Goal: Task Accomplishment & Management: Use online tool/utility

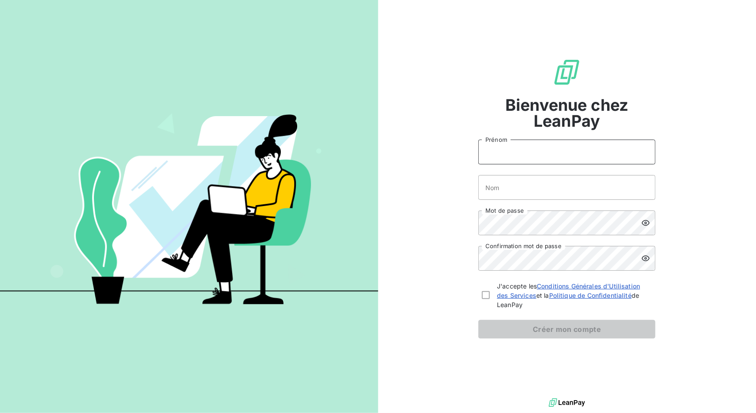
click at [555, 161] on input "Prénom" at bounding box center [566, 152] width 177 height 25
type input "[PERSON_NAME]"
type input "Maison"
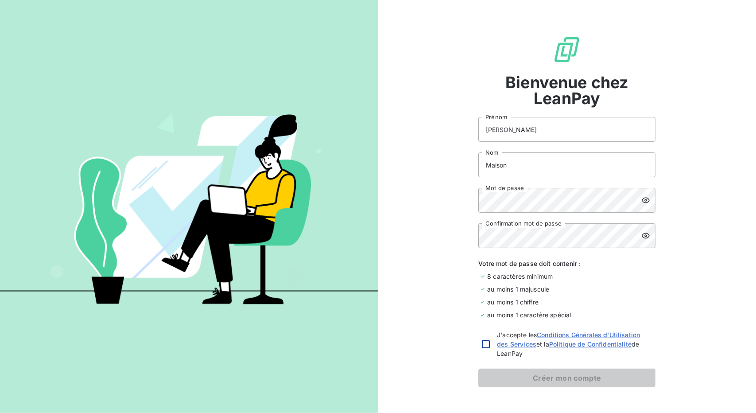
click at [482, 347] on div at bounding box center [486, 344] width 8 height 8
checkbox input "true"
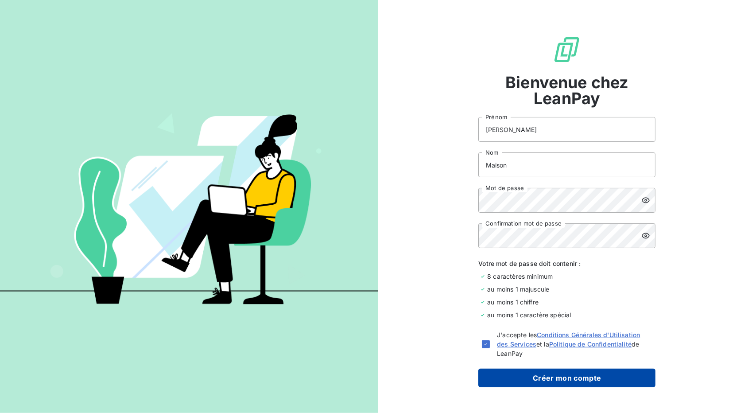
click at [511, 385] on button "Créer mon compte" at bounding box center [566, 378] width 177 height 19
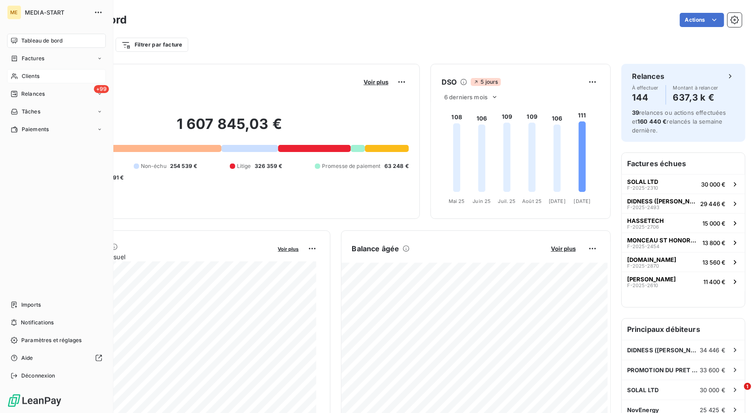
click at [30, 78] on span "Clients" at bounding box center [31, 76] width 18 height 8
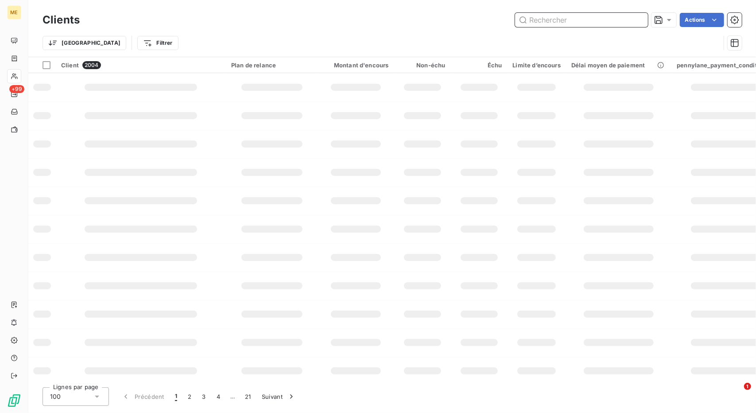
click at [555, 16] on input "text" at bounding box center [581, 20] width 133 height 14
paste input "4M"
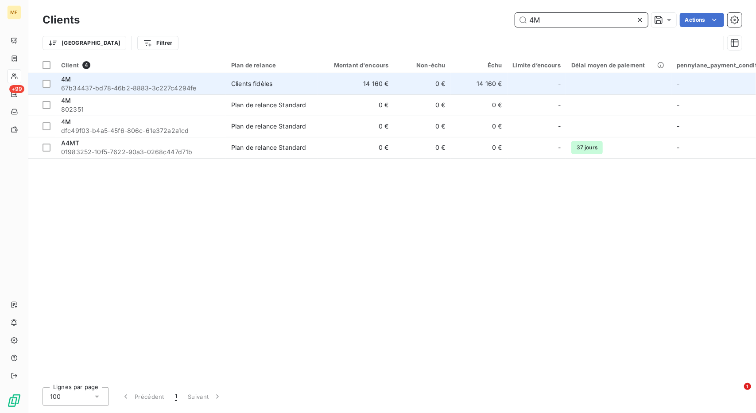
type input "4M"
click at [264, 87] on div "Clients fidèles" at bounding box center [251, 83] width 41 height 9
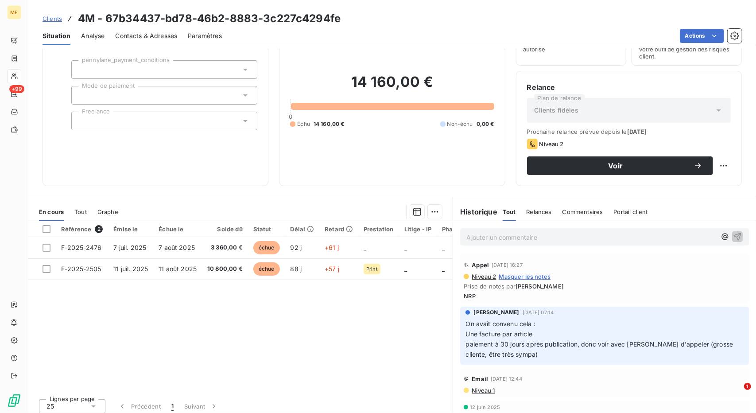
scroll to position [54, 0]
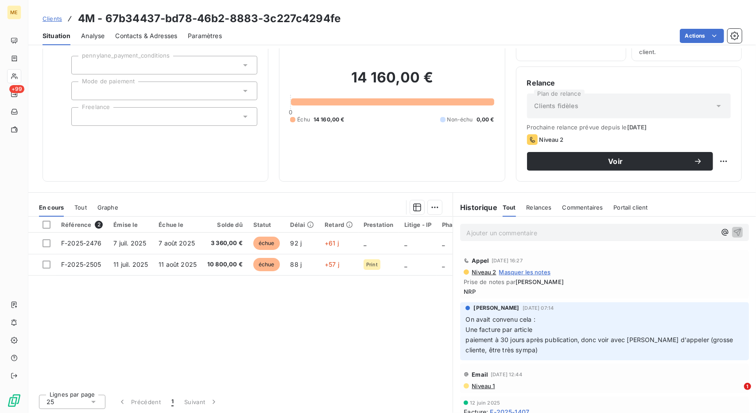
click at [509, 332] on span "On avait convenu cela : Une facture par article paiement à 30 jours après publi…" at bounding box center [600, 334] width 269 height 38
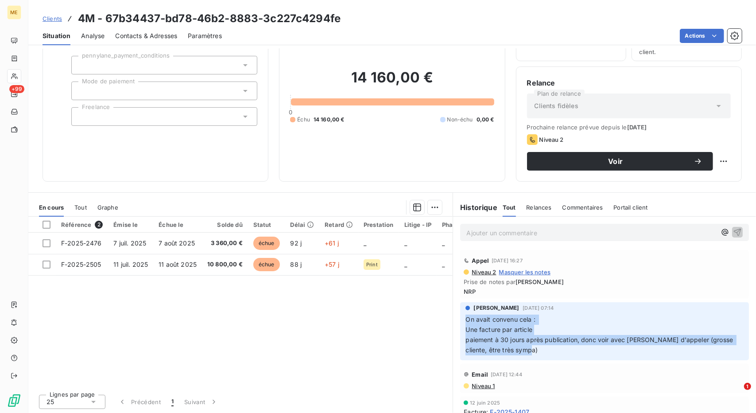
drag, startPoint x: 462, startPoint y: 317, endPoint x: 567, endPoint y: 349, distance: 108.9
click at [567, 349] on p "On avait convenu cela : Une facture par article paiement à 30 jours après publi…" at bounding box center [605, 335] width 278 height 41
copy span "On avait convenu cela : Une facture par article paiement à 30 jours après publi…"
click at [58, 18] on span "Clients" at bounding box center [52, 18] width 19 height 7
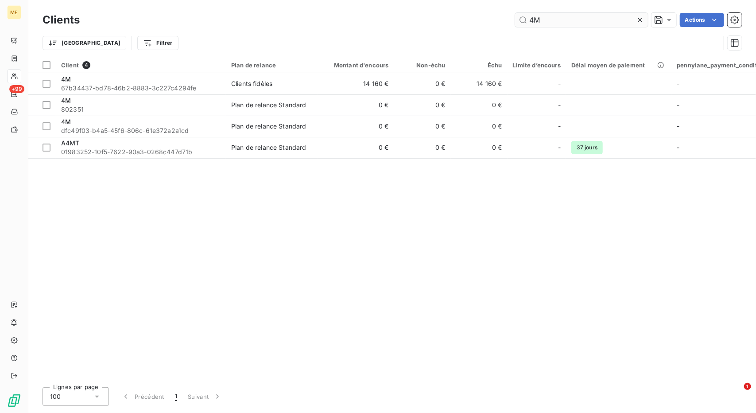
click at [549, 26] on input "4M" at bounding box center [581, 20] width 133 height 14
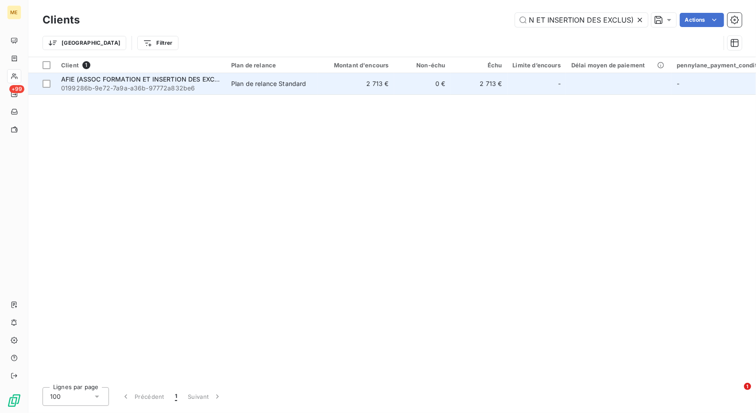
type input "AFIE (ASSOC FORMATION ET INSERTION DES EXCLUS)"
click at [329, 84] on td "2 713 €" at bounding box center [356, 83] width 76 height 21
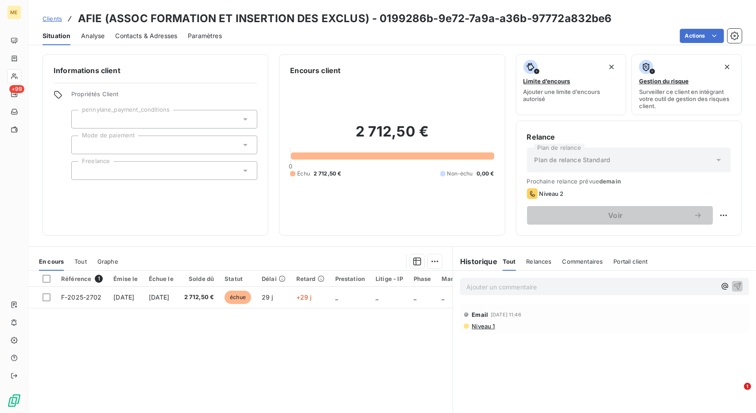
click at [55, 20] on span "Clients" at bounding box center [52, 18] width 19 height 7
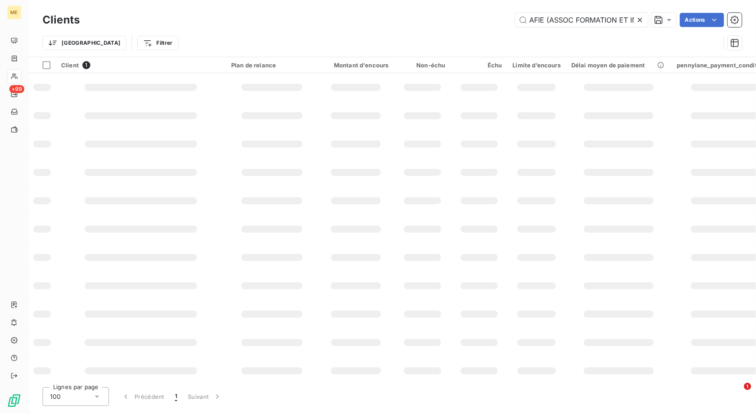
scroll to position [0, 83]
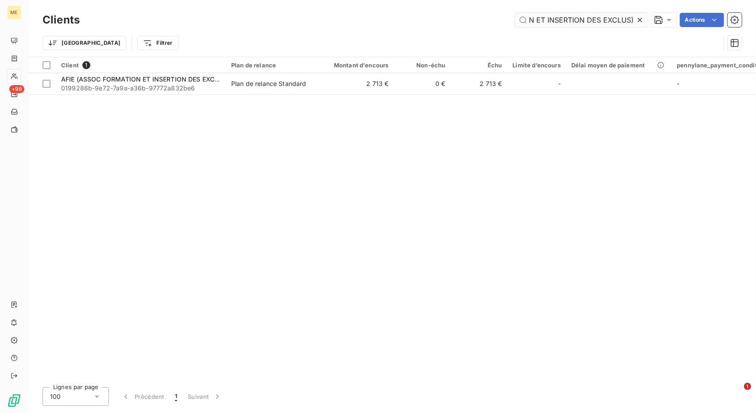
click at [579, 18] on input "AFIE (ASSOC FORMATION ET INSERTION DES EXCLUS)" at bounding box center [581, 20] width 133 height 14
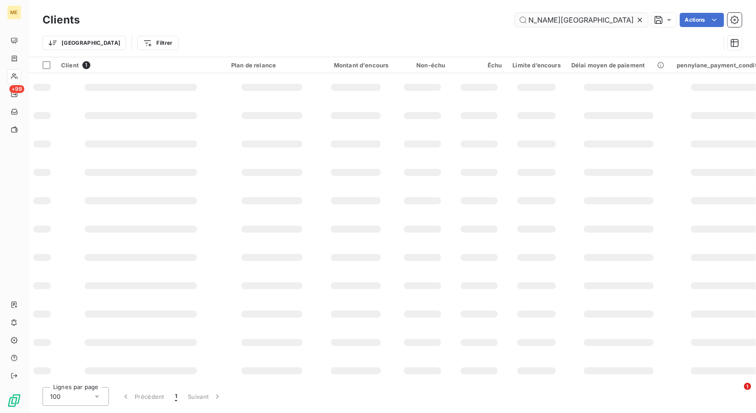
scroll to position [0, 0]
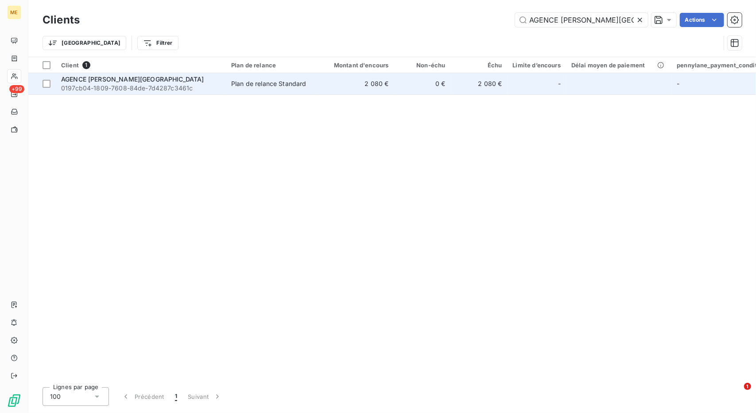
type input "AGENCE [PERSON_NAME][GEOGRAPHIC_DATA]"
click at [343, 85] on td "2 080 €" at bounding box center [356, 83] width 76 height 21
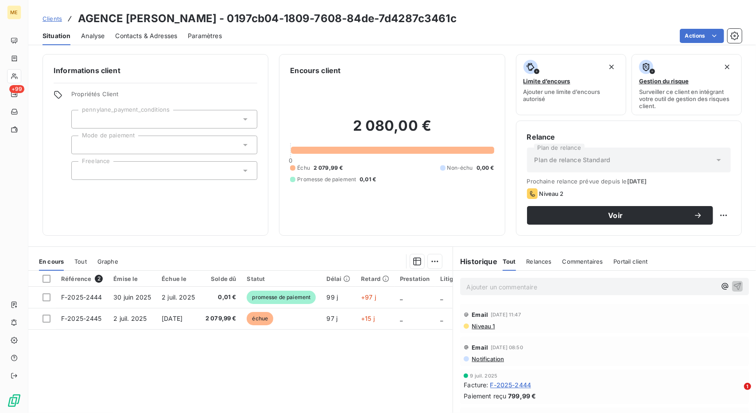
click at [48, 21] on span "Clients" at bounding box center [52, 18] width 19 height 7
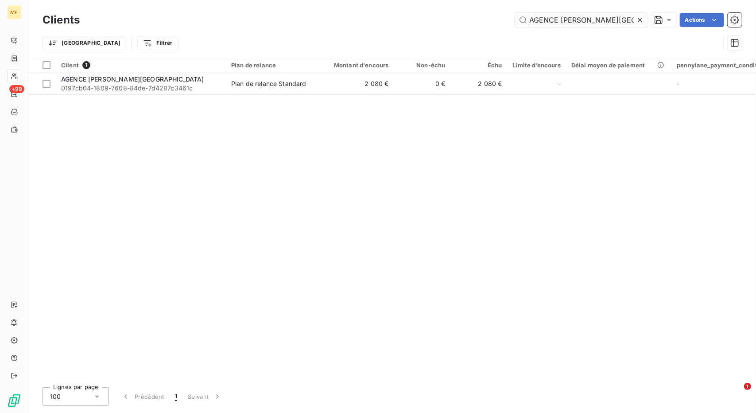
click at [559, 18] on input "AGENCE [PERSON_NAME][GEOGRAPHIC_DATA]" at bounding box center [581, 20] width 133 height 14
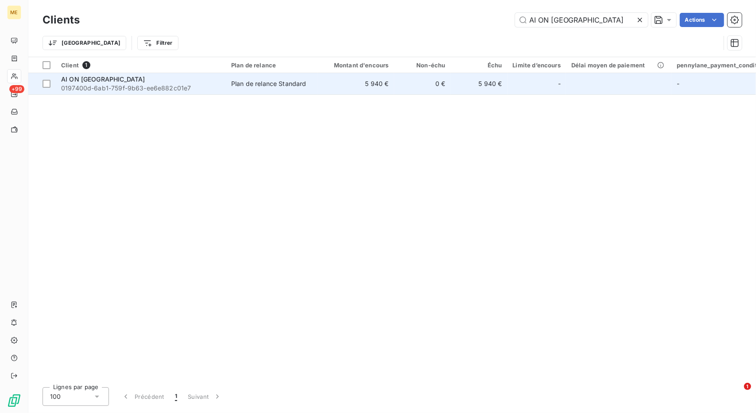
type input "AI ON [GEOGRAPHIC_DATA]"
click at [271, 84] on div "Plan de relance Standard" at bounding box center [268, 83] width 75 height 9
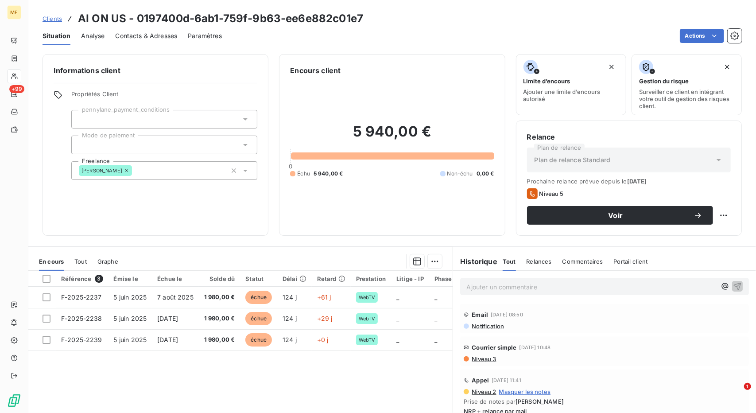
click at [140, 34] on span "Contacts & Adresses" at bounding box center [146, 35] width 62 height 9
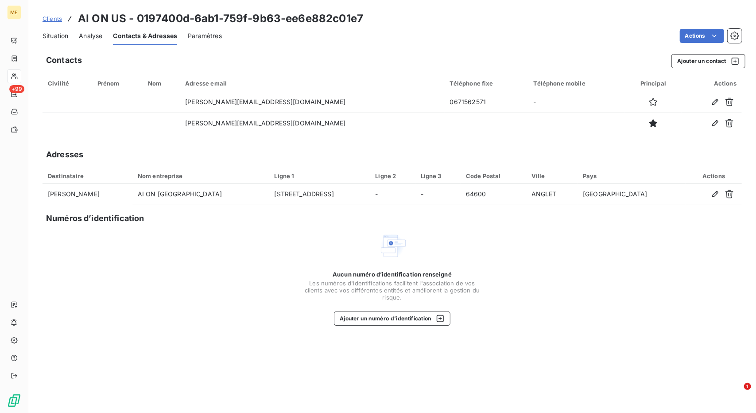
click at [61, 17] on span "Clients" at bounding box center [52, 18] width 19 height 7
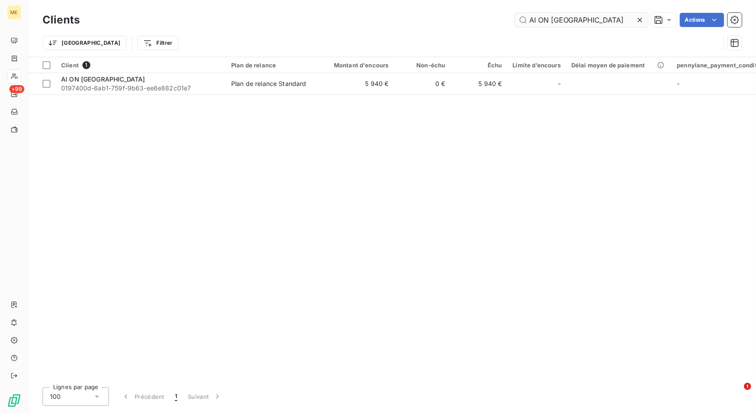
click at [547, 14] on input "AI ON [GEOGRAPHIC_DATA]" at bounding box center [581, 20] width 133 height 14
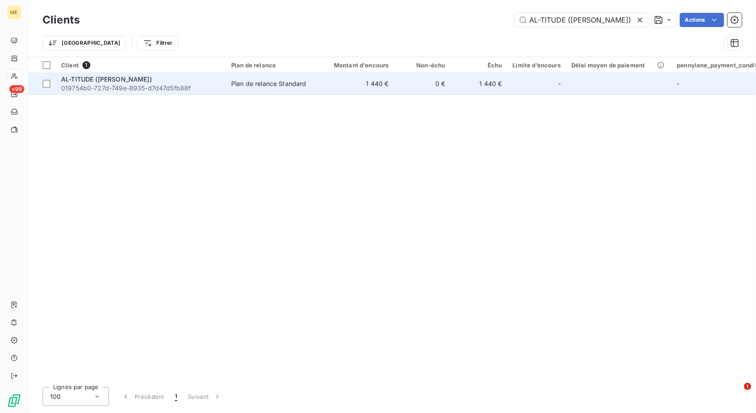
type input "AL-TITUDE ([PERSON_NAME])"
click at [308, 87] on span "Plan de relance Standard" at bounding box center [272, 83] width 82 height 9
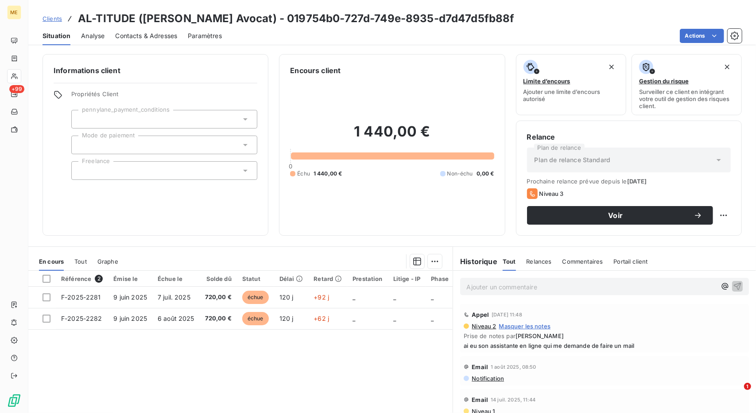
click at [509, 346] on span "ai eu son assistante en ligne qui me demande de faire un mail" at bounding box center [605, 345] width 282 height 7
copy div "ai eu son assistante en ligne qui me demande de faire un mail"
click at [43, 17] on span "Clients" at bounding box center [52, 18] width 19 height 7
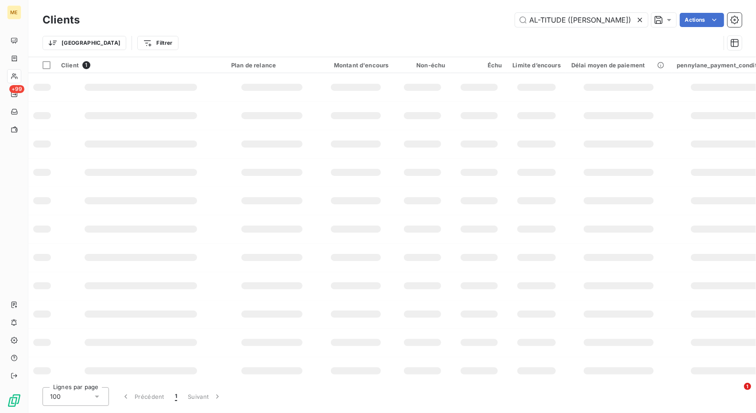
scroll to position [0, 15]
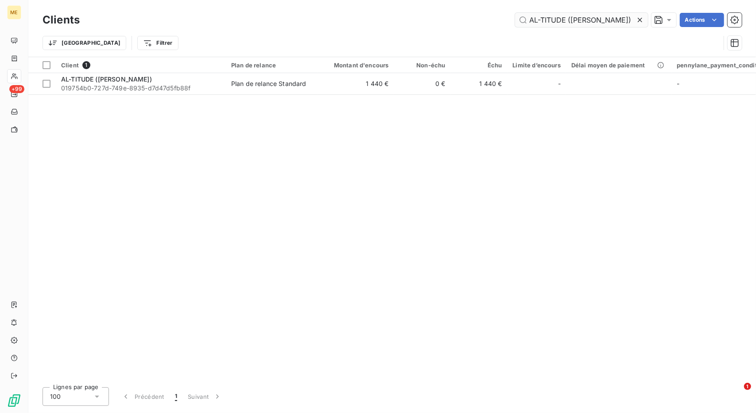
click at [578, 16] on input "AL-TITUDE ([PERSON_NAME])" at bounding box center [581, 20] width 133 height 14
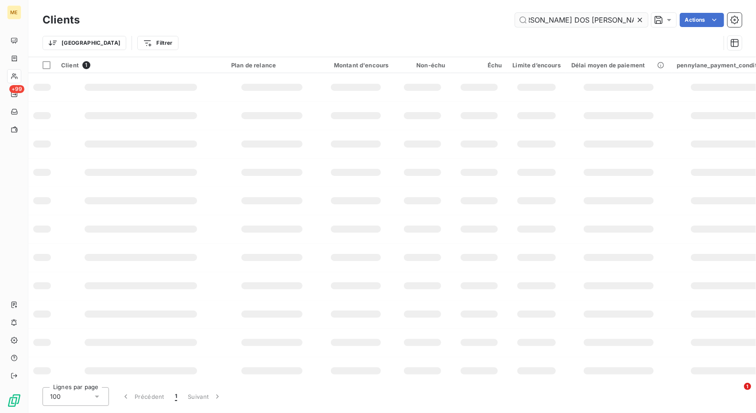
scroll to position [0, 30]
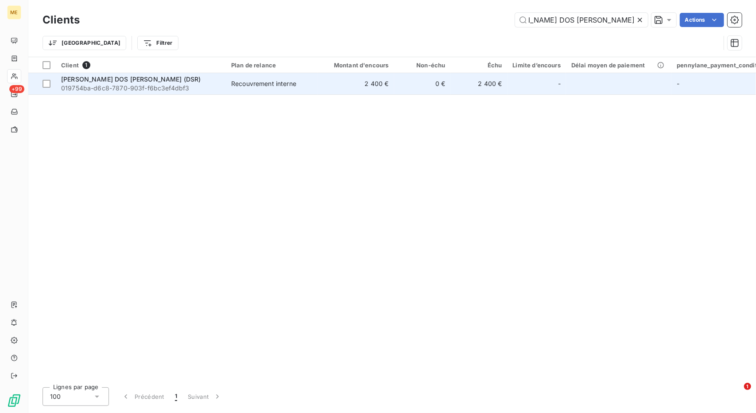
type input "[PERSON_NAME] DOS [PERSON_NAME] (DSR)"
click at [385, 88] on td "2 400 €" at bounding box center [356, 83] width 76 height 21
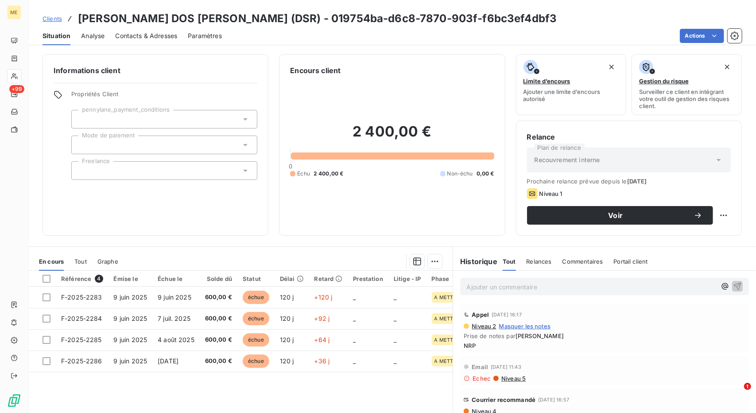
click at [51, 16] on span "Clients" at bounding box center [52, 18] width 19 height 7
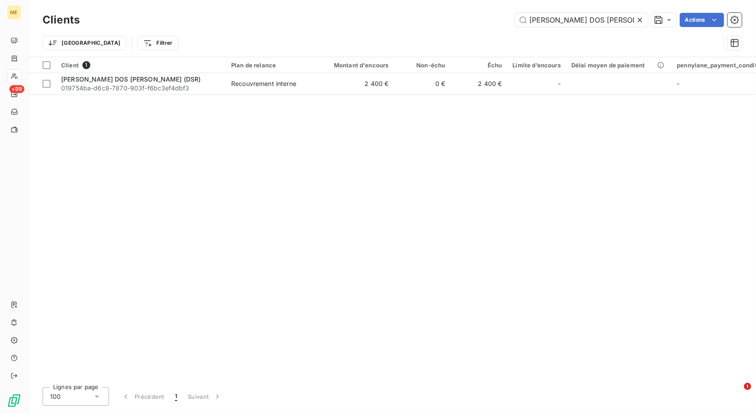
scroll to position [0, 30]
click at [574, 20] on input "[PERSON_NAME] DOS [PERSON_NAME] (DSR)" at bounding box center [581, 20] width 133 height 14
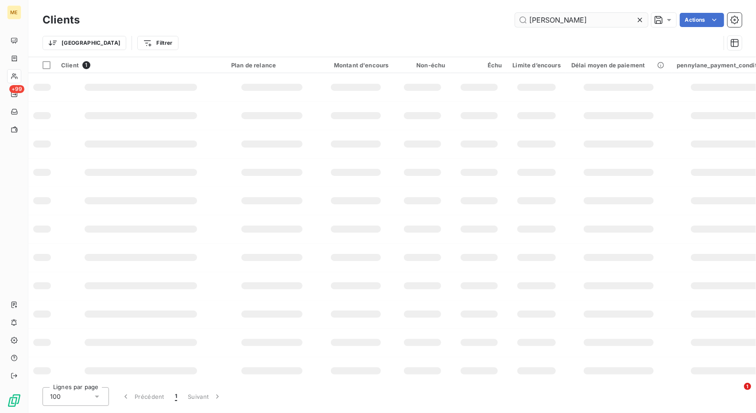
scroll to position [0, 0]
type input "[PERSON_NAME]"
click at [638, 18] on icon at bounding box center [640, 20] width 4 height 4
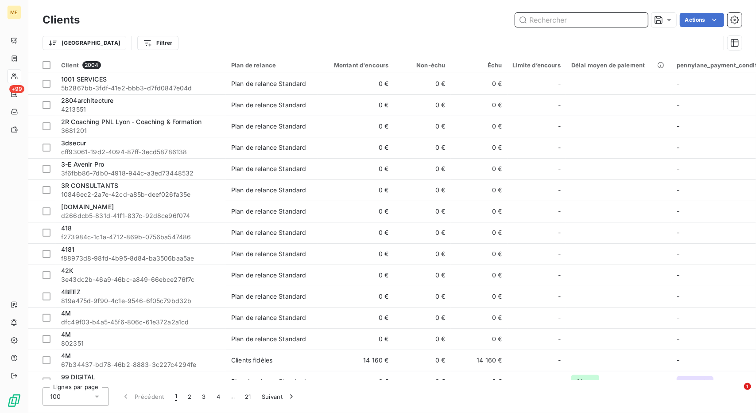
click at [563, 21] on input "text" at bounding box center [581, 20] width 133 height 14
paste input "[PERSON_NAME]"
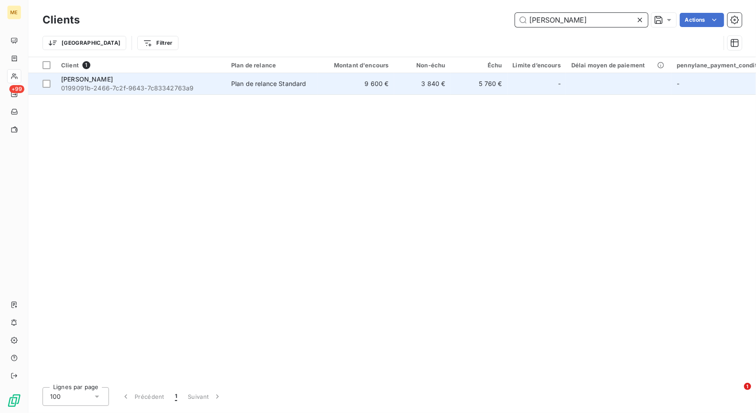
type input "[PERSON_NAME]"
click at [382, 84] on td "9 600 €" at bounding box center [356, 83] width 76 height 21
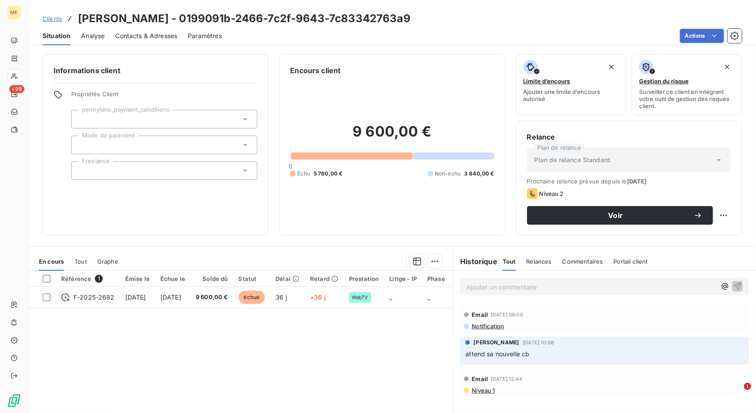
click at [479, 355] on span "attend sa nouvelle cb" at bounding box center [498, 354] width 64 height 8
copy div "attend sa nouvelle cb"
click at [59, 21] on span "Clients" at bounding box center [52, 18] width 19 height 7
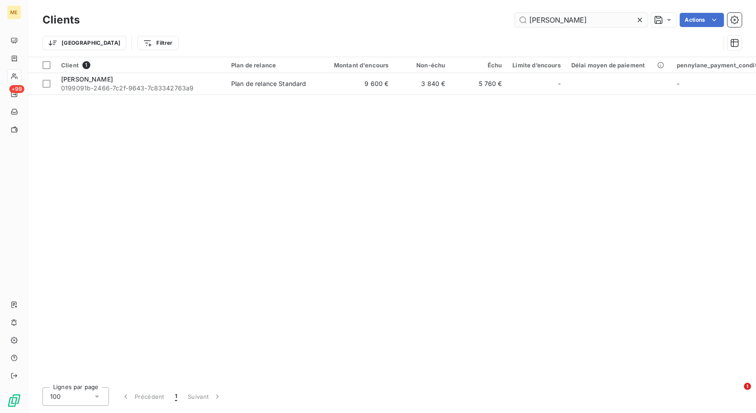
click at [560, 22] on input "[PERSON_NAME]" at bounding box center [581, 20] width 133 height 14
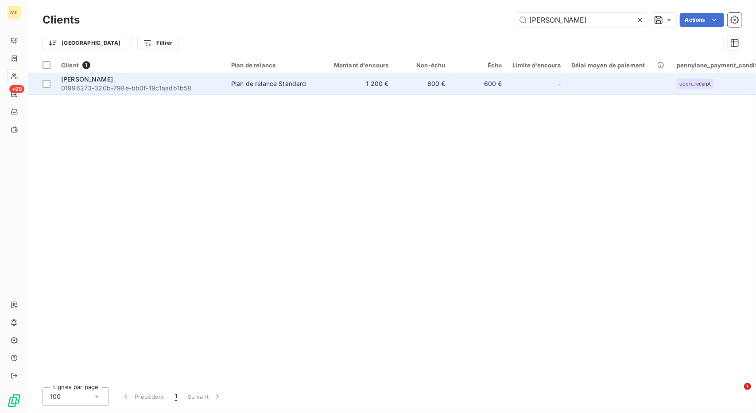
type input "[PERSON_NAME]"
click at [396, 86] on td "600 €" at bounding box center [422, 83] width 57 height 21
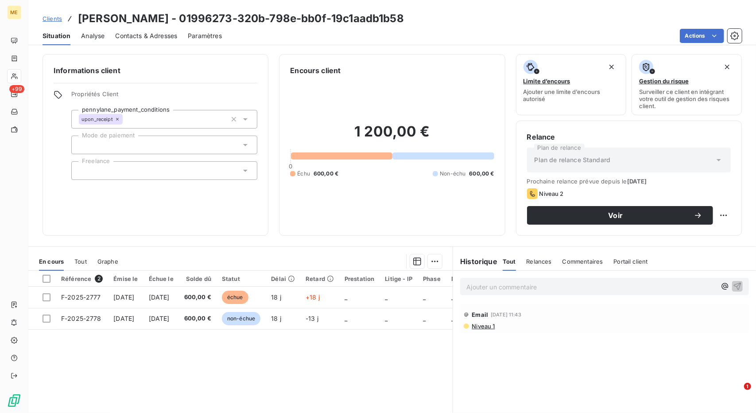
click at [56, 19] on span "Clients" at bounding box center [52, 18] width 19 height 7
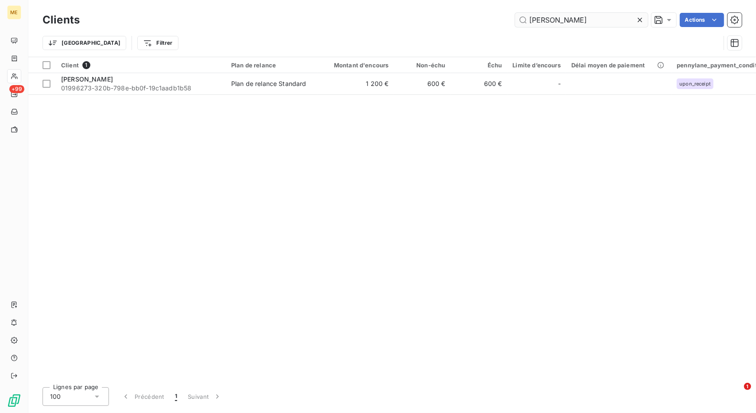
click at [548, 19] on input "[PERSON_NAME]" at bounding box center [581, 20] width 133 height 14
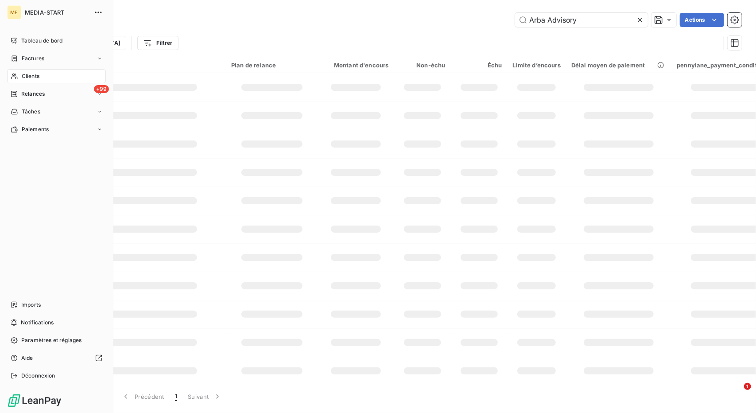
type input "Arba Advisory"
click at [27, 74] on span "Clients" at bounding box center [31, 76] width 18 height 8
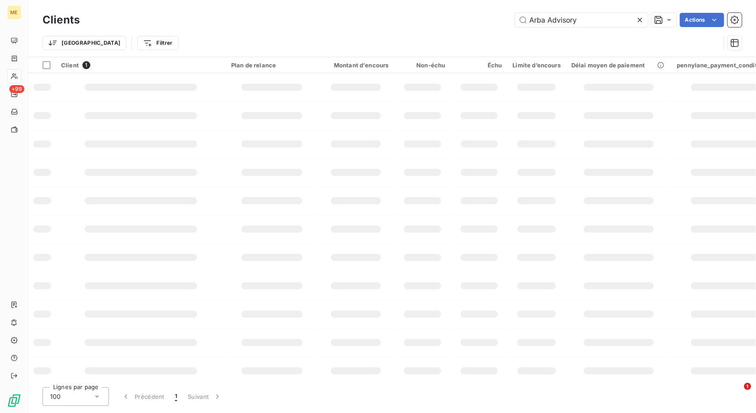
click at [638, 20] on icon at bounding box center [640, 20] width 9 height 9
click at [571, 19] on input "text" at bounding box center [581, 20] width 133 height 14
paste input "Arba Advisory"
click at [571, 19] on input "Arba Advisory" at bounding box center [581, 20] width 133 height 14
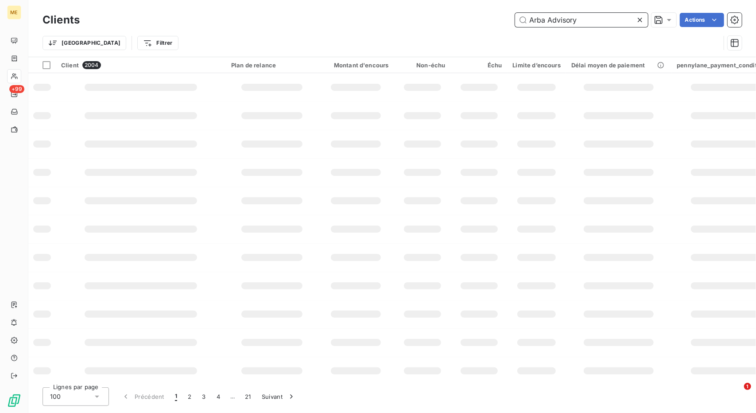
click at [571, 19] on input "Arba Advisory" at bounding box center [581, 20] width 133 height 14
paste input "text"
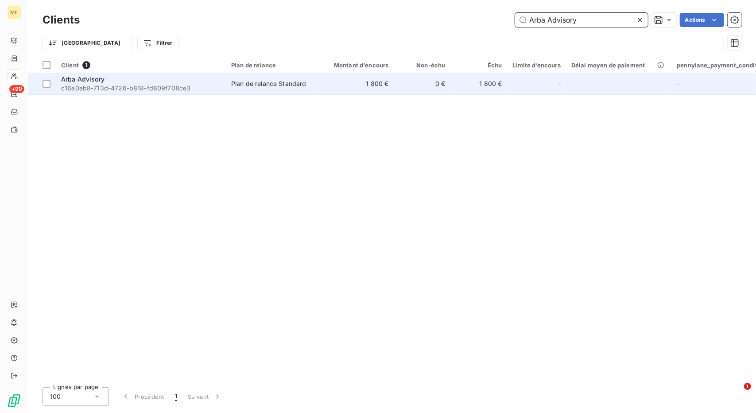
type input "Arba Advisory"
click at [282, 85] on div "Plan de relance Standard" at bounding box center [268, 83] width 75 height 9
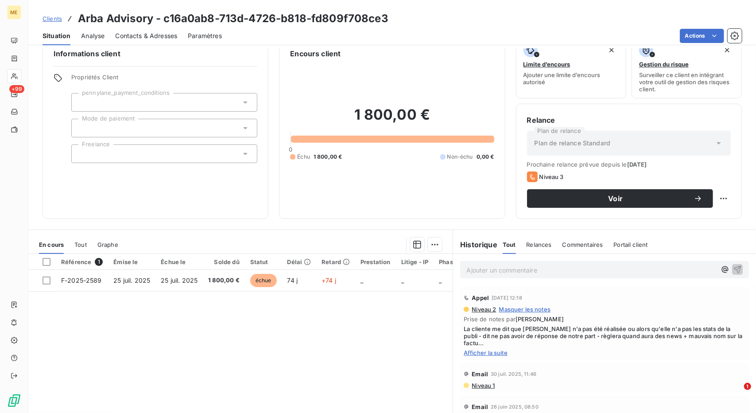
scroll to position [18, 0]
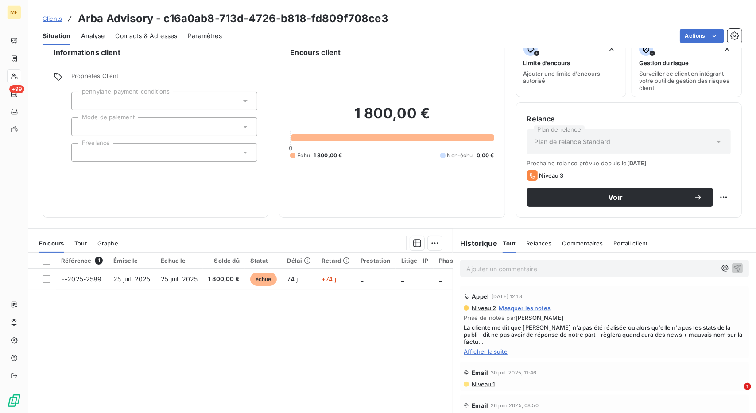
click at [489, 350] on span "Afficher la suite" at bounding box center [605, 351] width 282 height 7
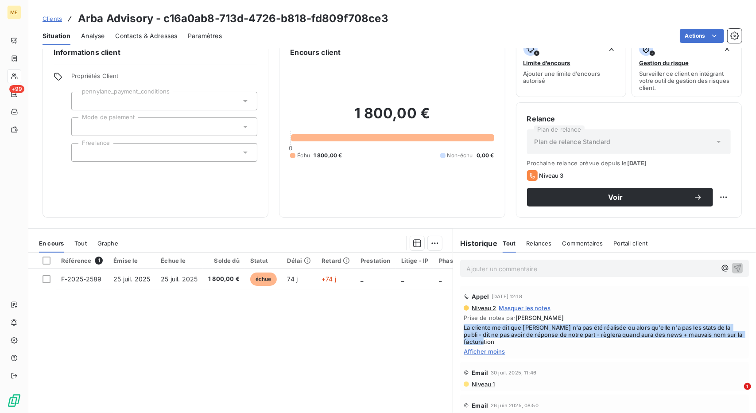
drag, startPoint x: 495, startPoint y: 343, endPoint x: 462, endPoint y: 324, distance: 38.7
click at [464, 324] on span "La cliente me dit que [PERSON_NAME] n'a pas été réalisée ou alors qu'elle n'a p…" at bounding box center [605, 334] width 282 height 21
copy span "La cliente me dit que [PERSON_NAME] n'a pas été réalisée ou alors qu'elle n'a p…"
click at [50, 15] on span "Clients" at bounding box center [52, 18] width 19 height 7
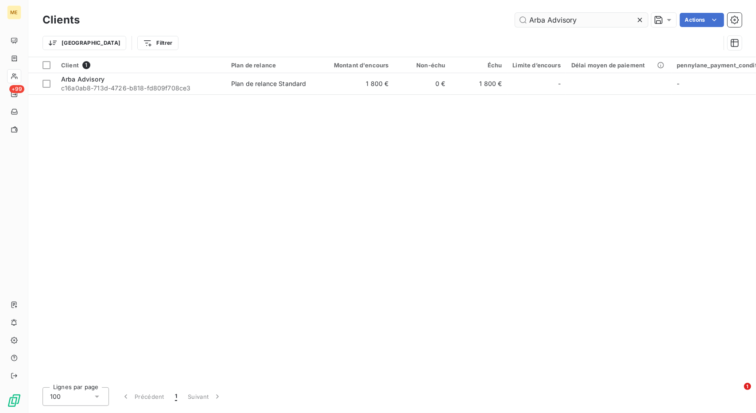
click at [559, 20] on input "Arba Advisory" at bounding box center [581, 20] width 133 height 14
click at [559, 20] on input "ARRIVELEC" at bounding box center [581, 20] width 133 height 14
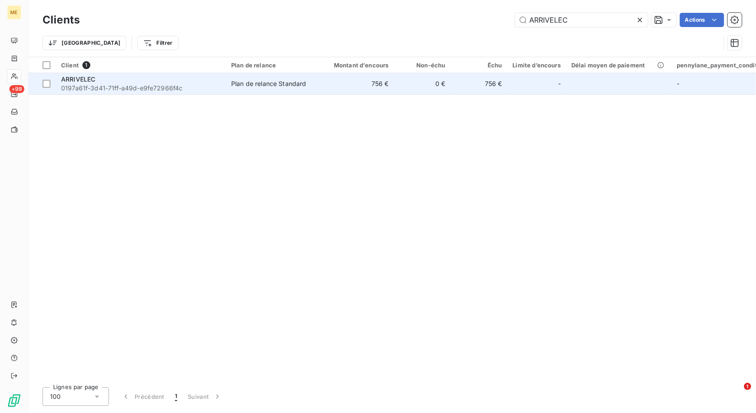
type input "ARRIVELEC"
click at [403, 78] on td "0 €" at bounding box center [422, 83] width 57 height 21
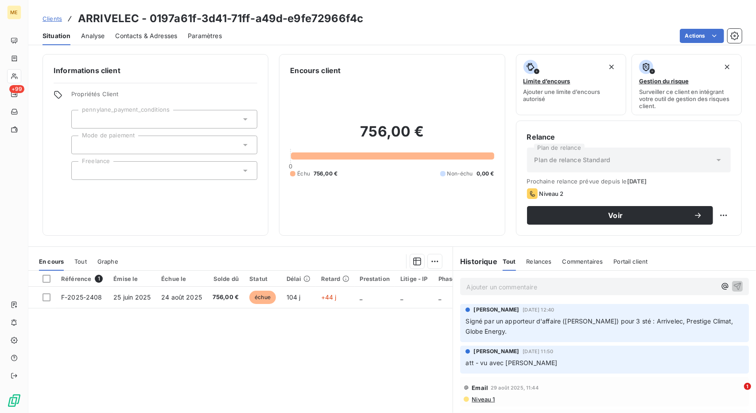
drag, startPoint x: 518, startPoint y: 334, endPoint x: 460, endPoint y: 321, distance: 59.9
click at [460, 321] on div "[PERSON_NAME] [DATE] 12:40 Signé par un apporteur d'affaire ([PERSON_NAME]) pou…" at bounding box center [604, 323] width 289 height 38
copy span "Signé par un apporteur d'affaire ([PERSON_NAME]) pour 3 sté : Arrivelec, Presti…"
click at [51, 23] on link "Clients" at bounding box center [52, 18] width 19 height 9
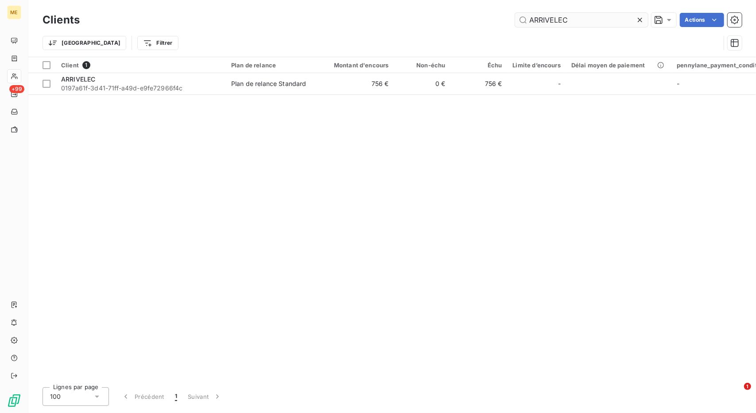
click at [532, 19] on input "ARRIVELEC" at bounding box center [581, 20] width 133 height 14
click at [532, 19] on input "ARVIDA" at bounding box center [581, 20] width 133 height 14
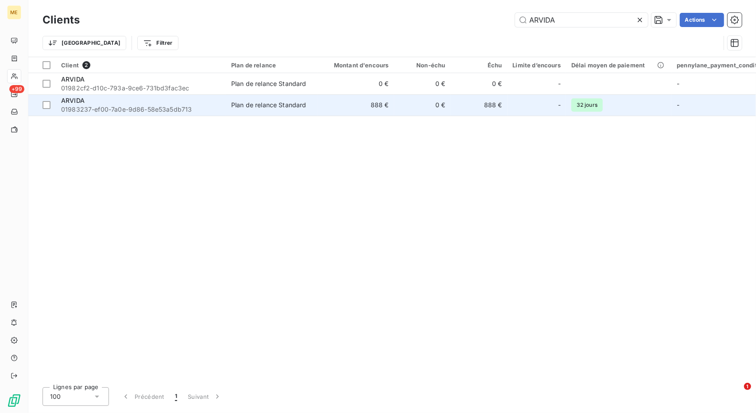
type input "ARVIDA"
click at [295, 103] on div "Plan de relance Standard" at bounding box center [268, 105] width 75 height 9
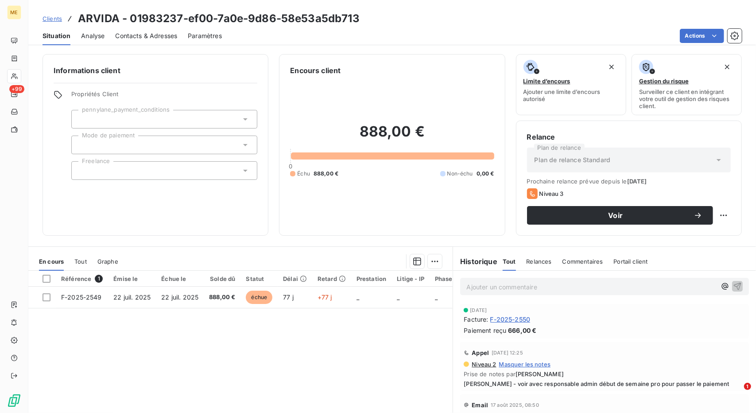
click at [53, 20] on span "Clients" at bounding box center [52, 18] width 19 height 7
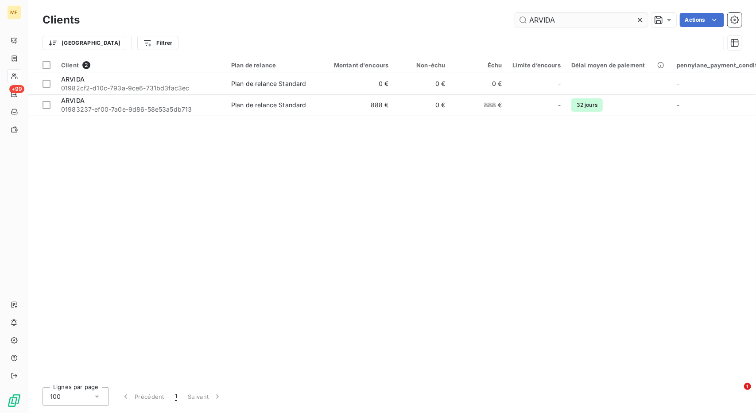
click at [543, 22] on input "ARVIDA" at bounding box center [581, 20] width 133 height 14
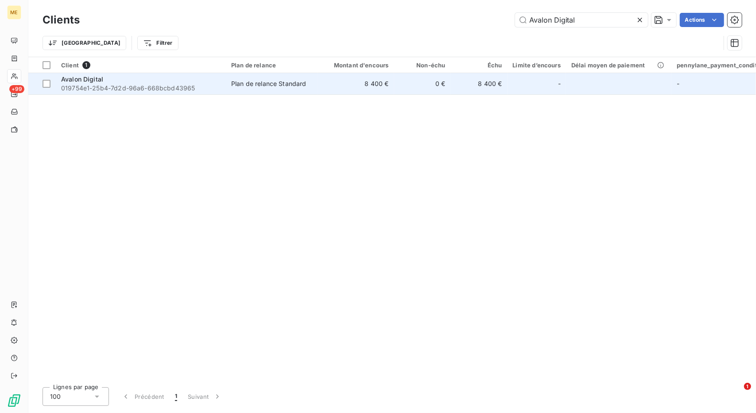
type input "Avalon Digital"
click at [330, 88] on td "8 400 €" at bounding box center [356, 83] width 76 height 21
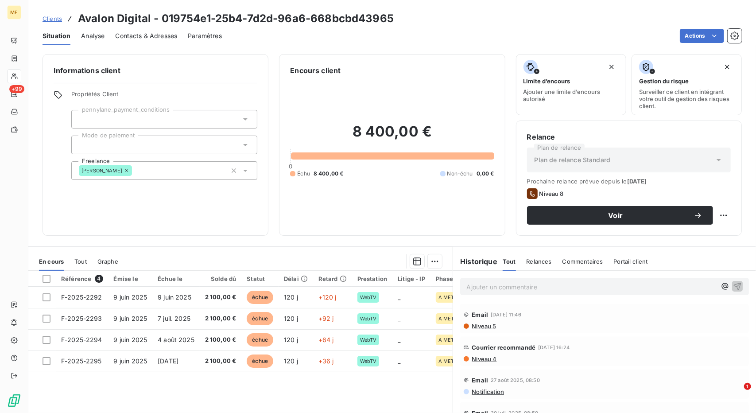
click at [45, 19] on span "Clients" at bounding box center [52, 18] width 19 height 7
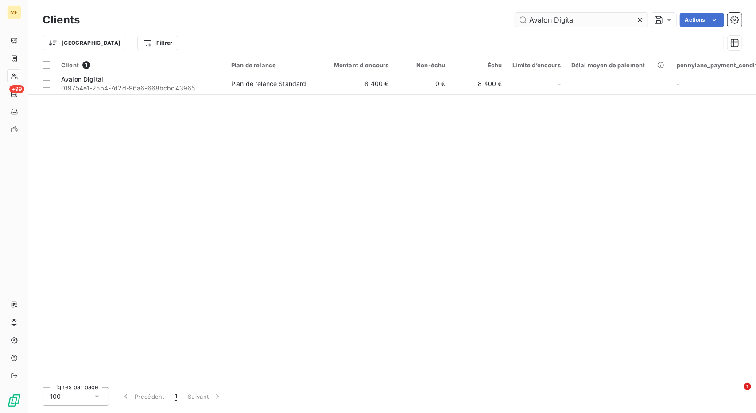
click at [533, 19] on input "Avalon Digital" at bounding box center [581, 20] width 133 height 14
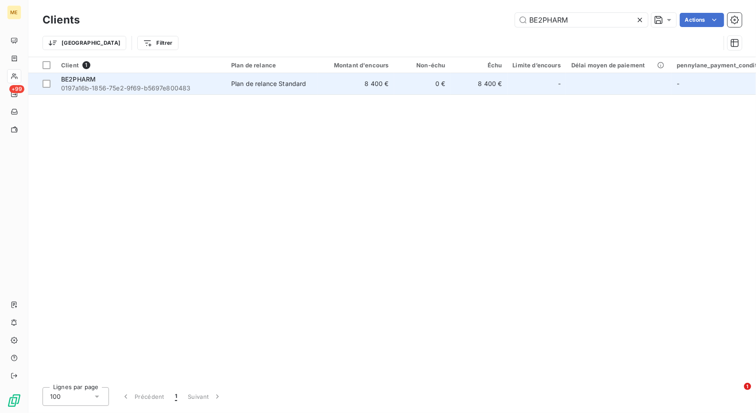
type input "BE2PHARM"
click at [380, 81] on td "8 400 €" at bounding box center [356, 83] width 76 height 21
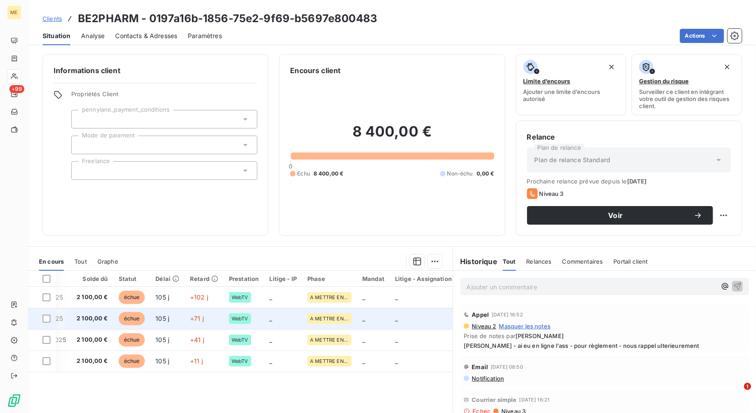
scroll to position [0, 138]
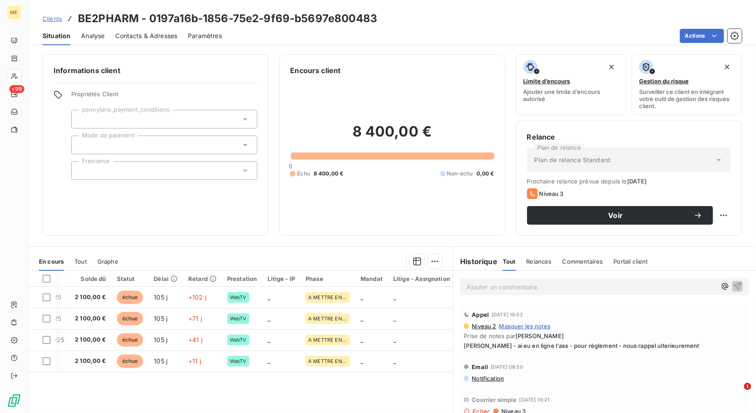
click at [556, 342] on span "[PERSON_NAME] - ai eu en ligne l'ass - pour règlement - nous rappel ulterieurem…" at bounding box center [605, 345] width 282 height 7
copy div "[PERSON_NAME] - ai eu en ligne l'ass - pour règlement - nous rappel ulterieurem…"
click at [142, 41] on div "Contacts & Adresses" at bounding box center [146, 36] width 62 height 19
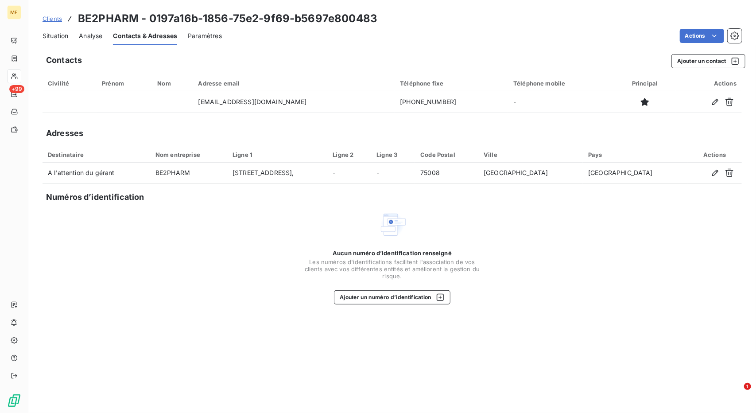
click at [49, 13] on div "Clients BE2PHARM - 0197a16b-1856-75e2-9f69-b5697e800483" at bounding box center [210, 19] width 335 height 16
click at [49, 19] on span "Clients" at bounding box center [52, 18] width 19 height 7
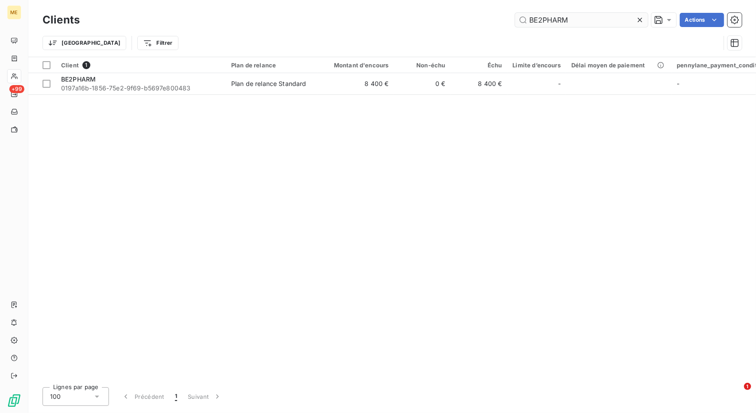
click at [537, 20] on input "BE2PHARM" at bounding box center [581, 20] width 133 height 14
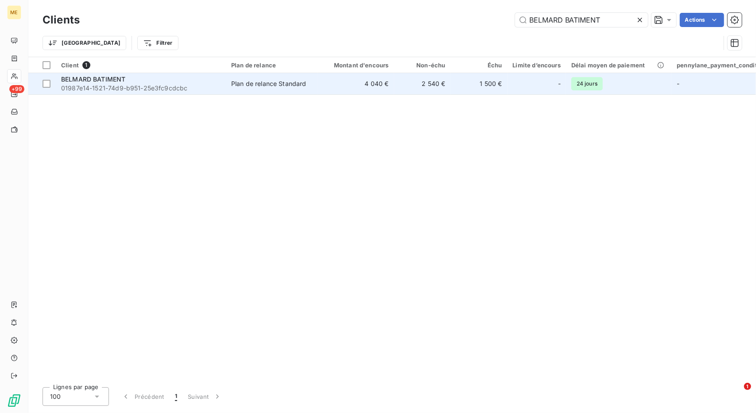
type input "BELMARD BATIMENT"
click at [319, 81] on td "4 040 €" at bounding box center [356, 83] width 76 height 21
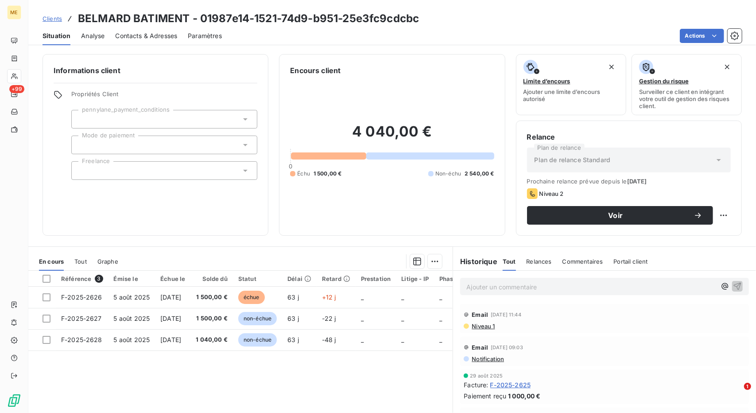
click at [57, 15] on span "Clients" at bounding box center [52, 18] width 19 height 7
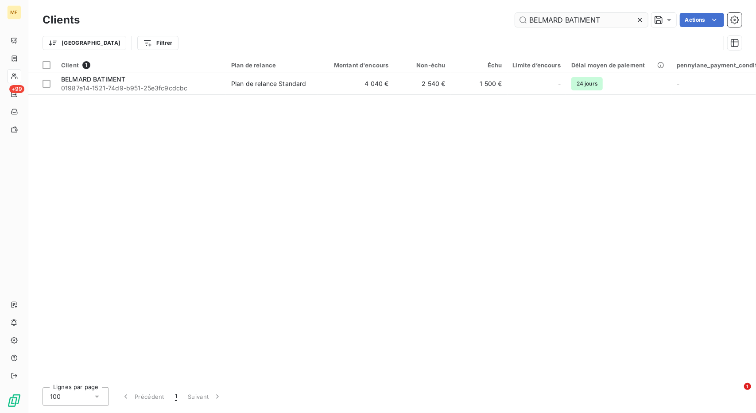
click at [543, 18] on input "BELMARD BATIMENT" at bounding box center [581, 20] width 133 height 14
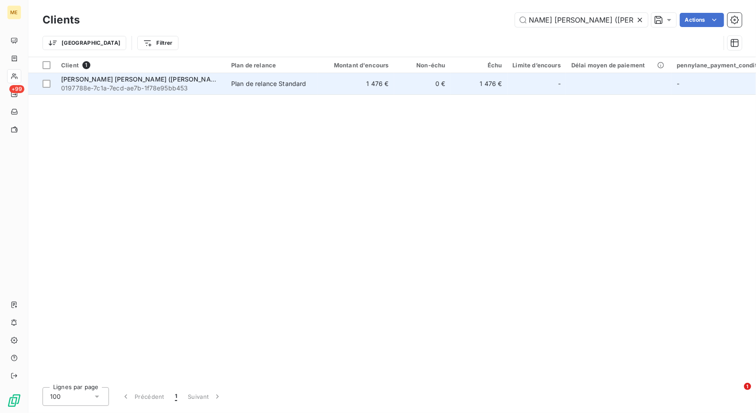
type input "[PERSON_NAME] [PERSON_NAME] ([PERSON_NAME] LILLE)"
click at [333, 80] on td "1 476 €" at bounding box center [356, 83] width 76 height 21
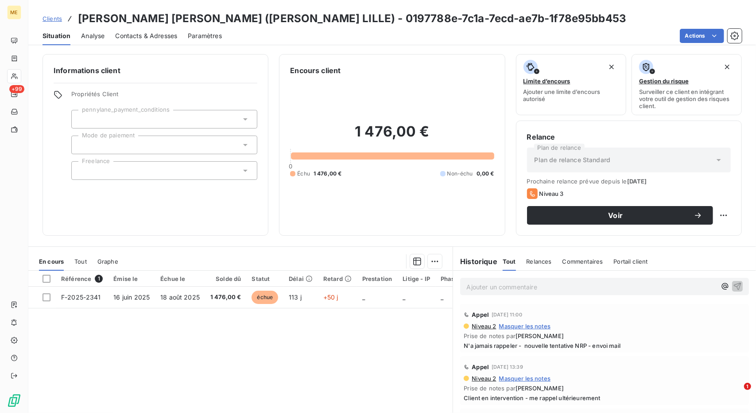
click at [537, 347] on span "N'a jamais rappeler - nouvelle tentative NRP - envoi mail" at bounding box center [605, 345] width 282 height 7
copy div "N'a jamais rappeler - nouvelle tentative NRP - envoi mail"
click at [43, 19] on span "Clients" at bounding box center [52, 18] width 19 height 7
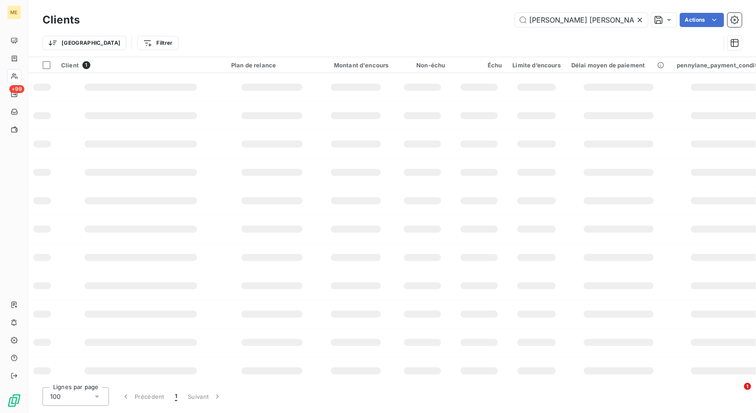
scroll to position [0, 35]
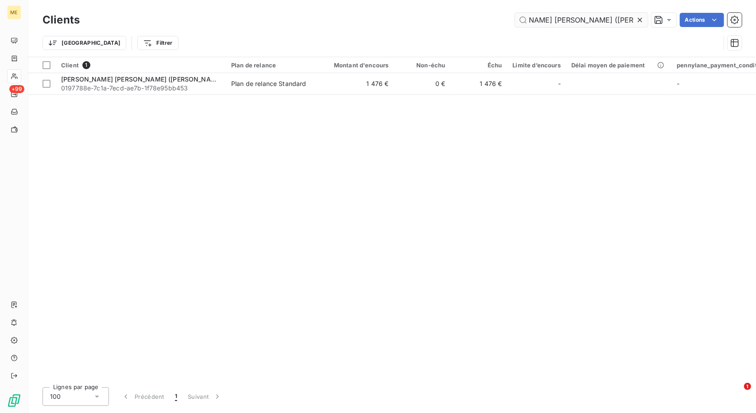
click at [550, 20] on input "[PERSON_NAME] [PERSON_NAME] ([PERSON_NAME] LILLE)" at bounding box center [581, 20] width 133 height 14
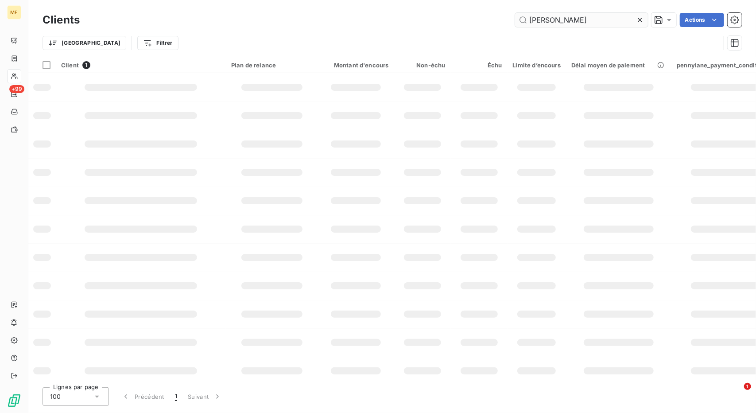
scroll to position [0, 0]
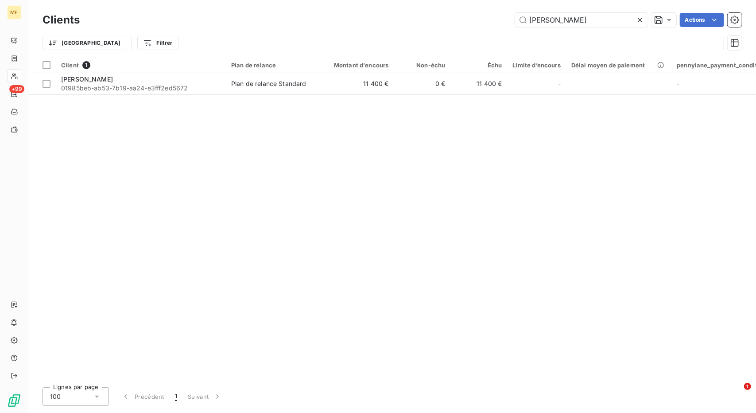
type input "[PERSON_NAME]"
click at [345, 86] on td "11 400 €" at bounding box center [356, 83] width 76 height 21
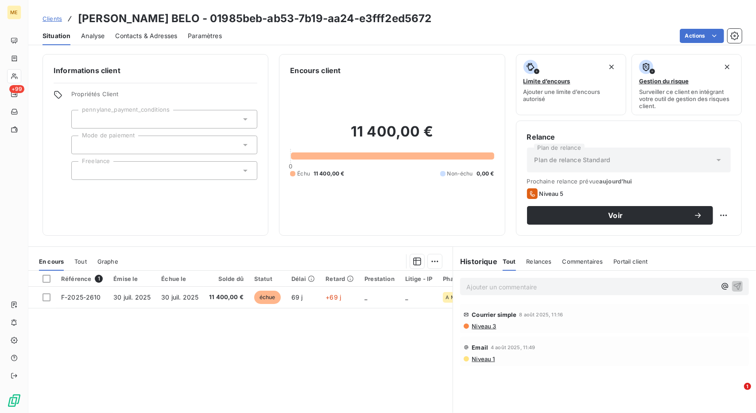
scroll to position [19, 0]
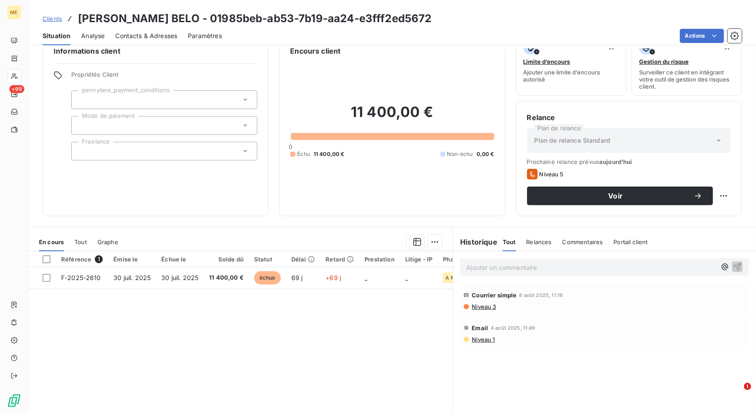
click at [48, 16] on span "Clients" at bounding box center [52, 18] width 19 height 7
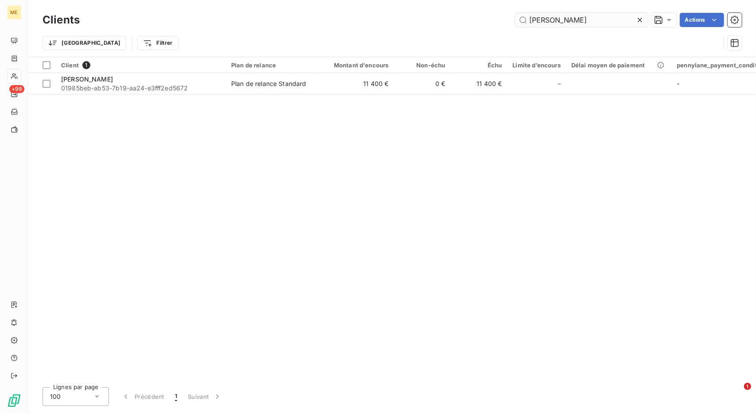
click at [547, 24] on input "[PERSON_NAME]" at bounding box center [581, 20] width 133 height 14
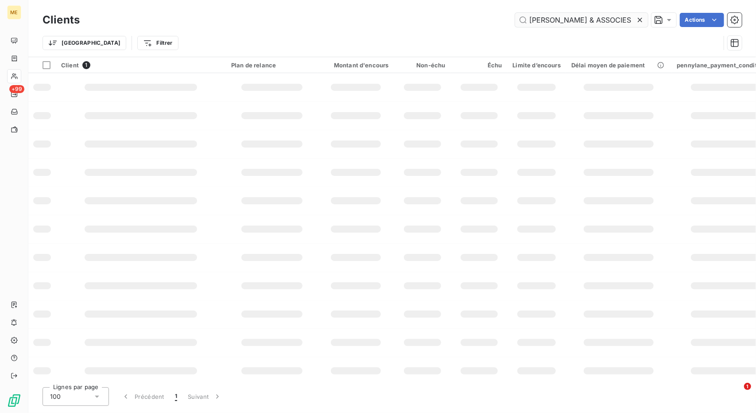
scroll to position [0, 83]
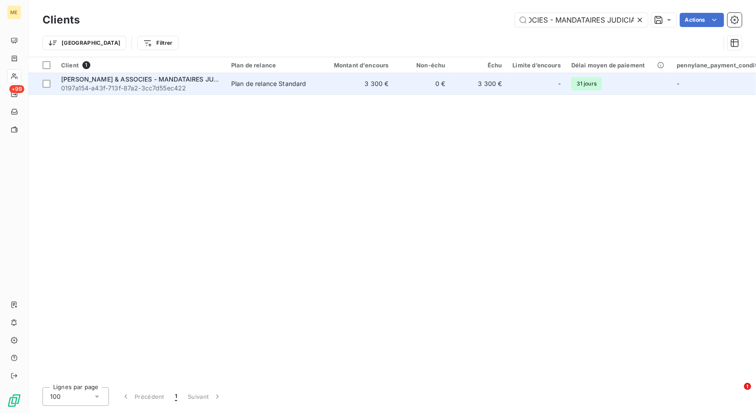
type input "[PERSON_NAME] & ASSOCIES - MANDATAIRES JUDICIAIRES"
click at [316, 87] on td "Plan de relance Standard" at bounding box center [272, 83] width 92 height 21
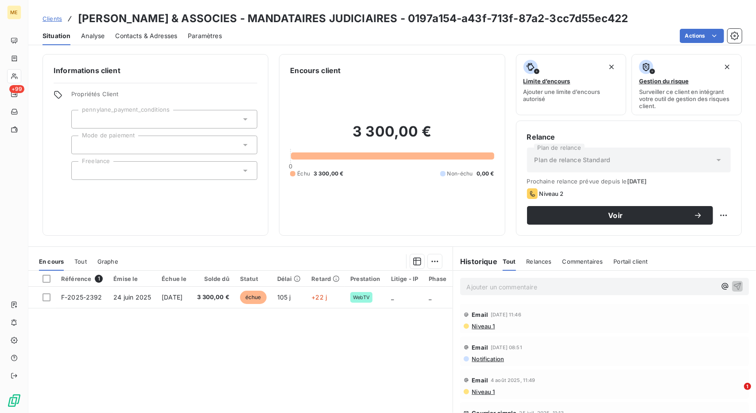
click at [54, 19] on span "Clients" at bounding box center [52, 18] width 19 height 7
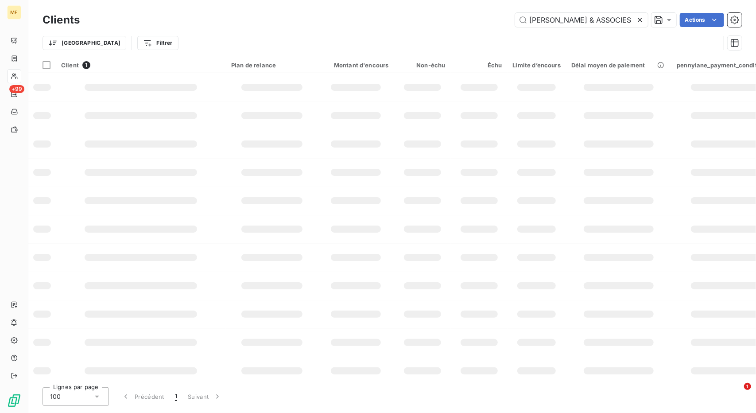
scroll to position [0, 83]
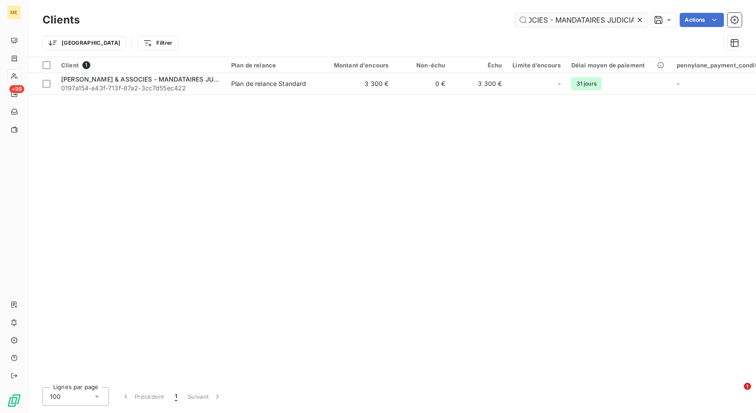
click at [555, 24] on input "[PERSON_NAME] & ASSOCIES - MANDATAIRES JUDICIAIRES" at bounding box center [581, 20] width 133 height 14
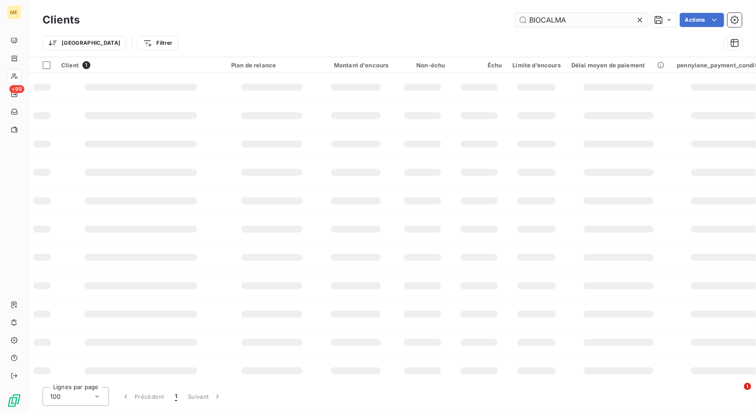
scroll to position [0, 0]
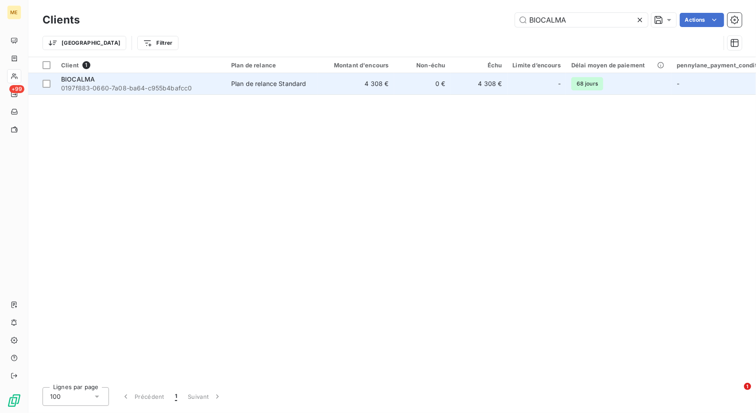
type input "BIOCALMA"
click at [342, 85] on td "4 308 €" at bounding box center [356, 83] width 76 height 21
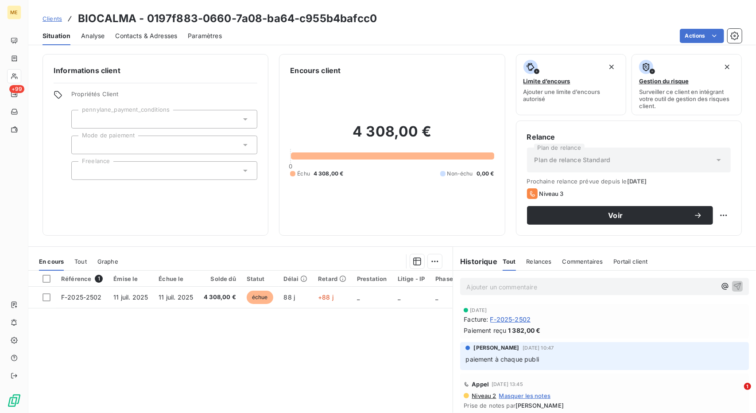
click at [505, 357] on span "paiement à chaque publi" at bounding box center [502, 359] width 73 height 8
copy div "paiement à chaque publi"
click at [50, 19] on span "Clients" at bounding box center [52, 18] width 19 height 7
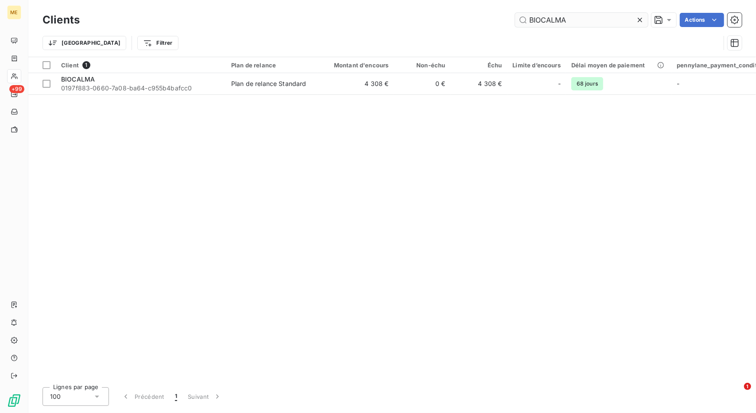
click at [548, 27] on input "BIOCALMA" at bounding box center [581, 20] width 133 height 14
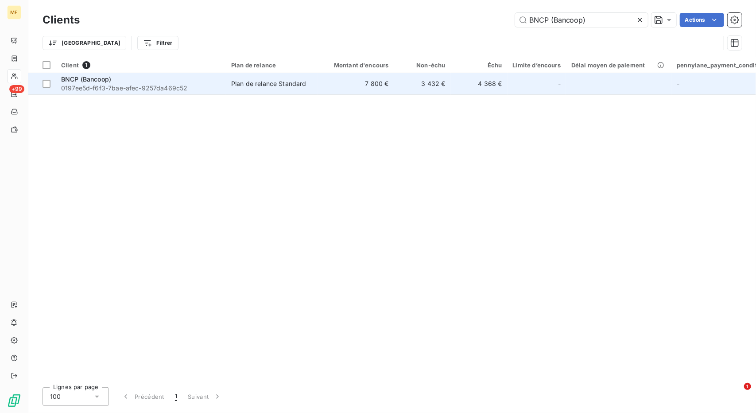
type input "BNCP (Bancoop)"
click at [286, 86] on div "Plan de relance Standard" at bounding box center [268, 83] width 75 height 9
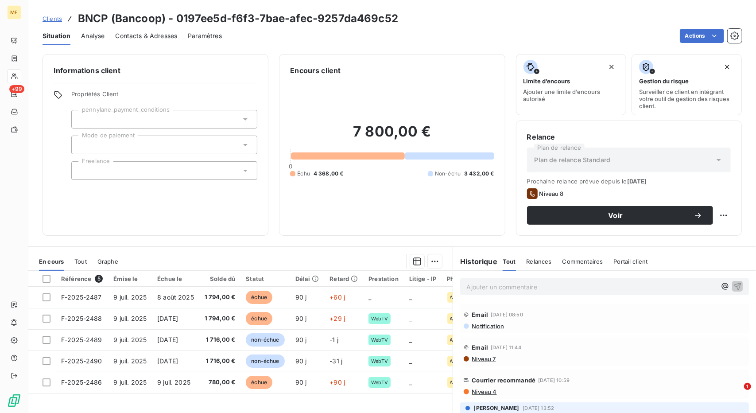
click at [46, 16] on span "Clients" at bounding box center [52, 18] width 19 height 7
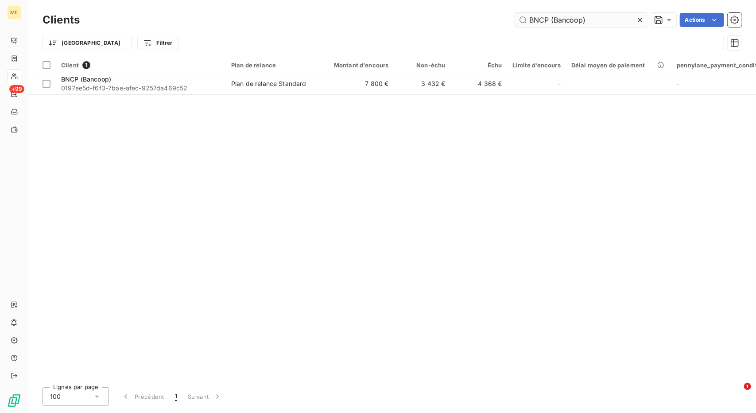
click at [533, 17] on input "BNCP (Bancoop)" at bounding box center [581, 20] width 133 height 14
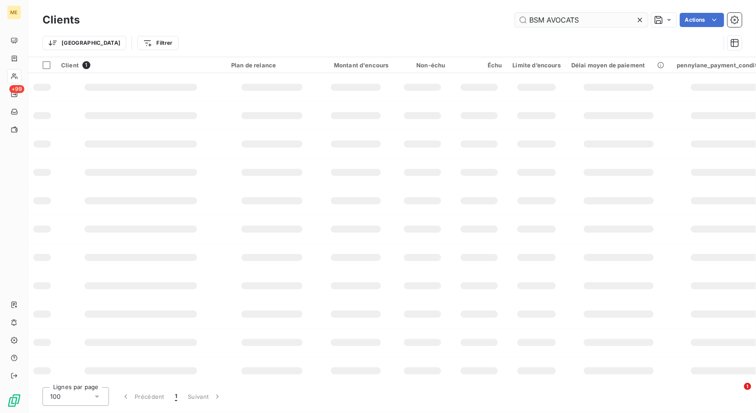
click at [533, 17] on input "BSM AVOCATS" at bounding box center [581, 20] width 133 height 14
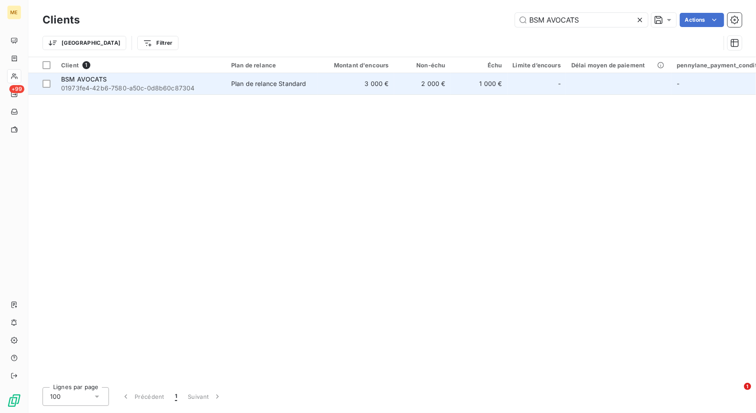
type input "BSM AVOCATS"
click at [304, 92] on td "Plan de relance Standard" at bounding box center [272, 83] width 92 height 21
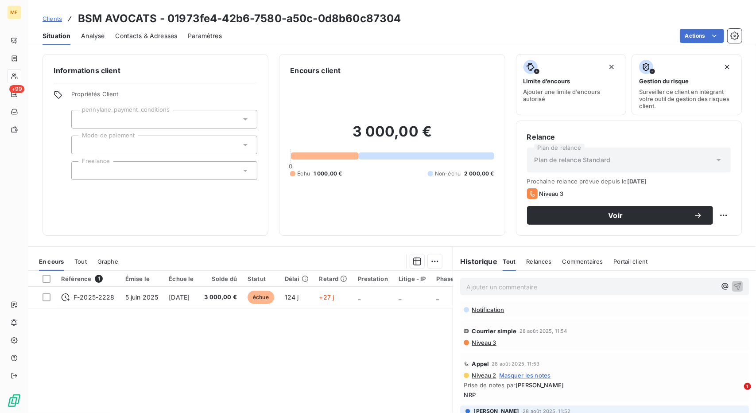
click at [55, 21] on span "Clients" at bounding box center [52, 18] width 19 height 7
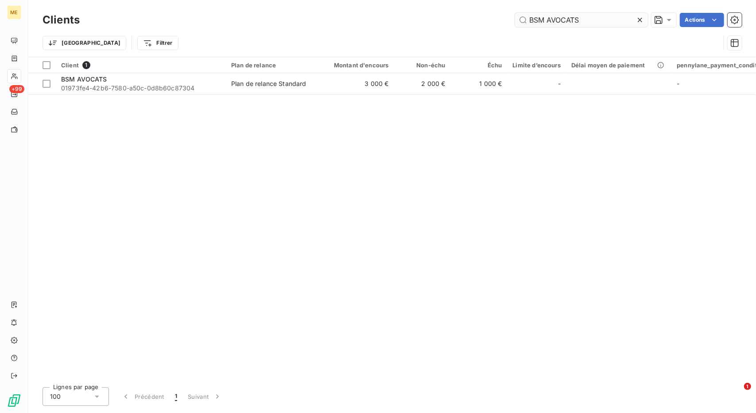
click at [551, 20] on input "BSM AVOCATS" at bounding box center [581, 20] width 133 height 14
type input "Cabinet Maître DRAÏ - Avocat droit international [GEOGRAPHIC_DATA]"
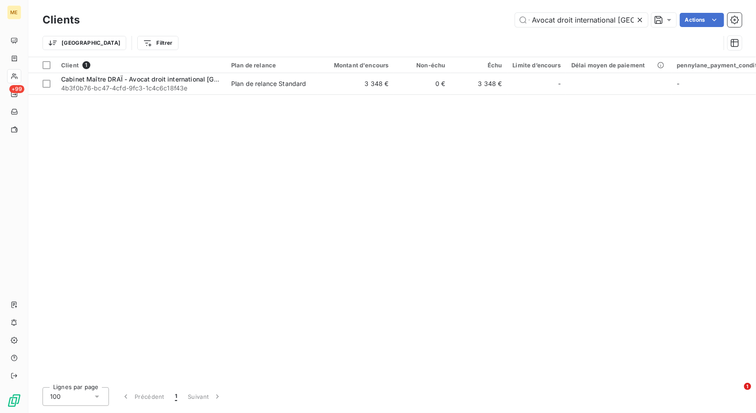
click at [337, 85] on td "3 348 €" at bounding box center [356, 83] width 76 height 21
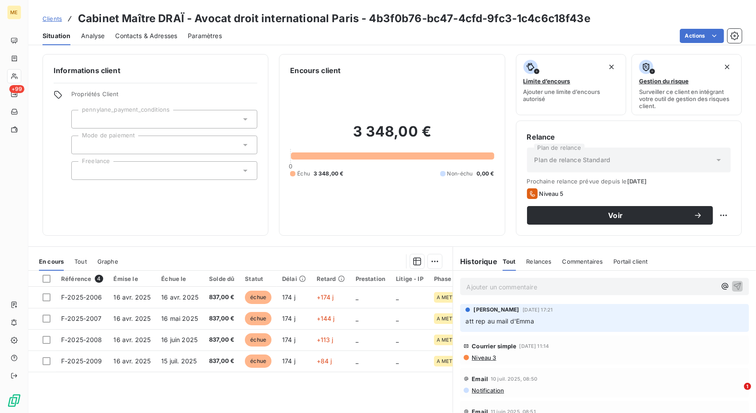
click at [51, 16] on span "Clients" at bounding box center [52, 18] width 19 height 7
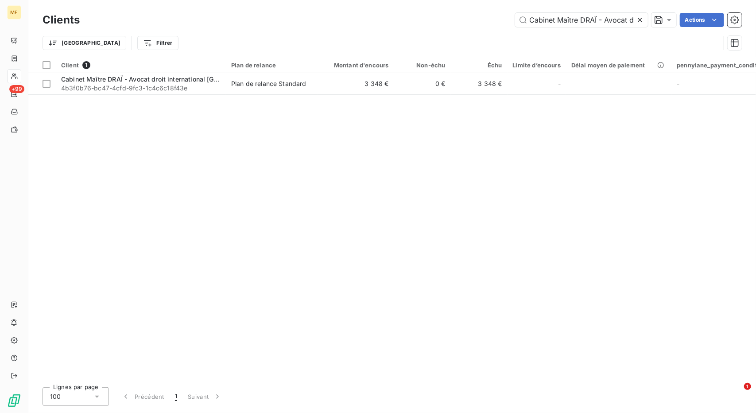
scroll to position [0, 72]
click at [558, 21] on input "Cabinet Maître DRAÏ - Avocat droit international [GEOGRAPHIC_DATA]" at bounding box center [581, 20] width 133 height 14
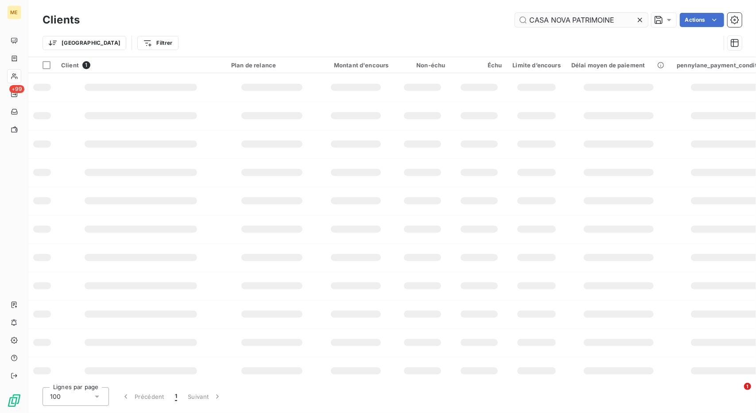
scroll to position [0, 0]
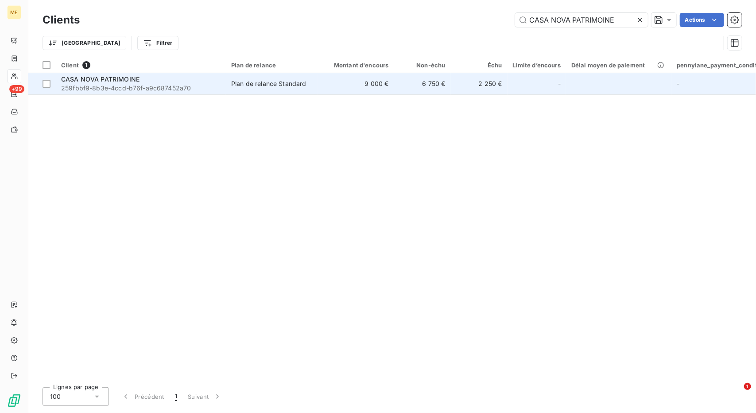
type input "CASA NOVA PATRIMOINE"
click at [397, 84] on td "6 750 €" at bounding box center [422, 83] width 57 height 21
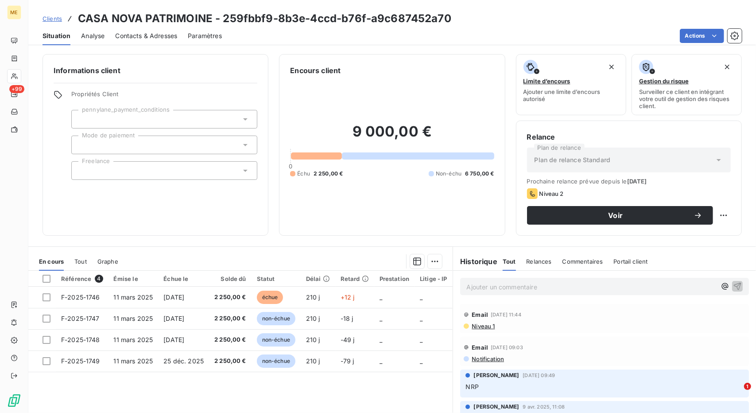
click at [49, 19] on span "Clients" at bounding box center [52, 18] width 19 height 7
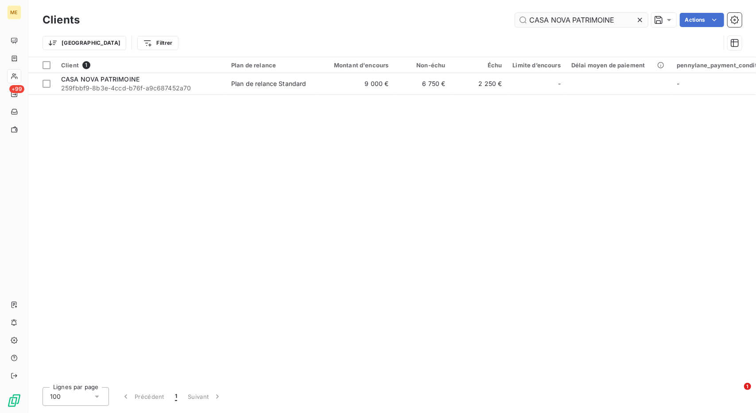
click at [560, 14] on input "CASA NOVA PATRIMOINE" at bounding box center [581, 20] width 133 height 14
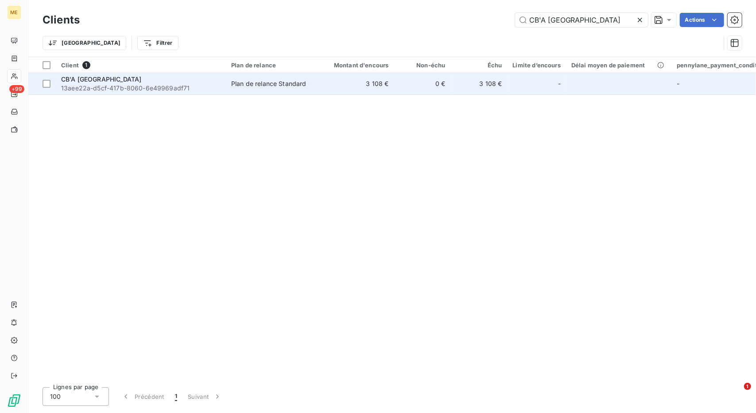
type input "CB'A [GEOGRAPHIC_DATA]"
click at [311, 92] on td "Plan de relance Standard" at bounding box center [272, 83] width 92 height 21
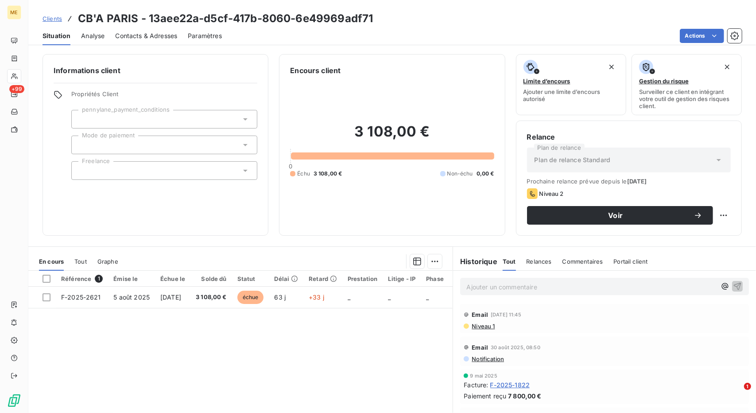
click at [46, 20] on span "Clients" at bounding box center [52, 18] width 19 height 7
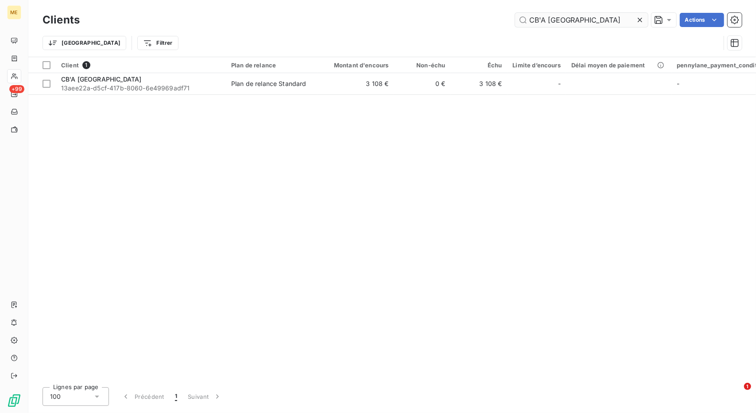
click at [559, 15] on input "CB'A [GEOGRAPHIC_DATA]" at bounding box center [581, 20] width 133 height 14
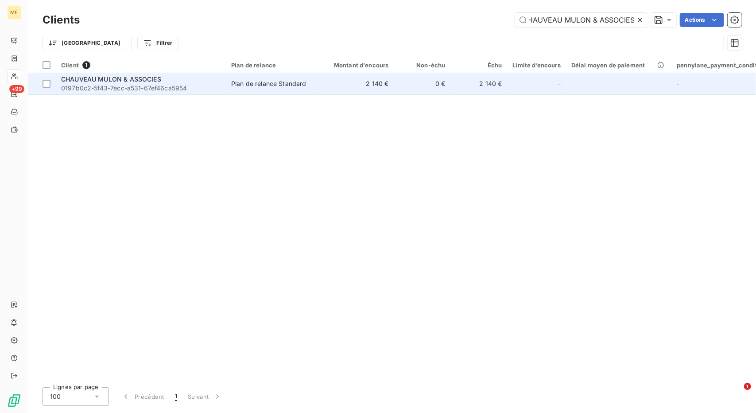
type input "CHAUVEAU MULON & ASSOCIES"
click at [368, 82] on td "2 140 €" at bounding box center [356, 83] width 76 height 21
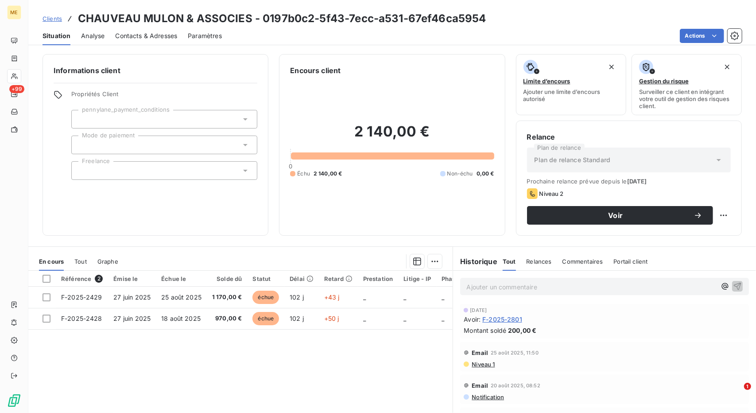
click at [51, 17] on span "Clients" at bounding box center [52, 18] width 19 height 7
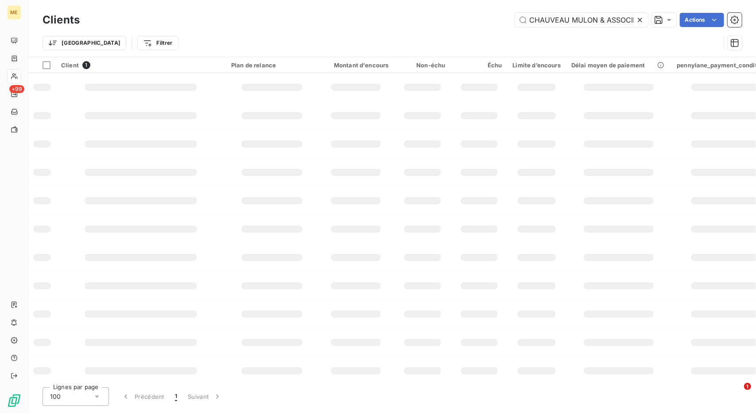
scroll to position [0, 7]
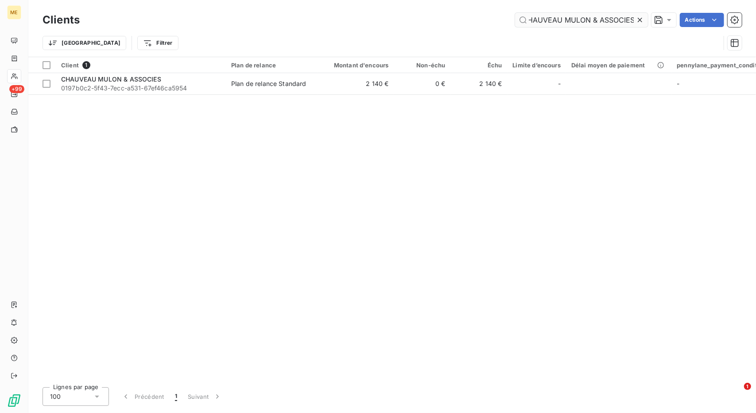
click at [541, 22] on input "CHAUVEAU MULON & ASSOCIES" at bounding box center [581, 20] width 133 height 14
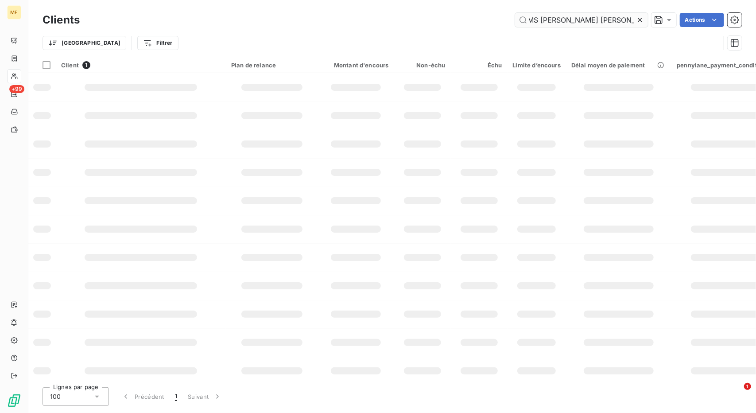
scroll to position [0, 37]
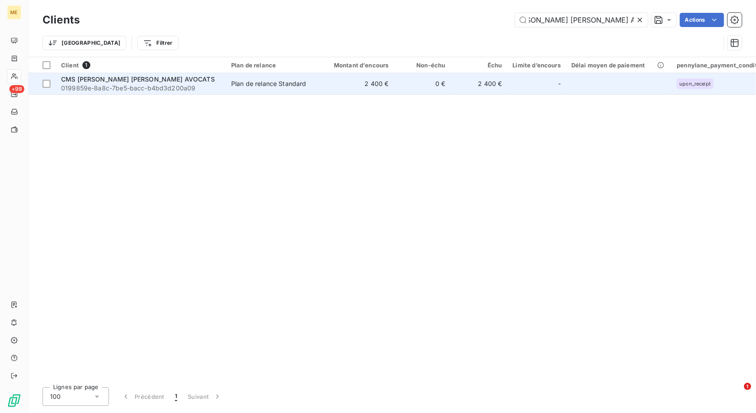
type input "CMS [PERSON_NAME] [PERSON_NAME] AVOCATS"
click at [253, 80] on div "Plan de relance Standard" at bounding box center [268, 83] width 75 height 9
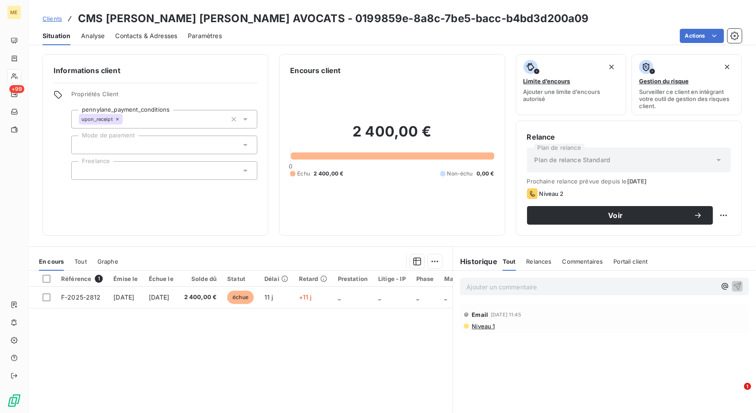
click at [140, 37] on span "Contacts & Adresses" at bounding box center [146, 35] width 62 height 9
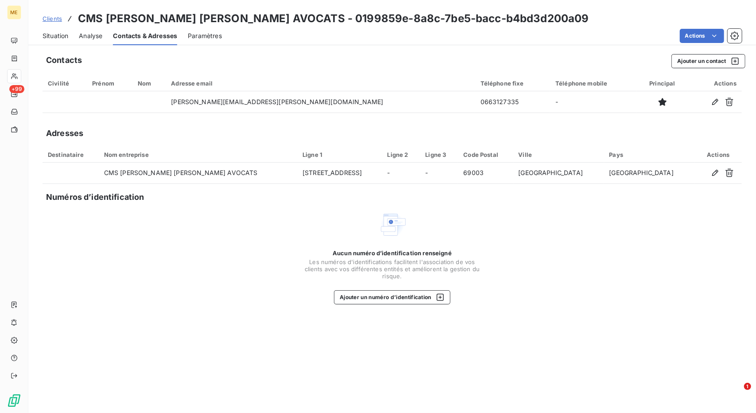
click at [50, 18] on span "Clients" at bounding box center [52, 18] width 19 height 7
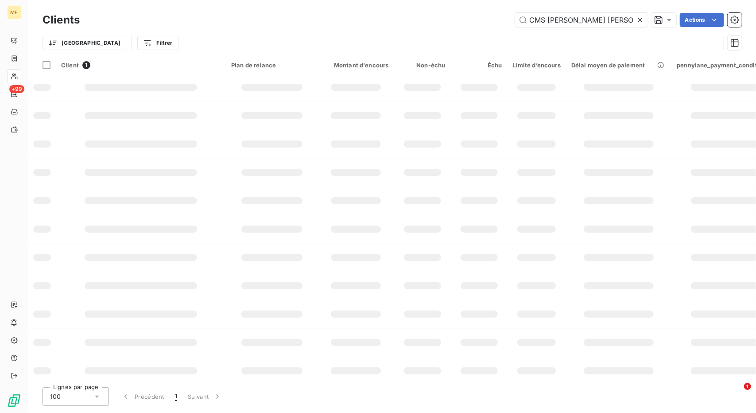
scroll to position [0, 37]
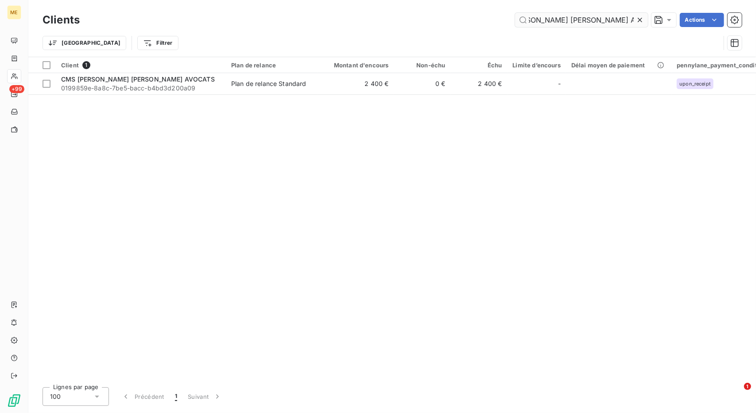
click at [545, 15] on input "CMS [PERSON_NAME] [PERSON_NAME] AVOCATS" at bounding box center [581, 20] width 133 height 14
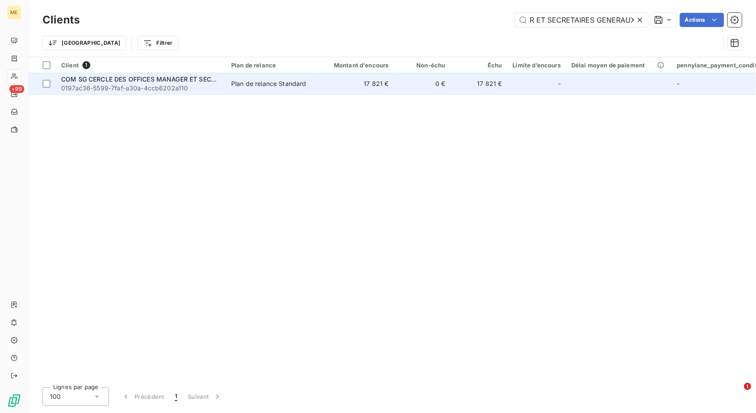
type input "COM SG CERCLE DES OFFICES MANAGER ET SECRETAIRES GENERAUX"
click at [290, 92] on td "Plan de relance Standard" at bounding box center [272, 83] width 92 height 21
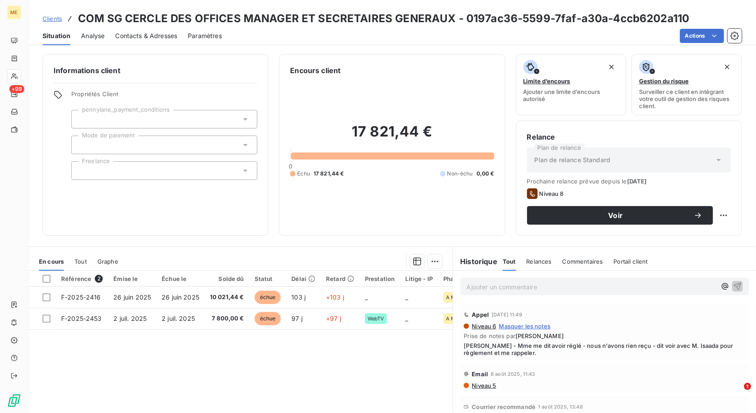
click at [49, 21] on span "Clients" at bounding box center [52, 18] width 19 height 7
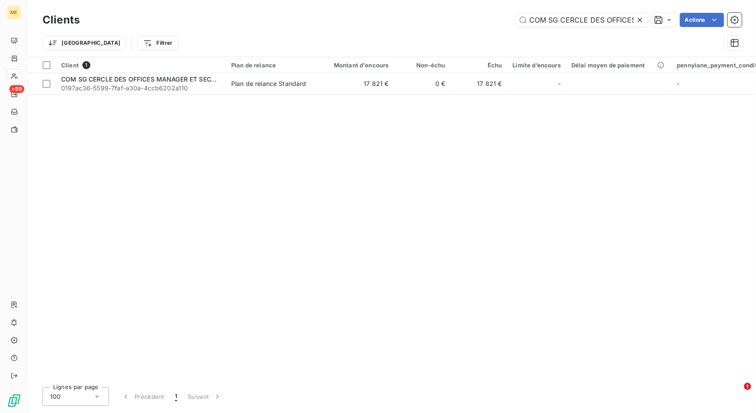
scroll to position [0, 139]
click at [554, 23] on input "COM SG CERCLE DES OFFICES MANAGER ET SECRETAIRES GENERAUX" at bounding box center [581, 20] width 133 height 14
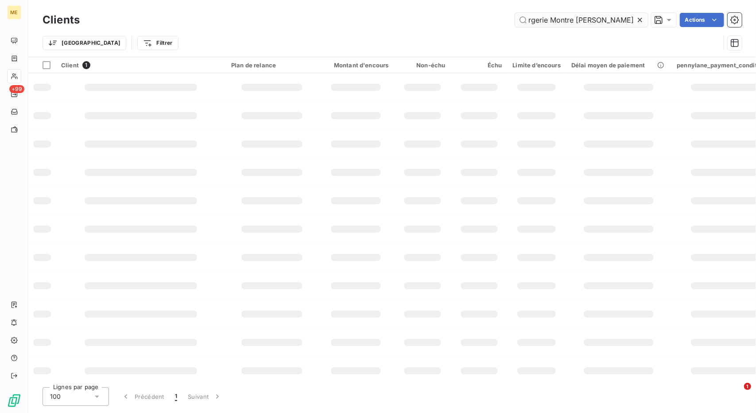
scroll to position [0, 0]
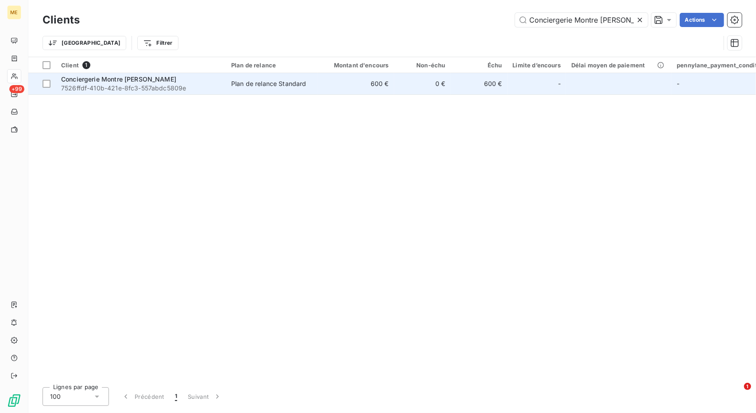
type input "Conciergerie Montre [PERSON_NAME]"
click at [370, 87] on td "600 €" at bounding box center [356, 83] width 76 height 21
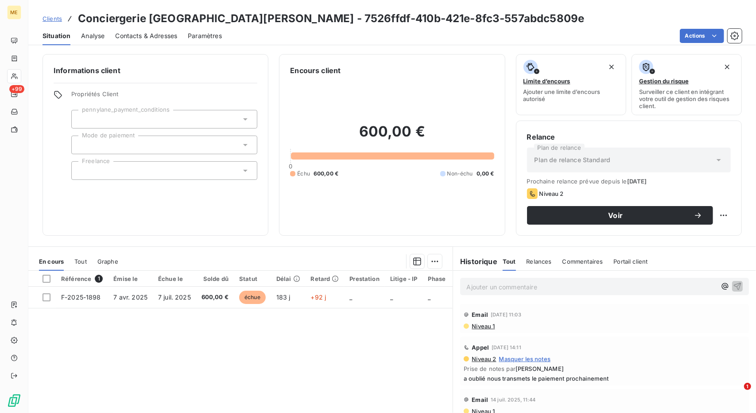
click at [520, 378] on span "a oublié nous transmets le paiement prochainement" at bounding box center [605, 378] width 282 height 7
copy div "a oublié nous transmets le paiement prochainement"
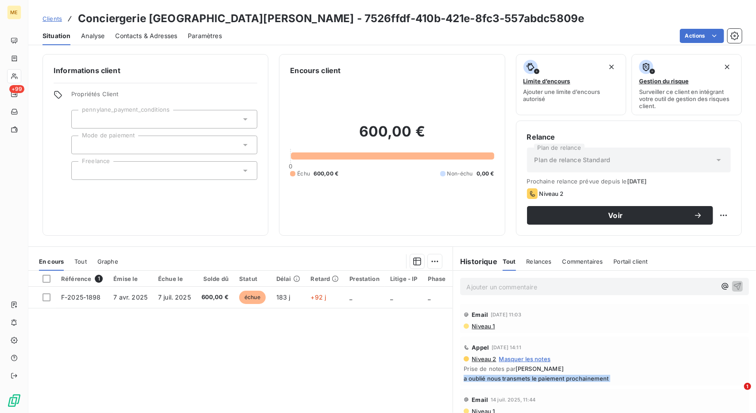
click at [43, 14] on link "Clients" at bounding box center [52, 18] width 19 height 9
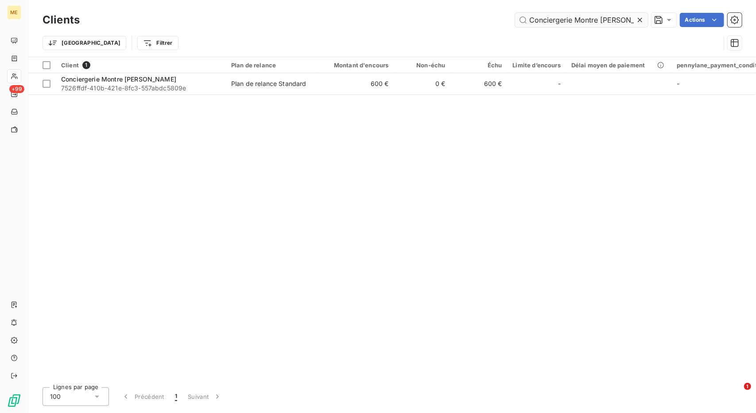
click at [550, 14] on input "Conciergerie Montre [PERSON_NAME]" at bounding box center [581, 20] width 133 height 14
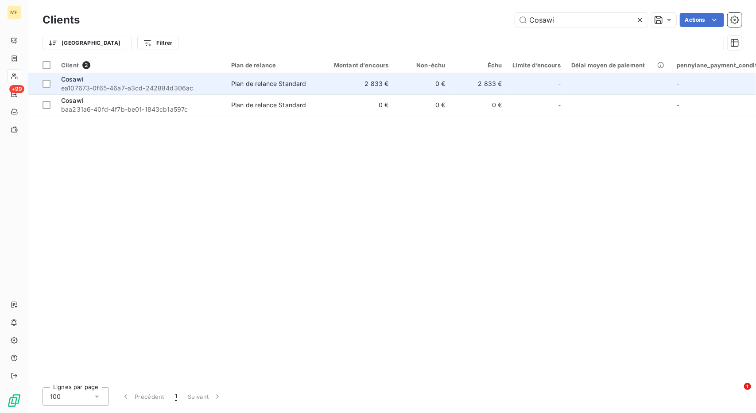
type input "Cosawi"
click at [289, 81] on div "Plan de relance Standard" at bounding box center [268, 83] width 75 height 9
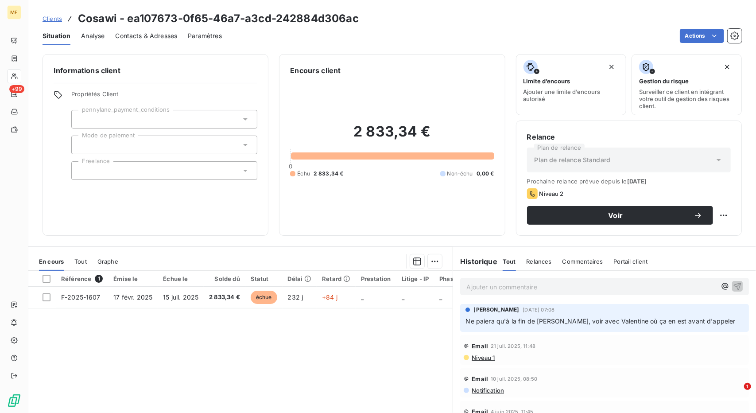
click at [575, 320] on span "Ne paiera qu'à la fin de [PERSON_NAME], voir avec Valentine où ça en est avant …" at bounding box center [601, 321] width 270 height 8
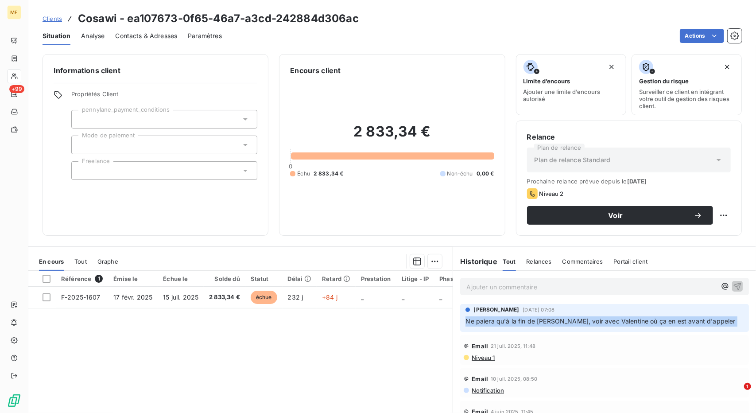
click at [575, 320] on span "Ne paiera qu'à la fin de [PERSON_NAME], voir avec Valentine où ça en est avant …" at bounding box center [601, 321] width 270 height 8
copy div "Ne paiera qu'à la fin de [PERSON_NAME], voir avec Valentine où ça en est avant …"
click at [58, 19] on span "Clients" at bounding box center [52, 18] width 19 height 7
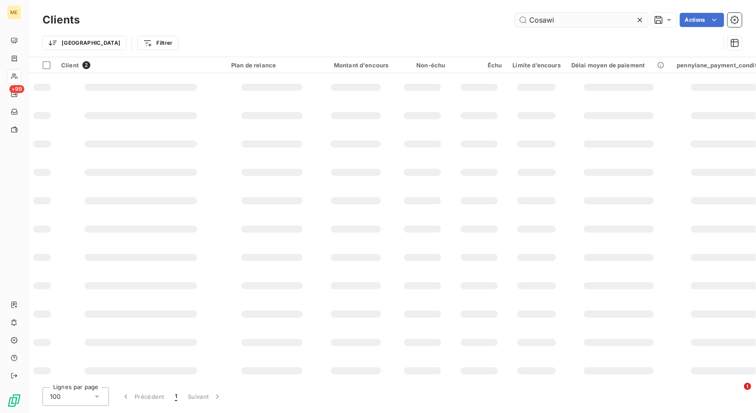
click at [544, 18] on input "Cosawi" at bounding box center [581, 20] width 133 height 14
click at [544, 18] on input "DEVIALET" at bounding box center [581, 20] width 133 height 14
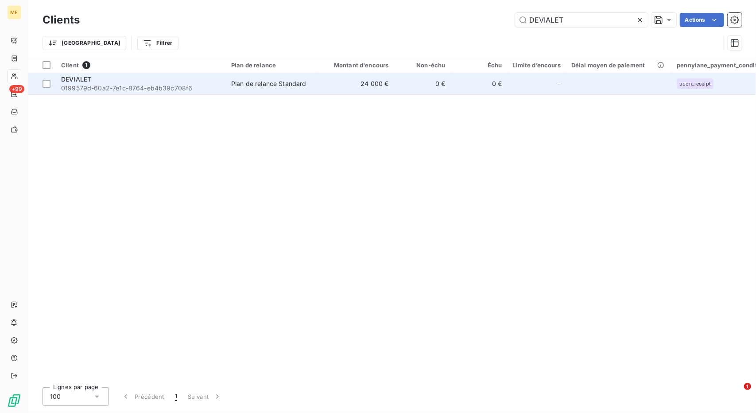
type input "DEVIALET"
click at [321, 89] on td "24 000 €" at bounding box center [356, 83] width 76 height 21
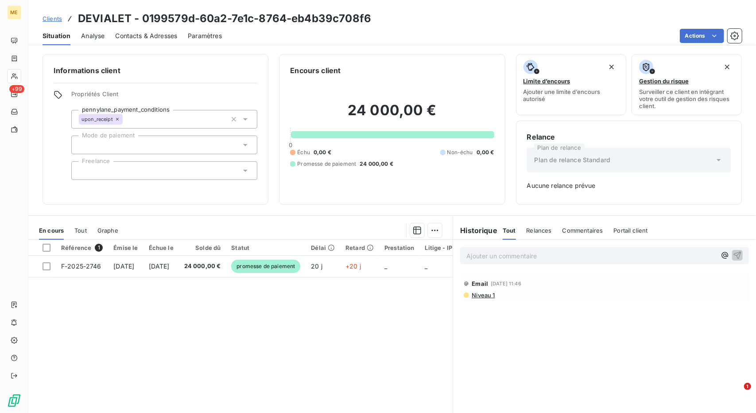
click at [290, 291] on div "Référence 1 Émise le Échue le Solde dû Statut Délai Retard Prestation Litige - …" at bounding box center [240, 325] width 424 height 171
click at [128, 34] on span "Contacts & Adresses" at bounding box center [146, 35] width 62 height 9
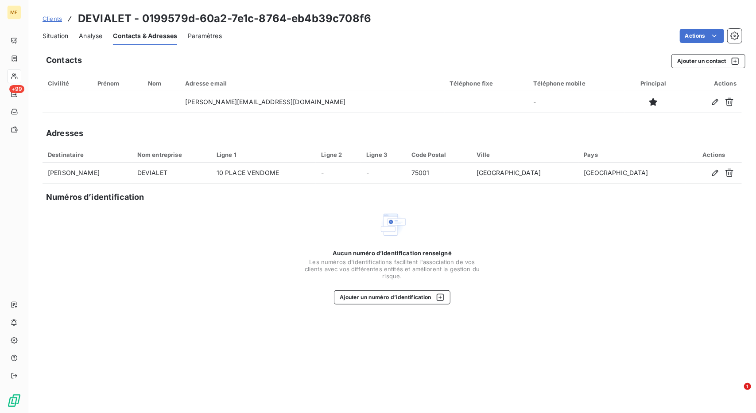
click at [62, 35] on span "Situation" at bounding box center [56, 35] width 26 height 9
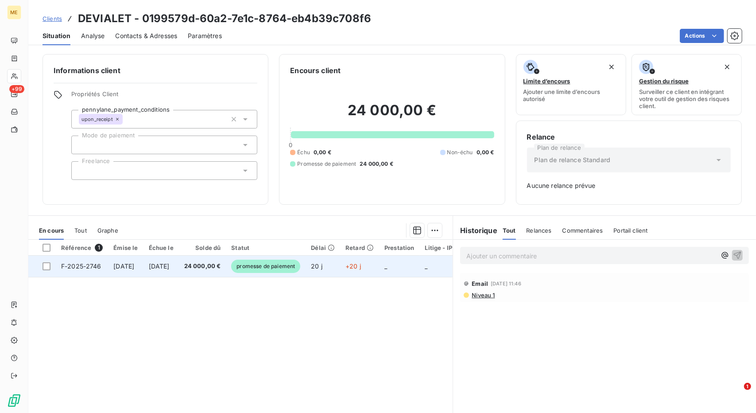
click at [275, 260] on span "promesse de paiement" at bounding box center [265, 266] width 69 height 13
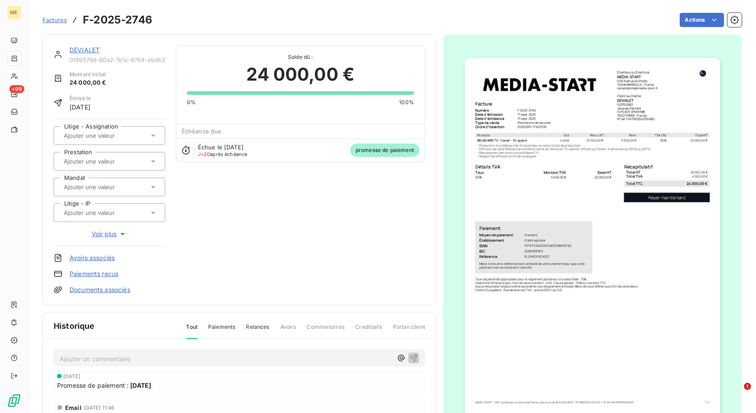
click at [83, 46] on div "DEVIALET" at bounding box center [118, 50] width 96 height 9
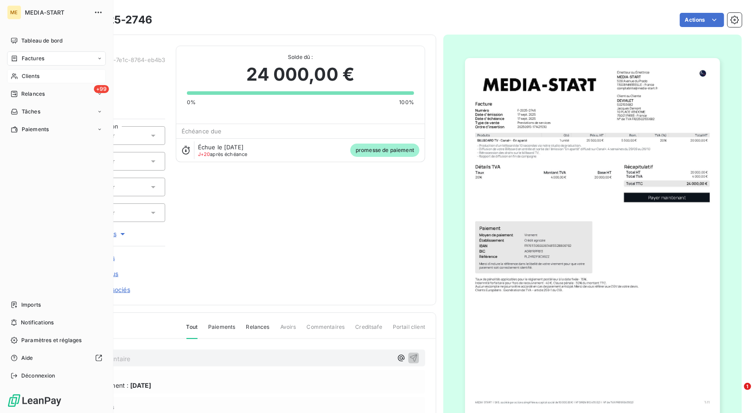
click at [19, 77] on div "Clients" at bounding box center [56, 76] width 99 height 14
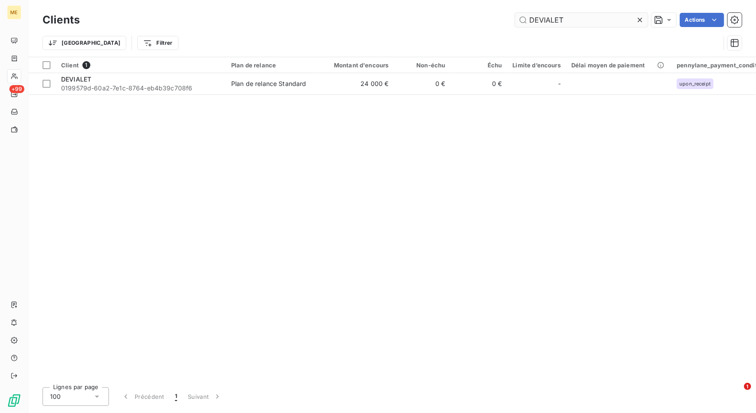
click at [554, 19] on input "DEVIALET" at bounding box center [581, 20] width 133 height 14
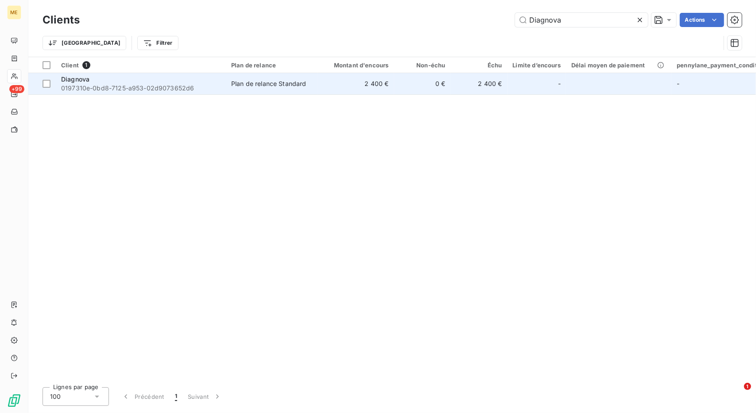
type input "Diagnova"
click at [266, 89] on td "Plan de relance Standard" at bounding box center [272, 83] width 92 height 21
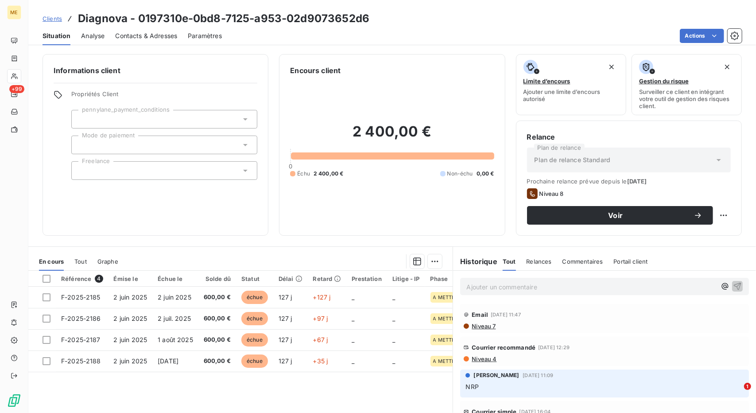
click at [58, 20] on span "Clients" at bounding box center [52, 18] width 19 height 7
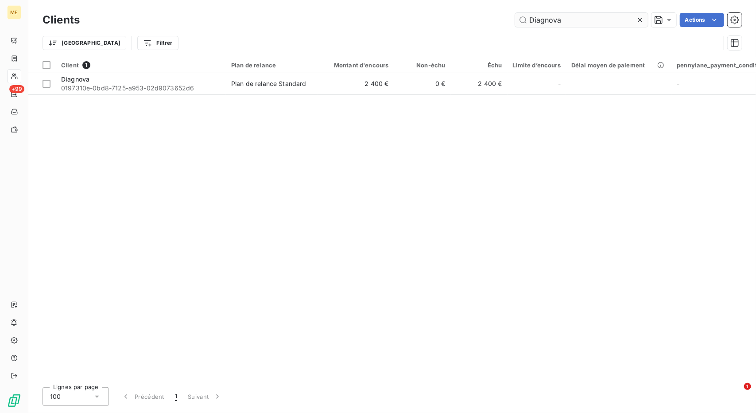
click at [551, 26] on input "Diagnova" at bounding box center [581, 20] width 133 height 14
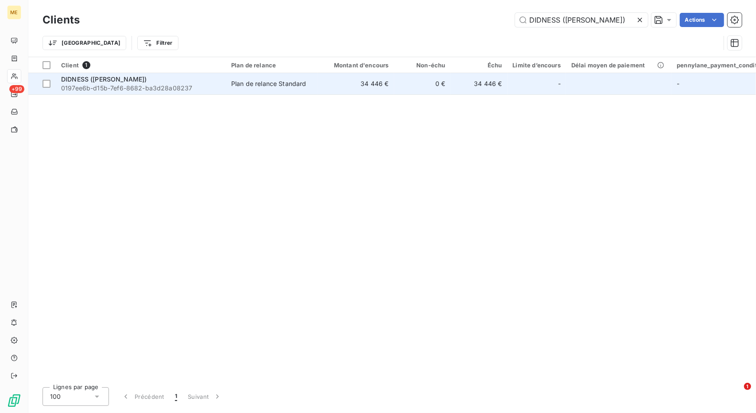
type input "DIDNESS ([PERSON_NAME])"
click at [378, 89] on td "34 446 €" at bounding box center [356, 83] width 76 height 21
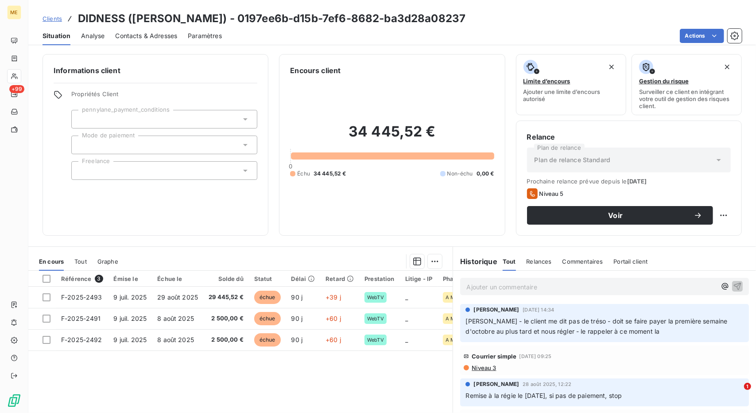
click at [51, 23] on link "Clients" at bounding box center [52, 18] width 19 height 9
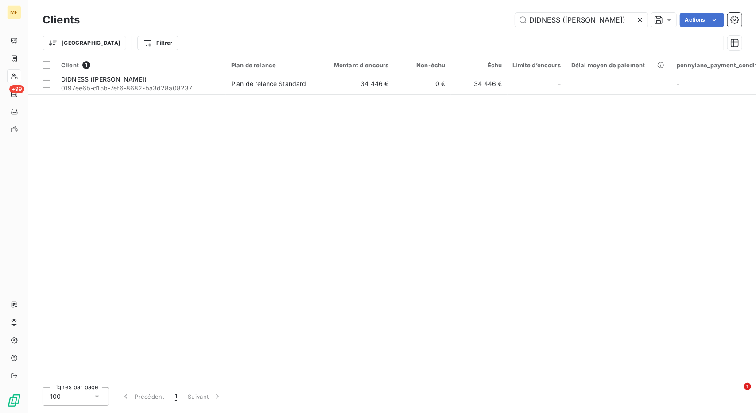
click at [556, 12] on div "Clients DIDNESS ([PERSON_NAME]) Actions" at bounding box center [392, 20] width 699 height 19
click at [554, 20] on input "DIDNESS ([PERSON_NAME])" at bounding box center [581, 20] width 133 height 14
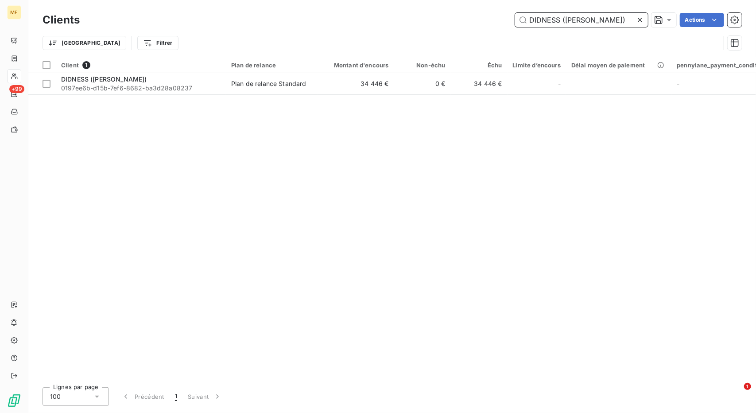
paste input "easydiag"
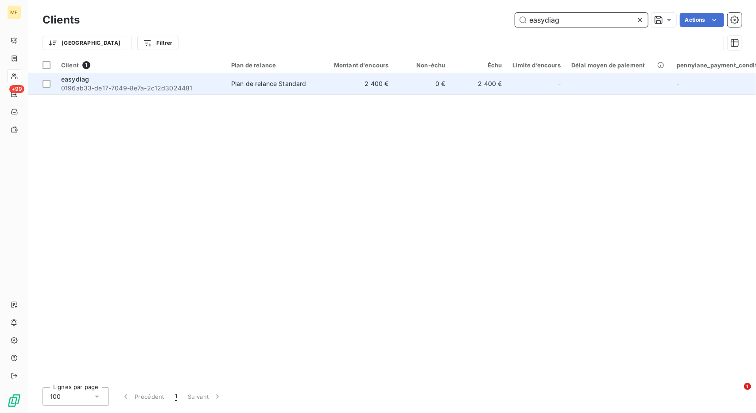
type input "easydiag"
click at [267, 88] on td "Plan de relance Standard" at bounding box center [272, 83] width 92 height 21
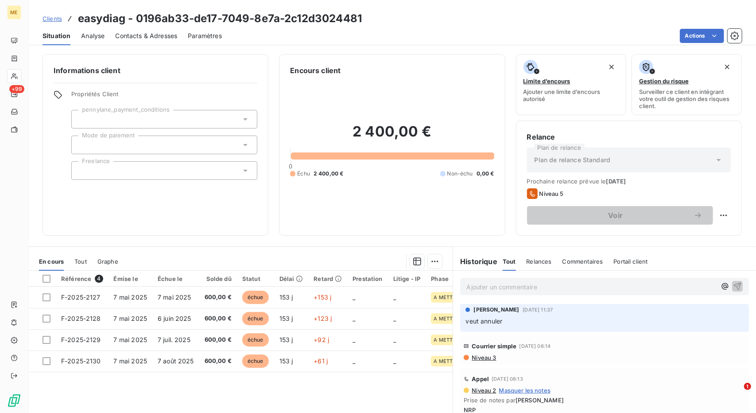
click at [45, 16] on span "Clients" at bounding box center [52, 18] width 19 height 7
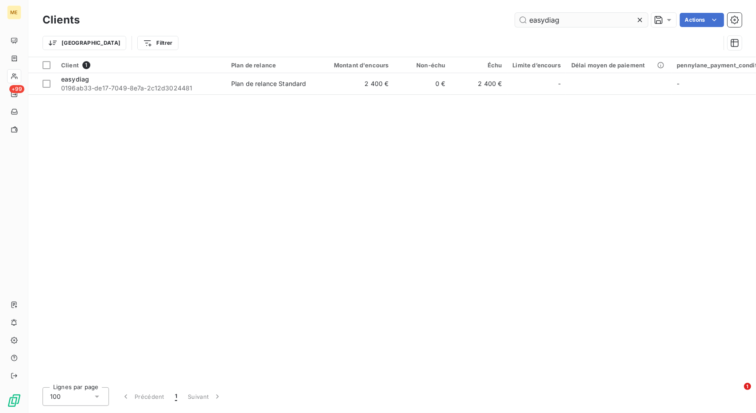
click at [558, 16] on input "easydiag" at bounding box center [581, 20] width 133 height 14
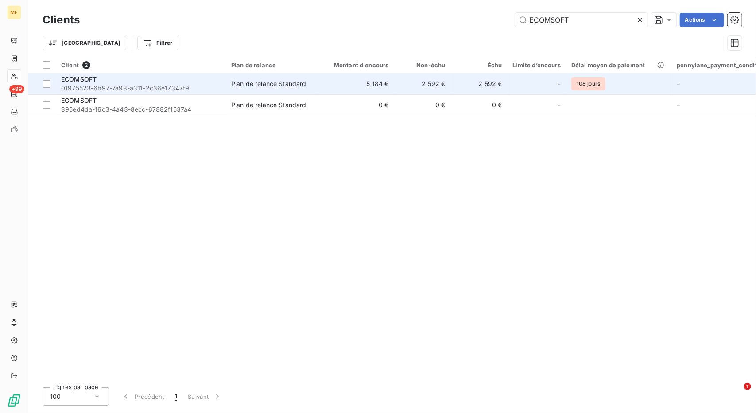
type input "ECOMSOFT"
click at [349, 86] on td "5 184 €" at bounding box center [356, 83] width 76 height 21
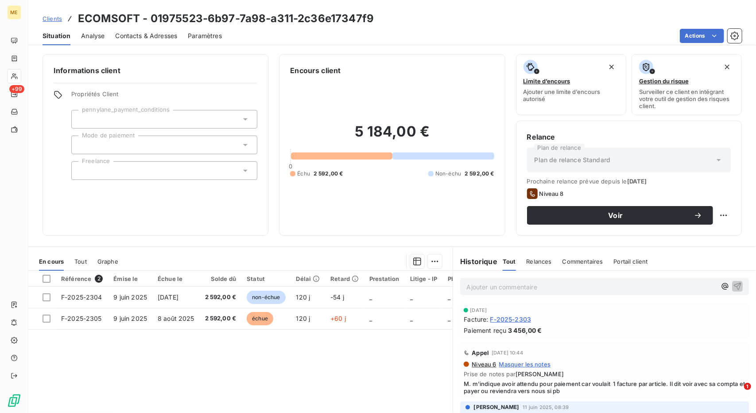
click at [502, 318] on span "F-2025-2303" at bounding box center [510, 319] width 41 height 9
click at [50, 19] on span "Clients" at bounding box center [52, 18] width 19 height 7
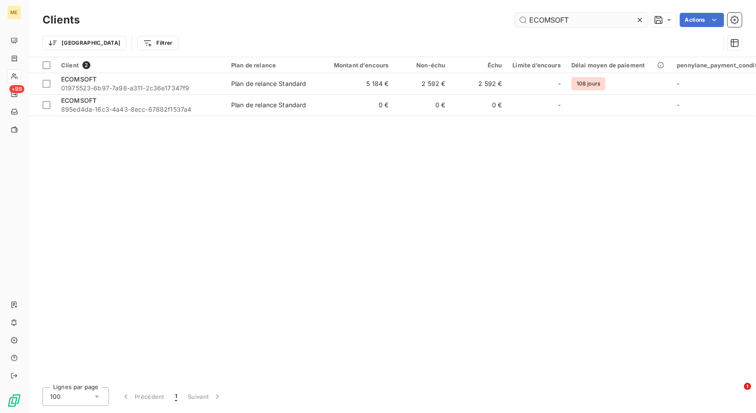
click at [545, 21] on input "ECOMSOFT" at bounding box center [581, 20] width 133 height 14
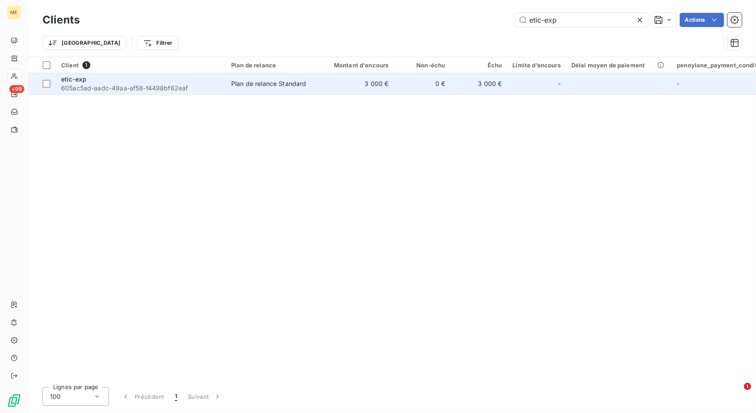
type input "etic-exp"
click at [303, 78] on td "Plan de relance Standard" at bounding box center [272, 83] width 92 height 21
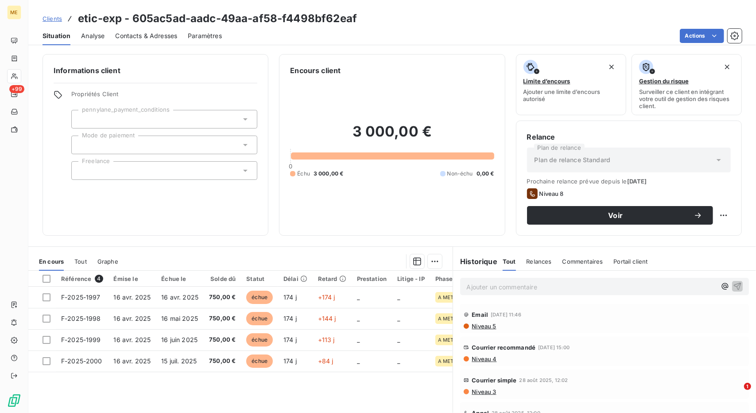
click at [53, 19] on span "Clients" at bounding box center [52, 18] width 19 height 7
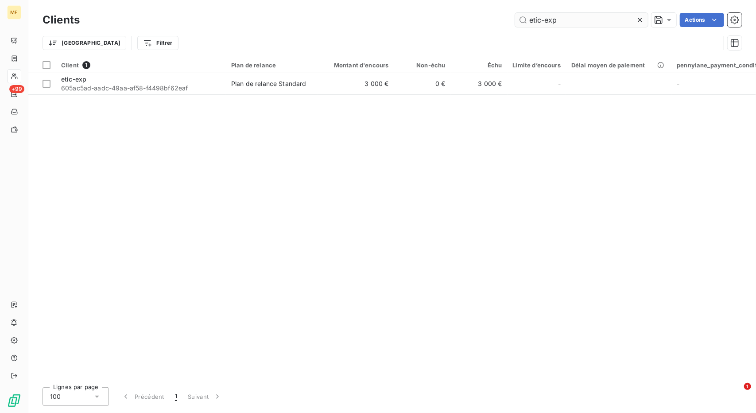
click at [545, 22] on input "etic-exp" at bounding box center [581, 20] width 133 height 14
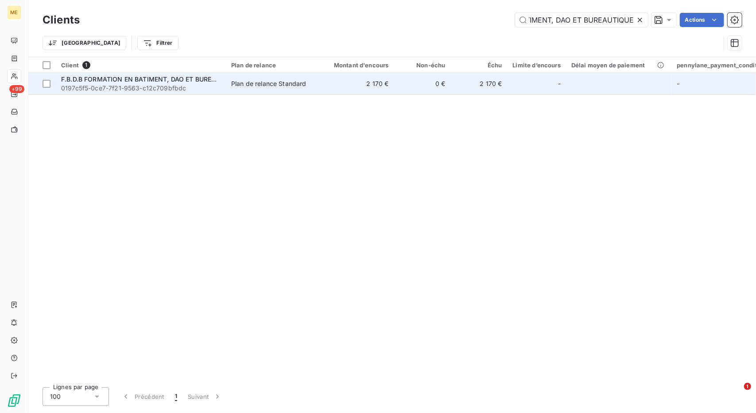
type input "F.B.D.B FORMATION EN BATIMENT, DAO ET BUREAUTIQUE"
click at [349, 80] on td "2 170 €" at bounding box center [356, 83] width 76 height 21
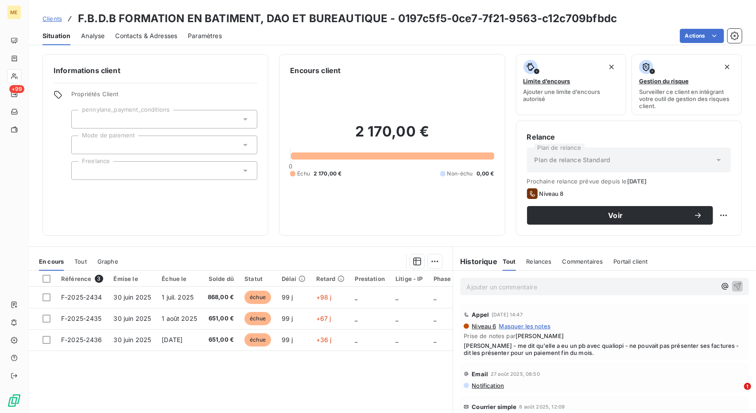
click at [517, 353] on span "[PERSON_NAME] - me dit qu'elle a eu un pb avec qualiopi - ne pouvait pas présen…" at bounding box center [605, 349] width 282 height 14
click at [55, 22] on link "Clients" at bounding box center [52, 18] width 19 height 9
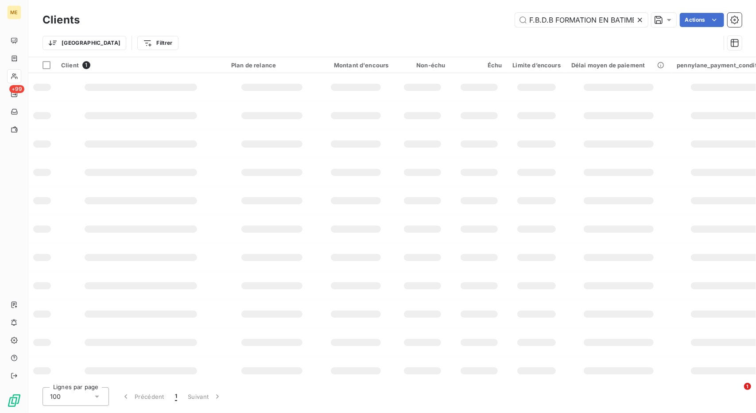
scroll to position [0, 95]
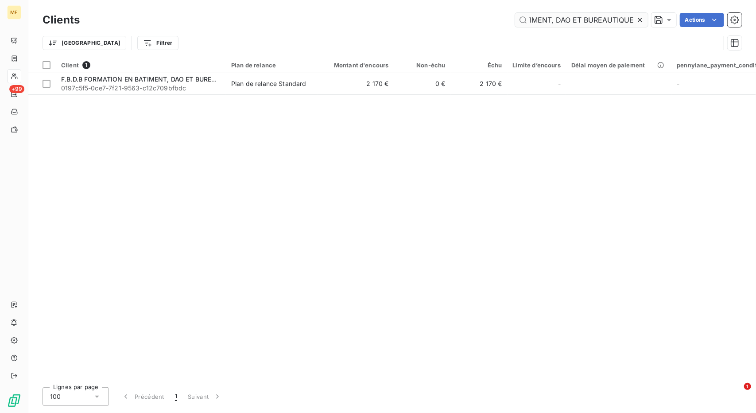
click at [572, 15] on input "F.B.D.B FORMATION EN BATIMENT, DAO ET BUREAUTIQUE" at bounding box center [581, 20] width 133 height 14
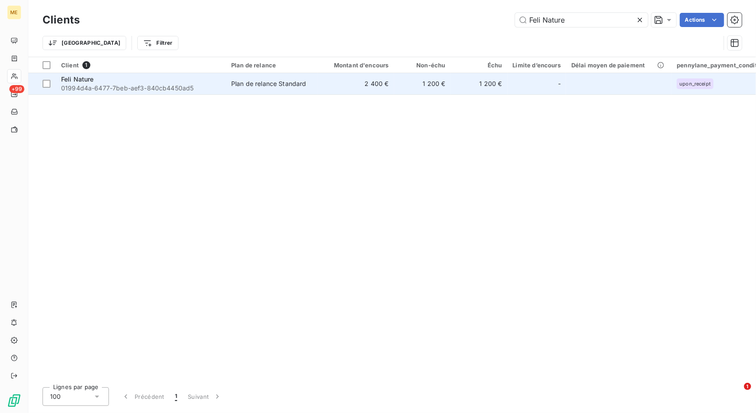
type input "Feli Nature"
click at [332, 78] on td "2 400 €" at bounding box center [356, 83] width 76 height 21
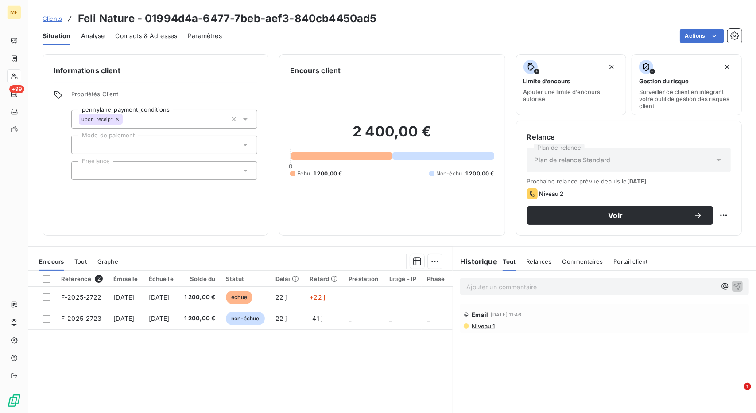
click at [45, 16] on span "Clients" at bounding box center [52, 18] width 19 height 7
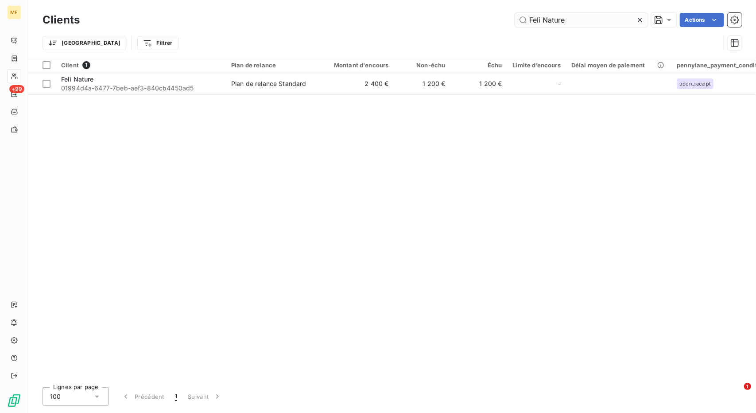
click at [542, 21] on input "Feli Nature" at bounding box center [581, 20] width 133 height 14
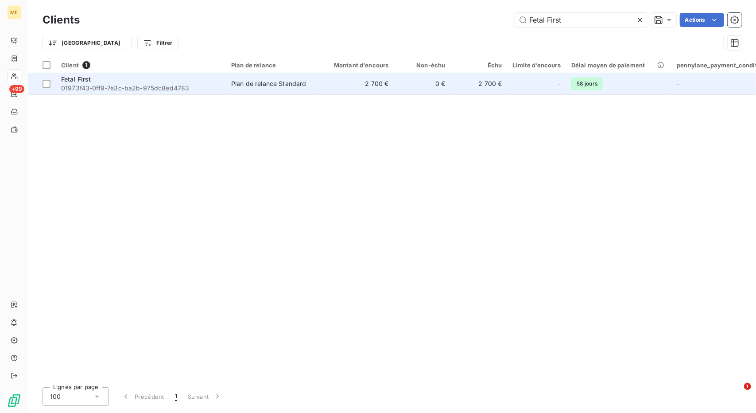
type input "Fetal First"
click at [342, 81] on td "2 700 €" at bounding box center [356, 83] width 76 height 21
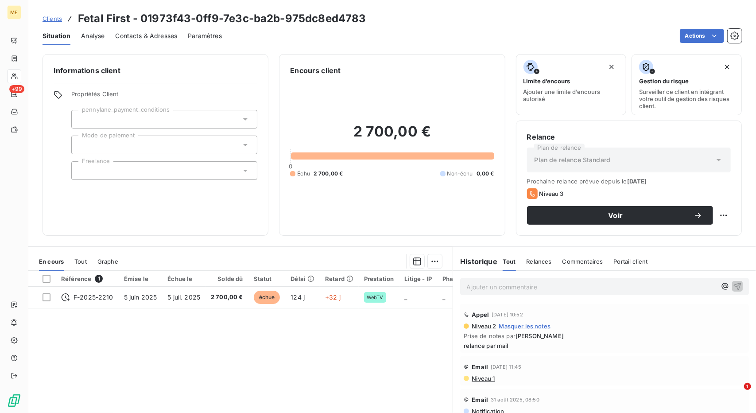
click at [53, 17] on span "Clients" at bounding box center [52, 18] width 19 height 7
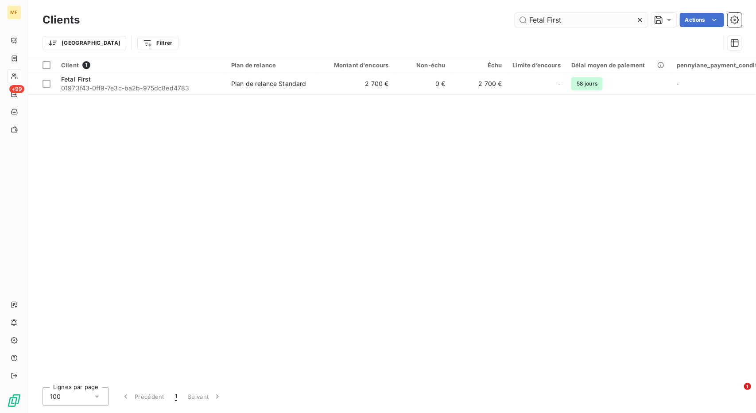
click at [536, 23] on input "Fetal First" at bounding box center [581, 20] width 133 height 14
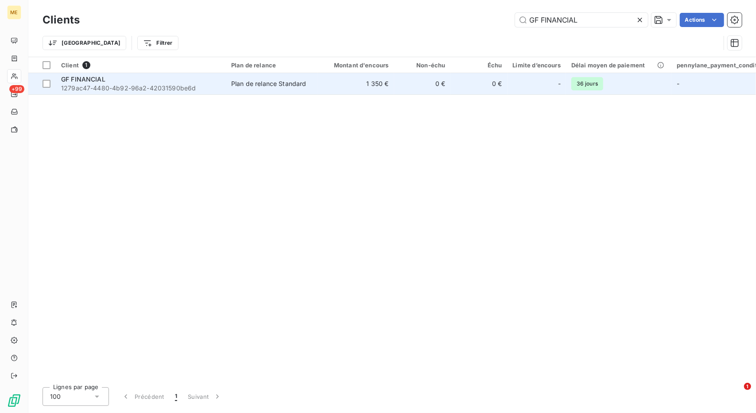
type input "GF FINANCIAL"
click at [271, 93] on td "Plan de relance Standard" at bounding box center [272, 83] width 92 height 21
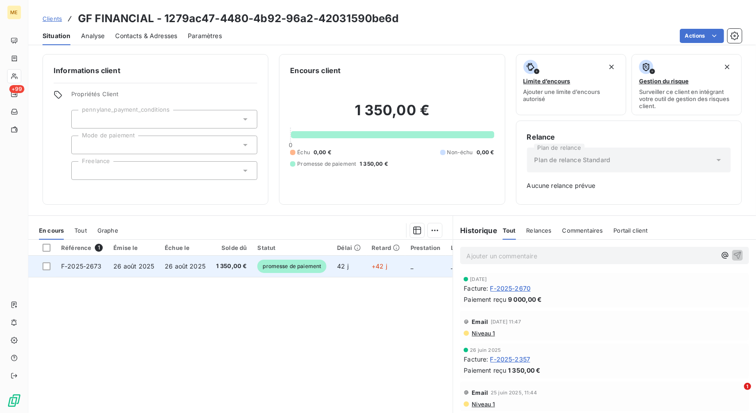
click at [289, 270] on span "promesse de paiement" at bounding box center [291, 266] width 69 height 13
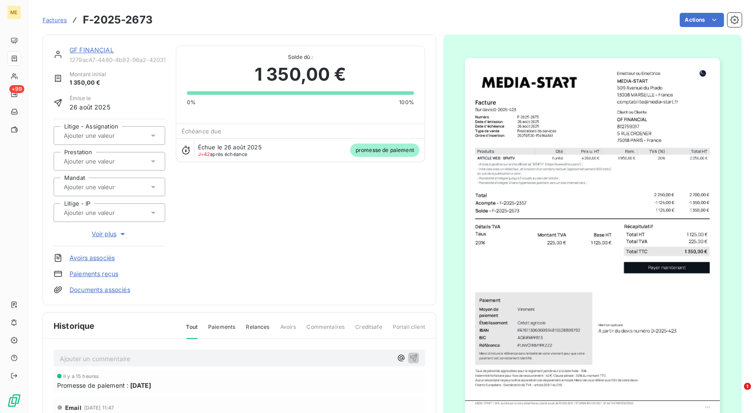
click at [81, 49] on link "GF FINANCIAL" at bounding box center [92, 50] width 44 height 8
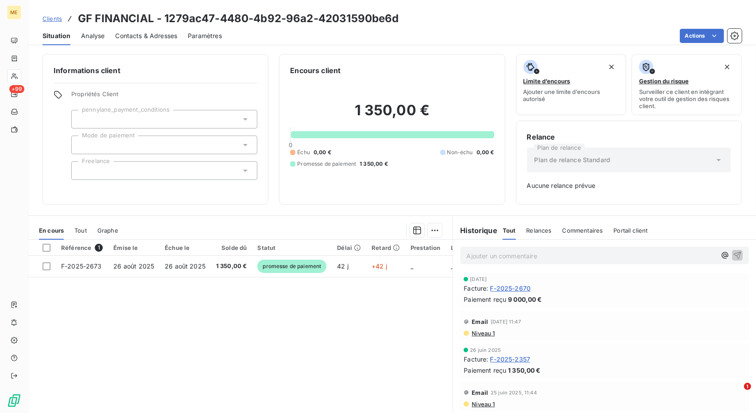
click at [49, 20] on span "Clients" at bounding box center [52, 18] width 19 height 7
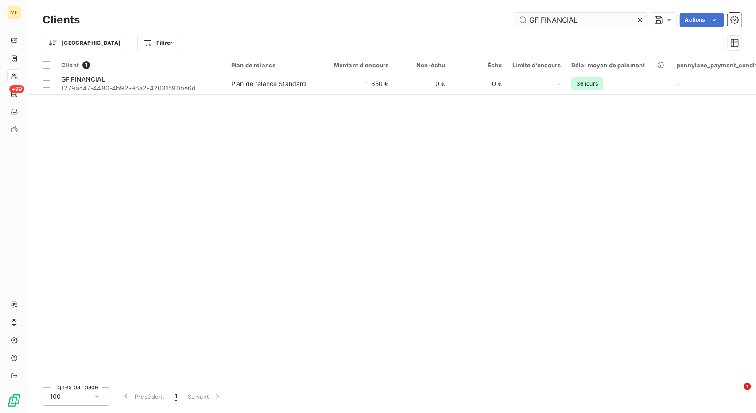
click at [537, 16] on input "GF FINANCIAL" at bounding box center [581, 20] width 133 height 14
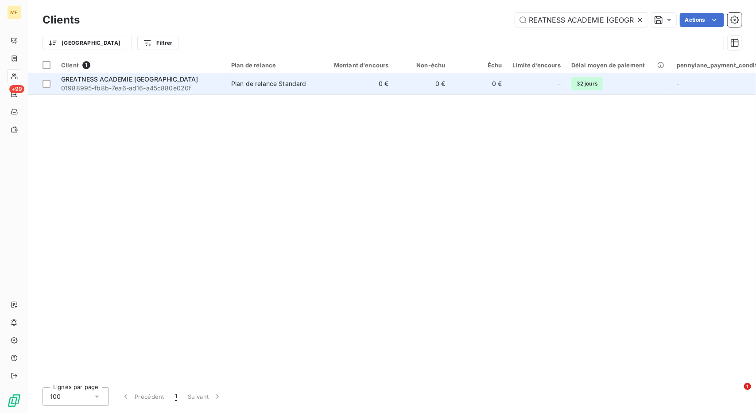
type input "GREATNESS ACADEMIE [GEOGRAPHIC_DATA]"
click at [318, 82] on td "Plan de relance Standard" at bounding box center [272, 83] width 92 height 21
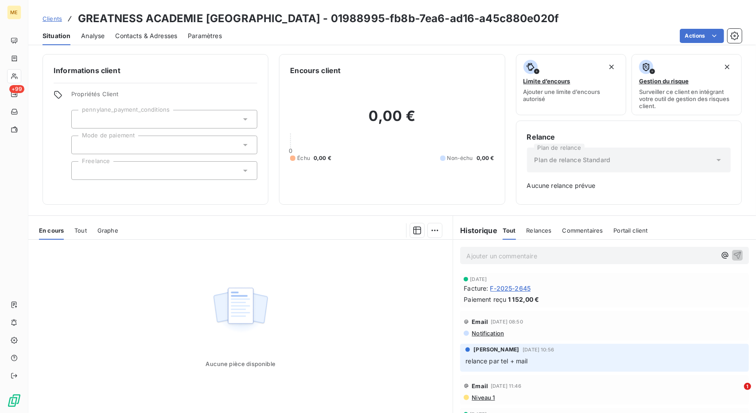
click at [54, 17] on span "Clients" at bounding box center [52, 18] width 19 height 7
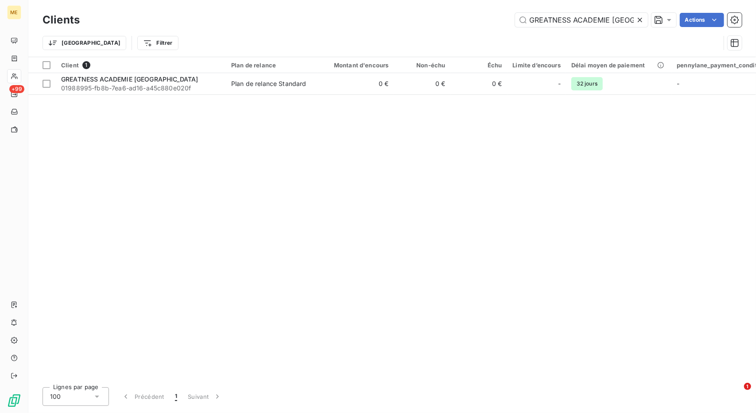
scroll to position [0, 6]
click at [544, 19] on input "GREATNESS ACADEMIE [GEOGRAPHIC_DATA]" at bounding box center [581, 20] width 133 height 14
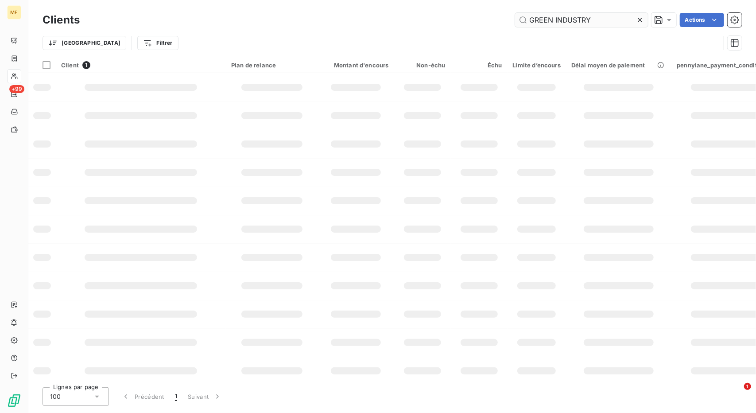
scroll to position [0, 0]
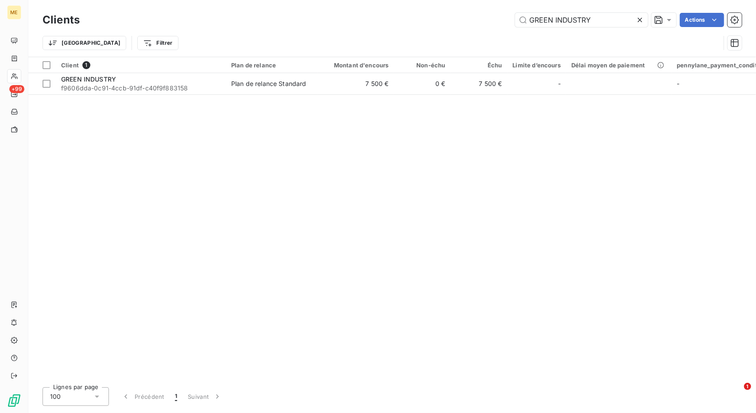
type input "GREEN INDUSTRY"
click at [282, 99] on div "Client 1 Plan de relance Montant d'encours Non-échu Échu Limite d’encours Délai…" at bounding box center [392, 218] width 728 height 323
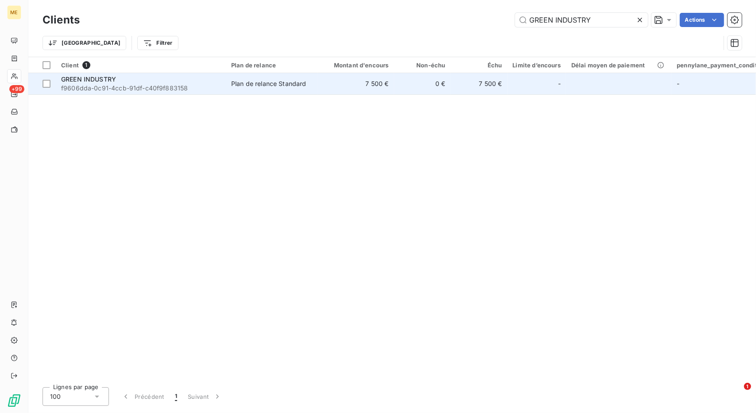
click at [298, 79] on div "Plan de relance Standard" at bounding box center [268, 83] width 75 height 9
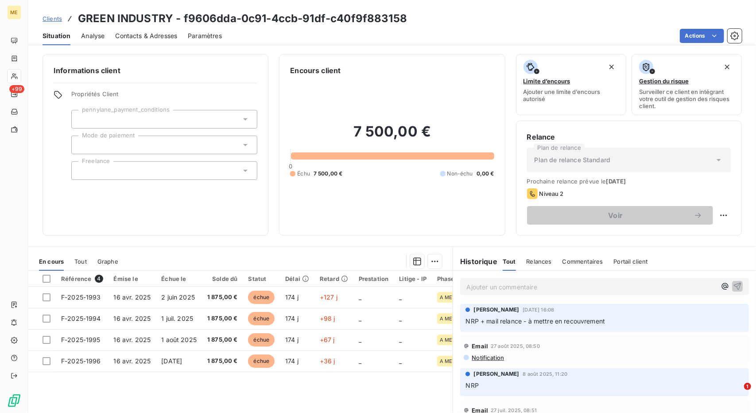
click at [54, 17] on span "Clients" at bounding box center [52, 18] width 19 height 7
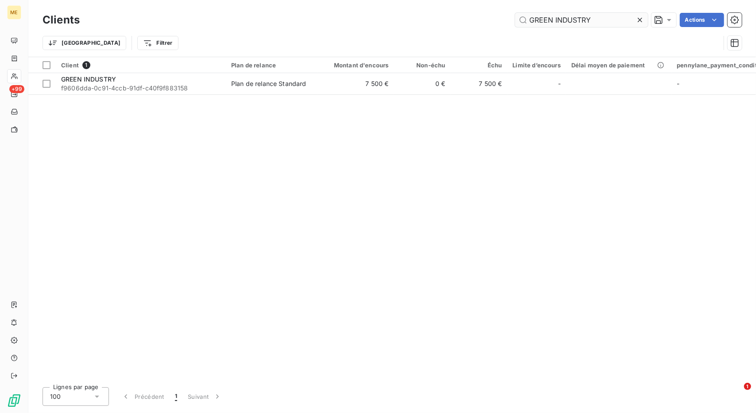
click at [614, 26] on input "GREEN INDUSTRY" at bounding box center [581, 20] width 133 height 14
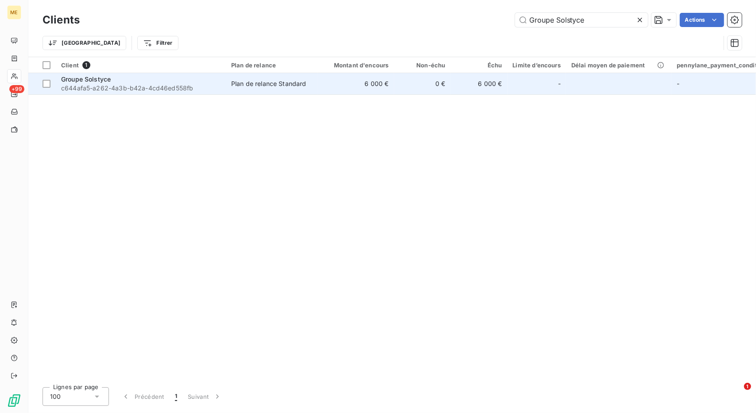
type input "Groupe Solstyce"
click at [264, 85] on div "Plan de relance Standard" at bounding box center [268, 83] width 75 height 9
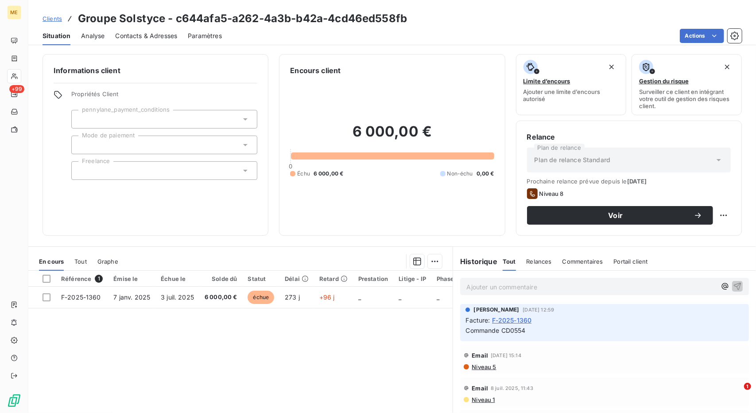
click at [513, 328] on span "Commande CD0554" at bounding box center [496, 330] width 60 height 8
click at [56, 23] on div "Clients Groupe Solstyce - c644afa5-a262-4a3b-b42a-4cd46ed558fb" at bounding box center [225, 19] width 365 height 16
drag, startPoint x: 56, startPoint y: 17, endPoint x: 49, endPoint y: 18, distance: 6.7
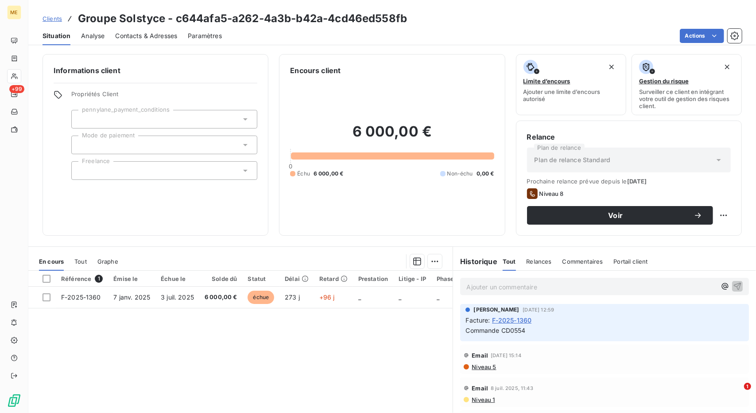
click at [49, 18] on span "Clients" at bounding box center [52, 18] width 19 height 7
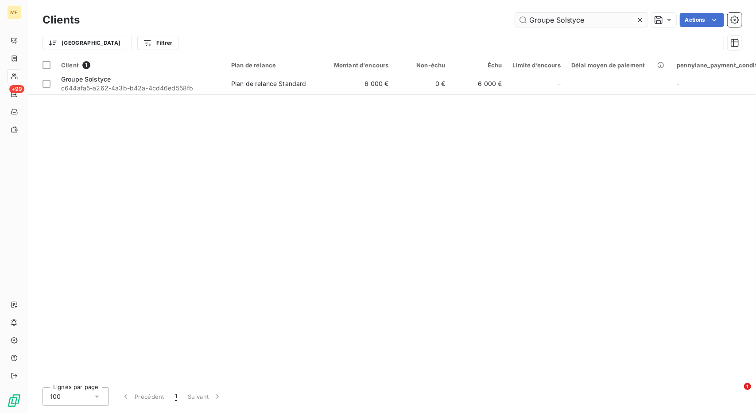
click at [551, 21] on input "Groupe Solstyce" at bounding box center [581, 20] width 133 height 14
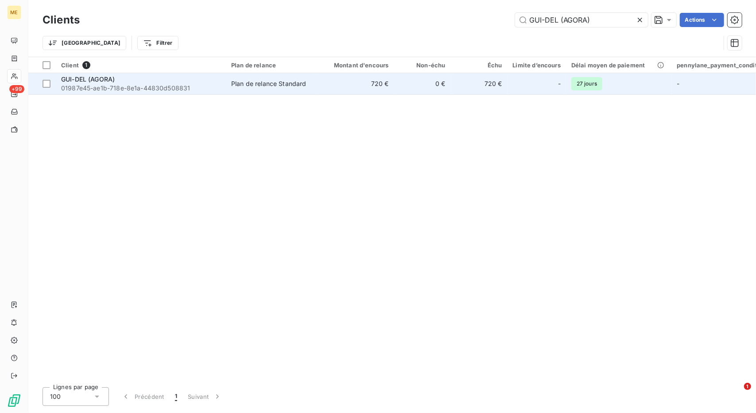
type input "GUI-DEL (AGORA)"
click at [338, 86] on td "720 €" at bounding box center [356, 83] width 76 height 21
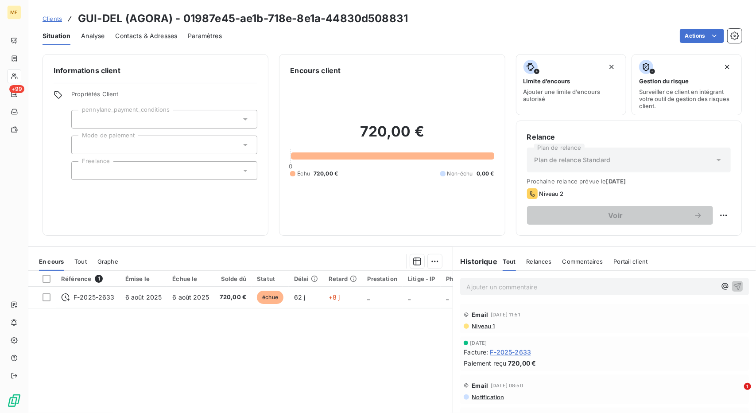
click at [44, 21] on span "Clients" at bounding box center [52, 18] width 19 height 7
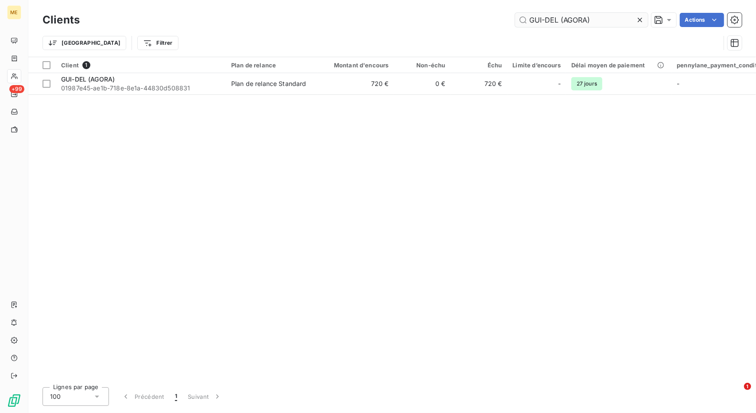
click at [559, 25] on input "GUI-DEL (AGORA)" at bounding box center [581, 20] width 133 height 14
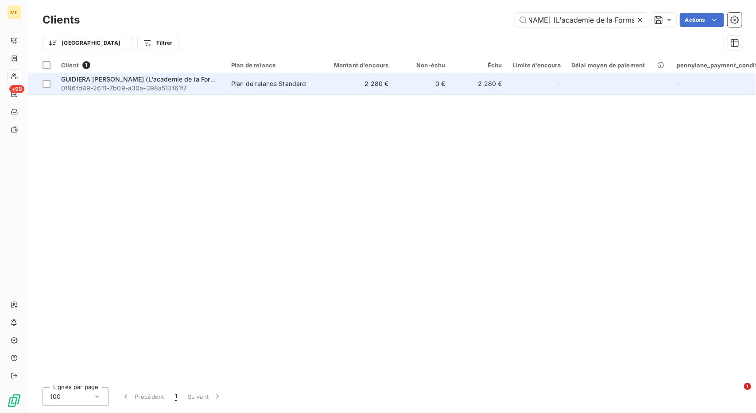
type input "GUIDIERA [PERSON_NAME] (L'academie de la Formation)"
click at [309, 87] on span "Plan de relance Standard" at bounding box center [272, 83] width 82 height 9
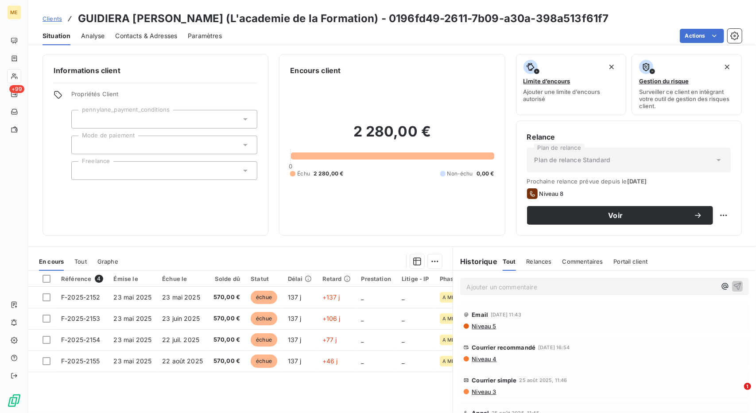
click at [51, 18] on span "Clients" at bounding box center [52, 18] width 19 height 7
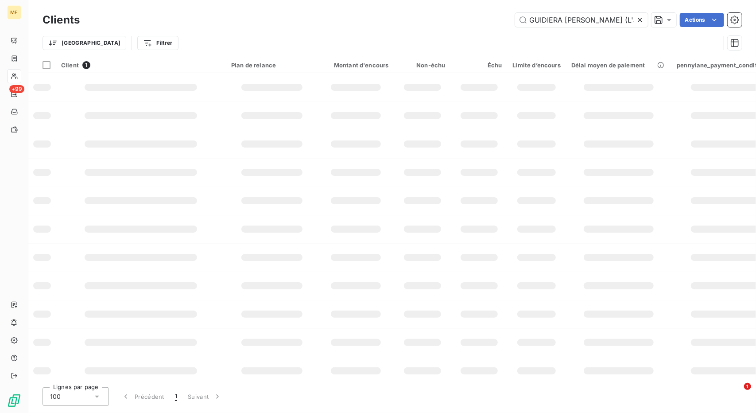
scroll to position [0, 72]
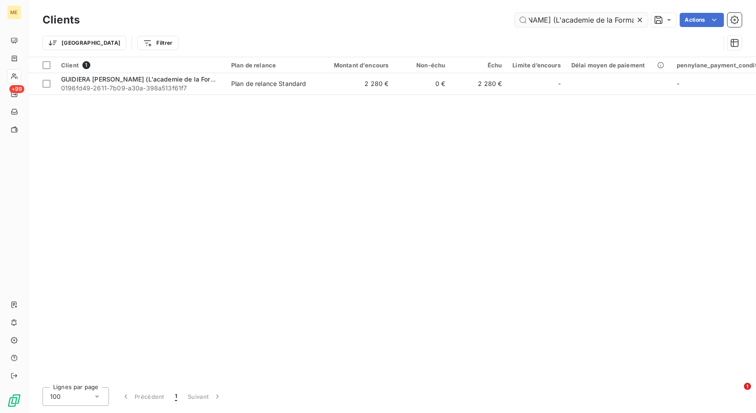
click at [544, 20] on input "GUIDIERA [PERSON_NAME] (L'academie de la Formation)" at bounding box center [581, 20] width 133 height 14
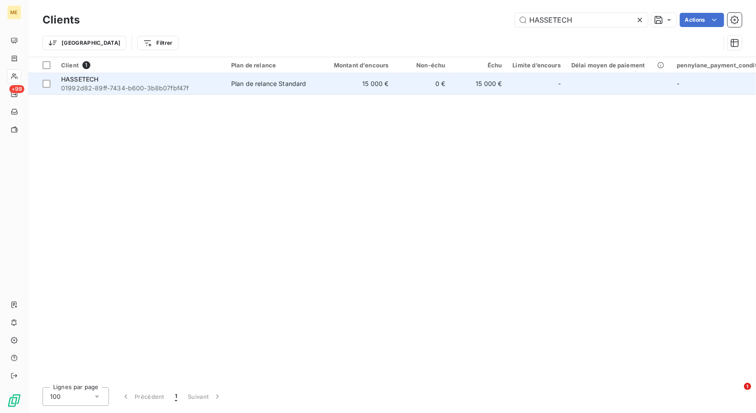
type input "HASSETECH"
click at [333, 81] on td "15 000 €" at bounding box center [356, 83] width 76 height 21
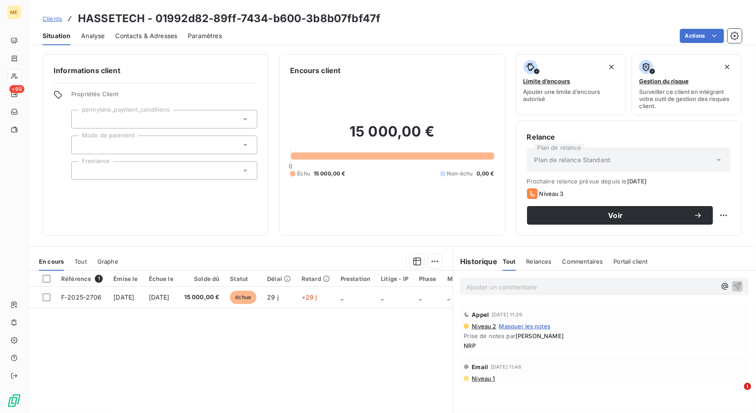
click at [51, 17] on span "Clients" at bounding box center [52, 18] width 19 height 7
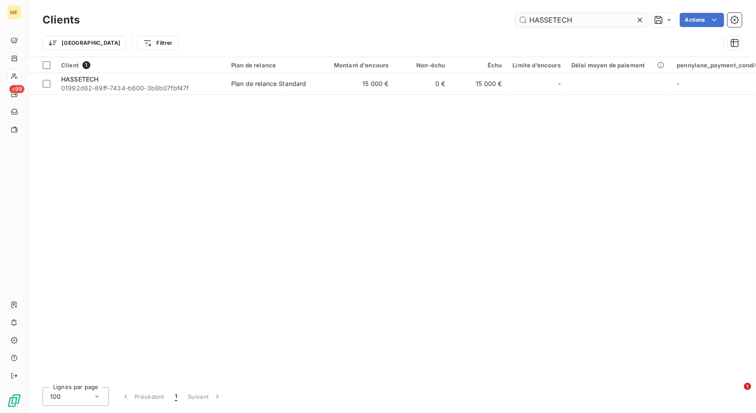
click at [548, 16] on input "HASSETECH" at bounding box center [581, 20] width 133 height 14
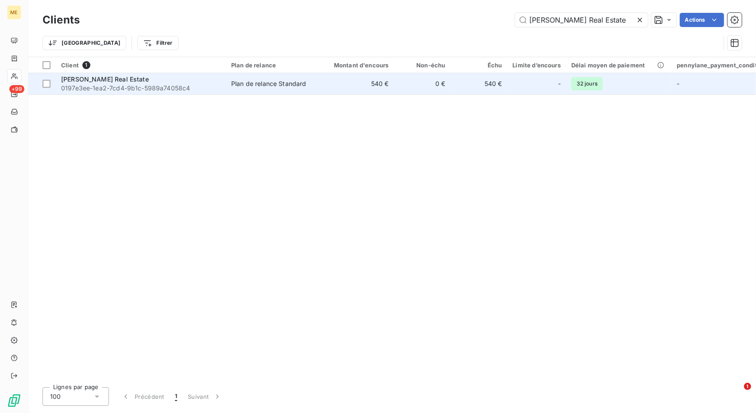
type input "[PERSON_NAME] Real Estate"
click at [188, 88] on span "0197e3ee-1ea2-7cd4-9b1c-5989a74058c4" at bounding box center [140, 88] width 159 height 9
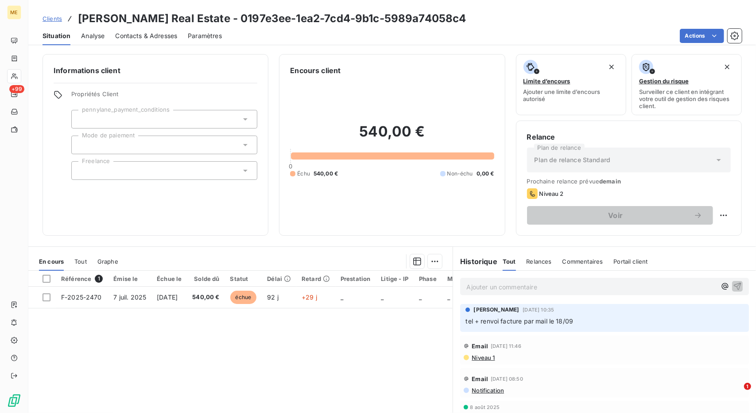
click at [50, 15] on span "Clients" at bounding box center [52, 18] width 19 height 7
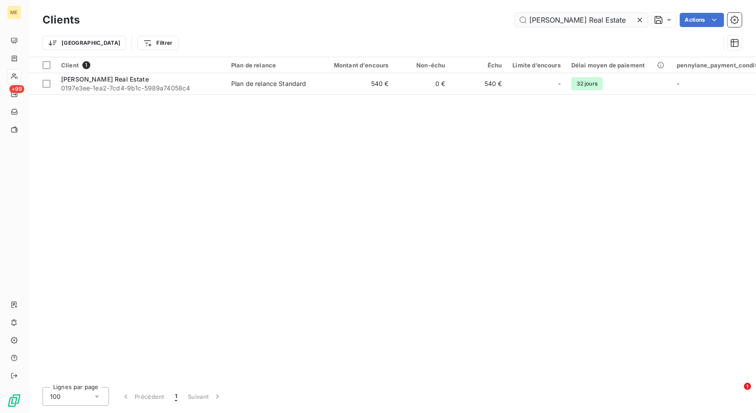
click at [560, 20] on input "[PERSON_NAME] Real Estate" at bounding box center [581, 20] width 133 height 14
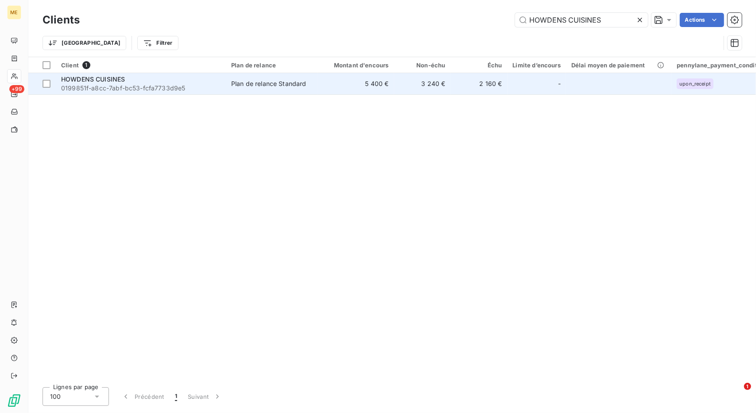
type input "HOWDENS CUISINES"
click at [293, 89] on td "Plan de relance Standard" at bounding box center [272, 83] width 92 height 21
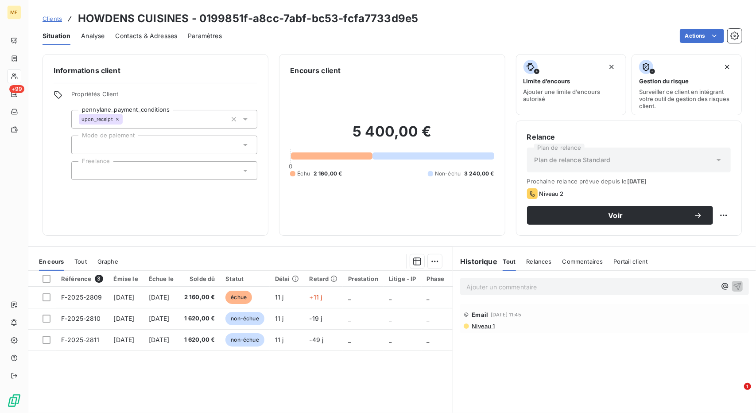
click at [51, 21] on span "Clients" at bounding box center [52, 18] width 19 height 7
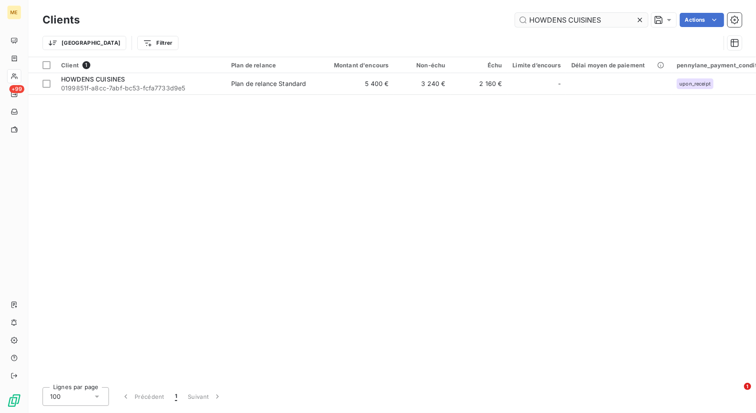
click at [544, 19] on input "HOWDENS CUISINES" at bounding box center [581, 20] width 133 height 14
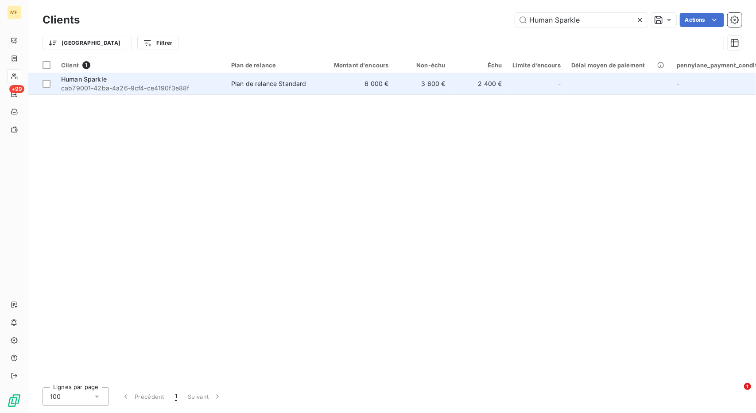
type input "Human Sparkle"
click at [365, 78] on td "6 000 €" at bounding box center [356, 83] width 76 height 21
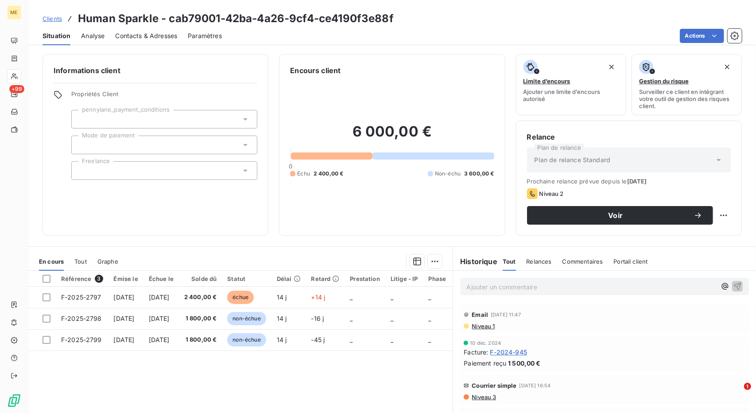
click at [50, 19] on span "Clients" at bounding box center [52, 18] width 19 height 7
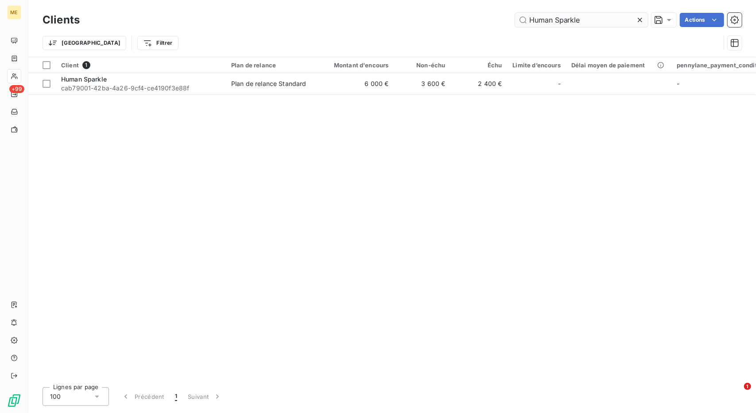
click at [570, 16] on input "Human Sparkle" at bounding box center [581, 20] width 133 height 14
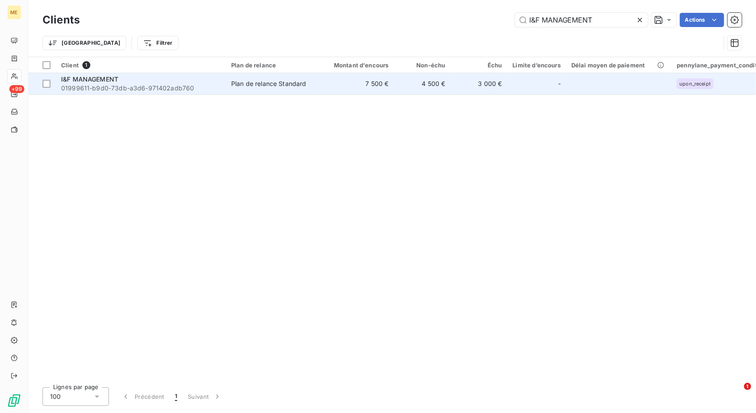
type input "I&F MANAGEMENT"
click at [301, 88] on td "Plan de relance Standard" at bounding box center [272, 83] width 92 height 21
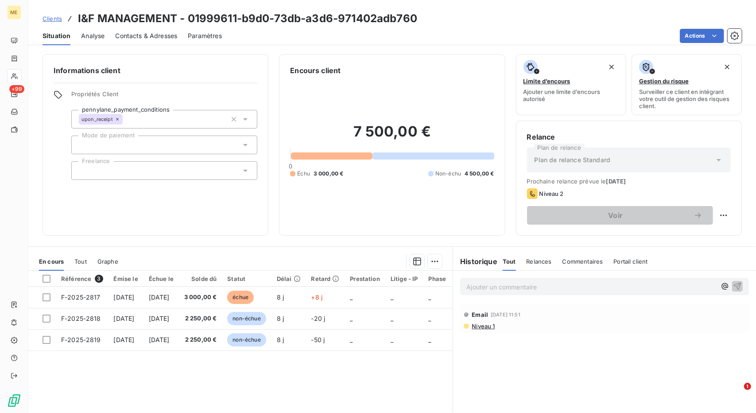
click at [47, 14] on link "Clients" at bounding box center [52, 18] width 19 height 9
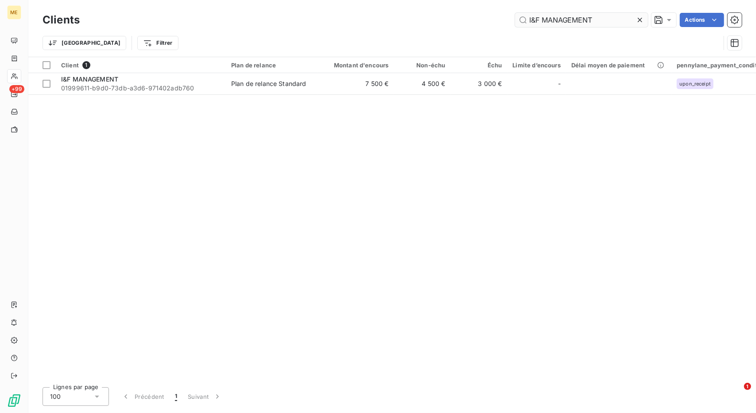
click at [569, 19] on input "I&F MANAGEMENT" at bounding box center [581, 20] width 133 height 14
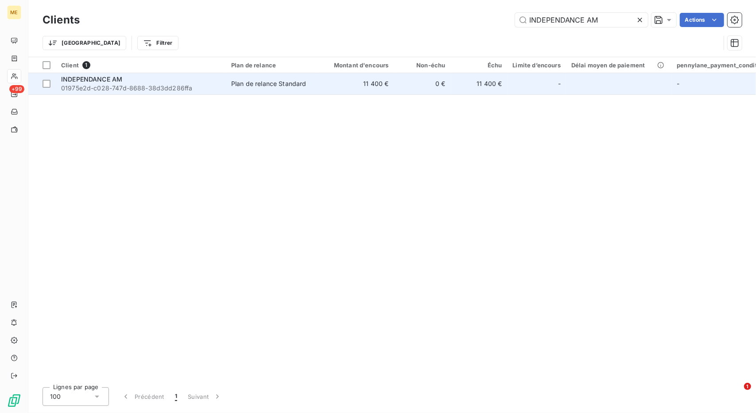
type input "INDEPENDANCE AM"
click at [389, 75] on td "11 400 €" at bounding box center [356, 83] width 76 height 21
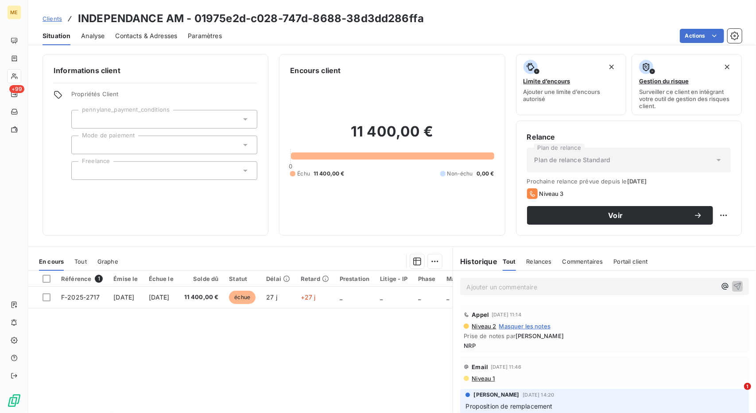
click at [54, 18] on span "Clients" at bounding box center [52, 18] width 19 height 7
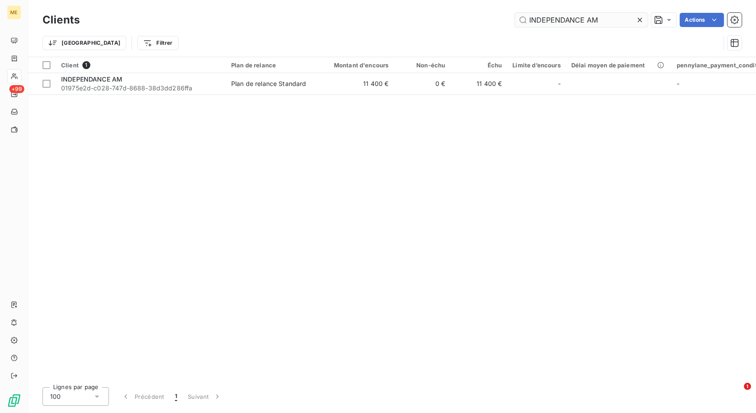
click at [558, 26] on input "INDEPENDANCE AM" at bounding box center [581, 20] width 133 height 14
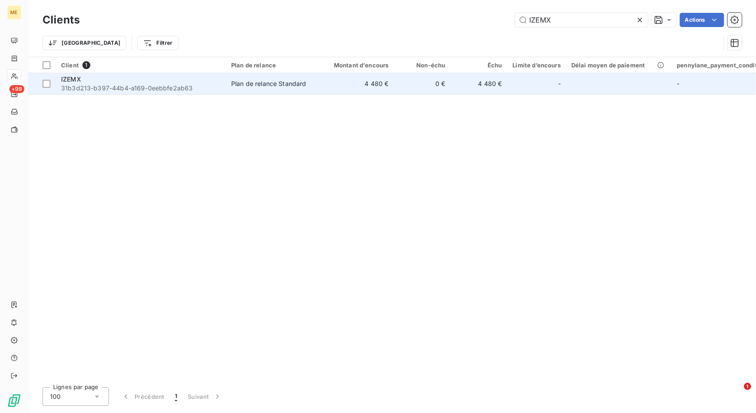
type input "IZEMX"
click at [355, 82] on td "4 480 €" at bounding box center [356, 83] width 76 height 21
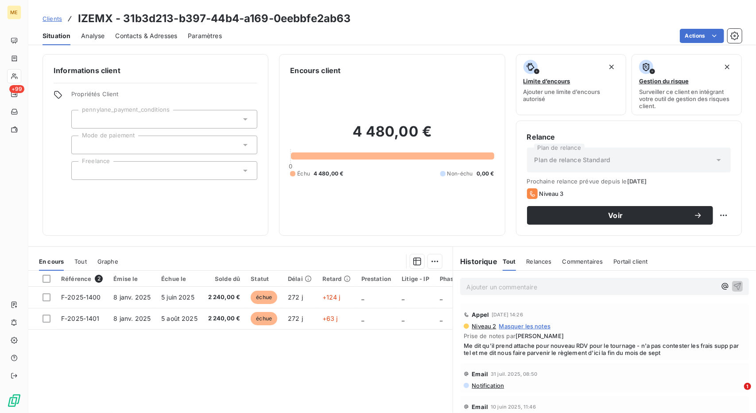
click at [550, 348] on span "Me dit qu'il prend attache pour nouveau RDV pour le tournage - n'a pas conteste…" at bounding box center [605, 349] width 282 height 14
click at [56, 19] on span "Clients" at bounding box center [52, 18] width 19 height 7
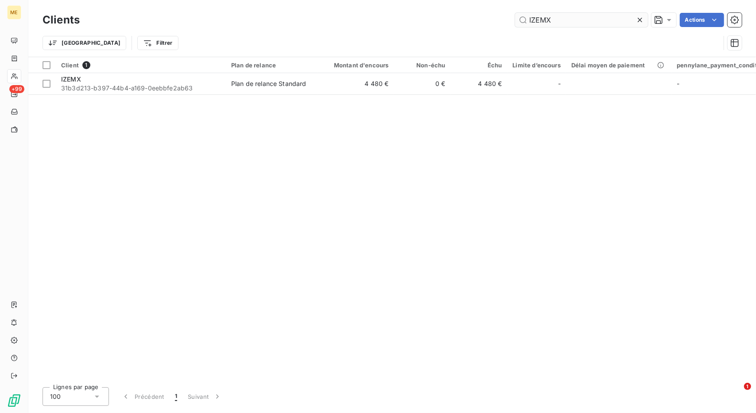
click at [546, 15] on input "IZEMX" at bounding box center [581, 20] width 133 height 14
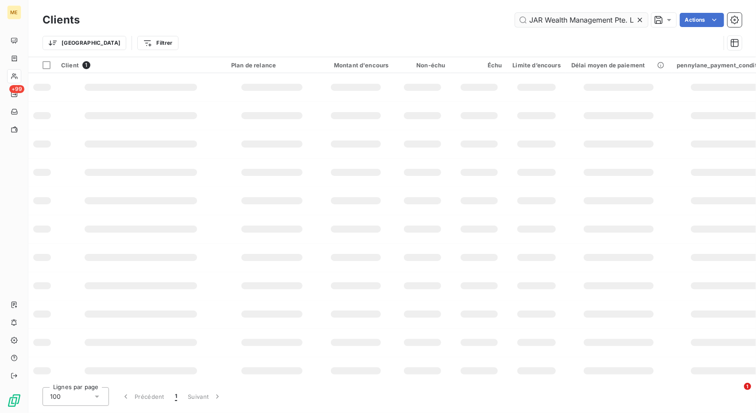
scroll to position [0, 7]
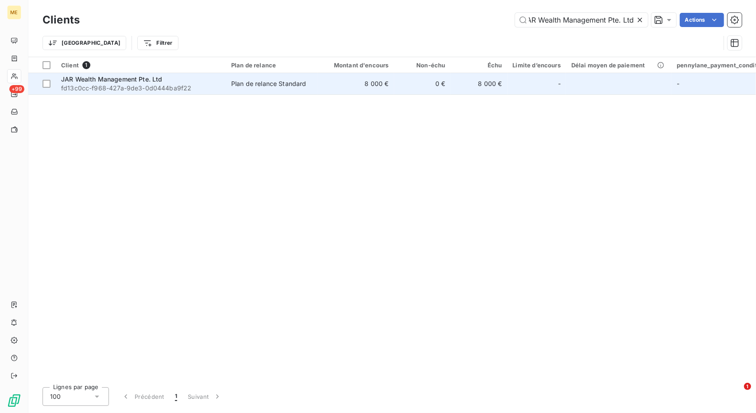
type input "JAR Wealth Management Pte. Ltd"
click at [361, 87] on td "8 000 €" at bounding box center [356, 83] width 76 height 21
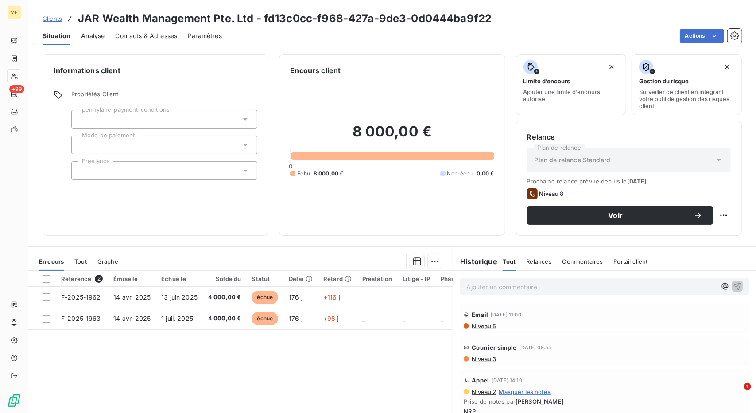
click at [54, 22] on span "Clients" at bounding box center [52, 18] width 19 height 7
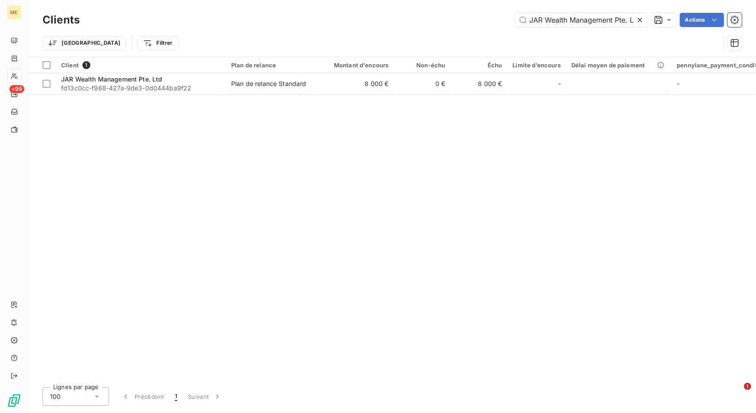
scroll to position [0, 7]
click at [551, 17] on input "JAR Wealth Management Pte. Ltd" at bounding box center [581, 20] width 133 height 14
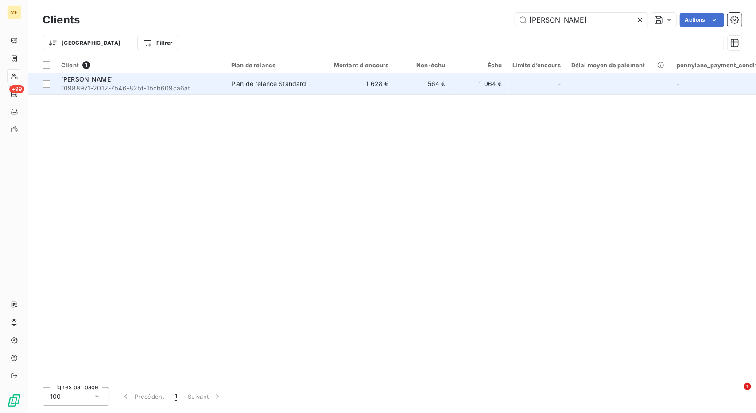
type input "[PERSON_NAME]"
click at [359, 82] on td "1 628 €" at bounding box center [356, 83] width 76 height 21
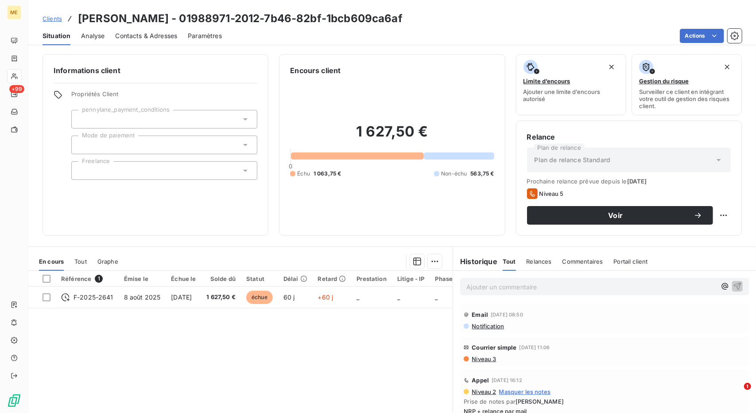
click at [59, 18] on span "Clients" at bounding box center [52, 18] width 19 height 7
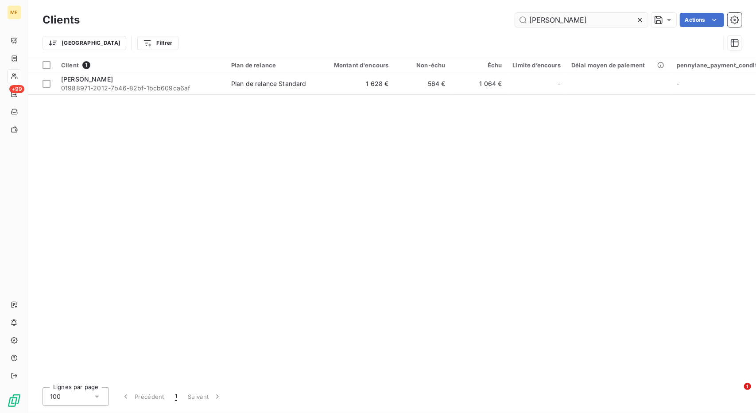
click at [541, 18] on input "[PERSON_NAME]" at bounding box center [581, 20] width 133 height 14
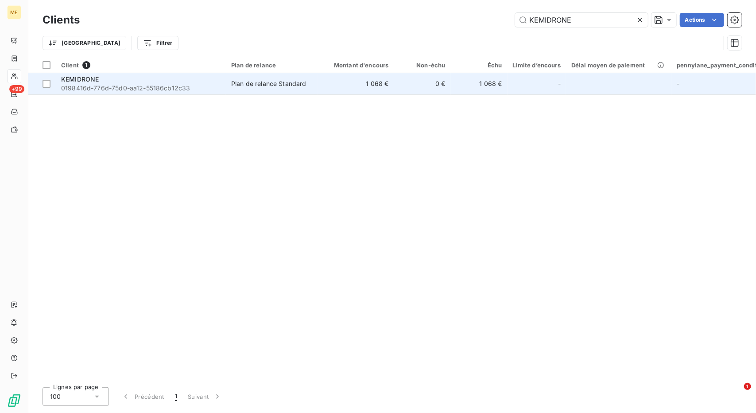
type input "KEMIDRONE"
click at [311, 80] on span "Plan de relance Standard" at bounding box center [272, 83] width 82 height 9
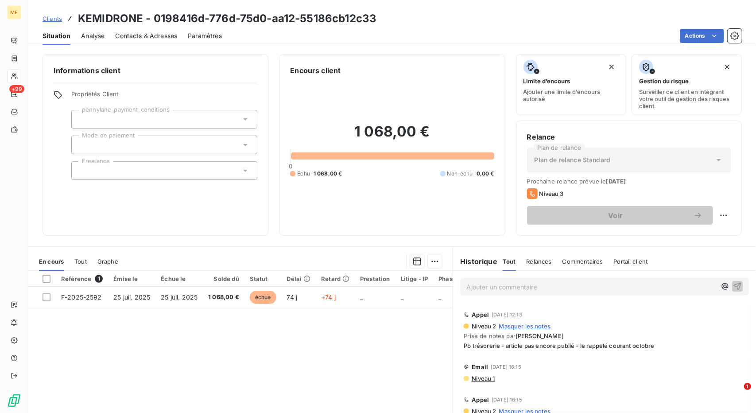
click at [545, 345] on span "Pb trésorerie - article pas encore publié - le rappelé courant octobre" at bounding box center [605, 345] width 282 height 7
click at [53, 20] on span "Clients" at bounding box center [52, 18] width 19 height 7
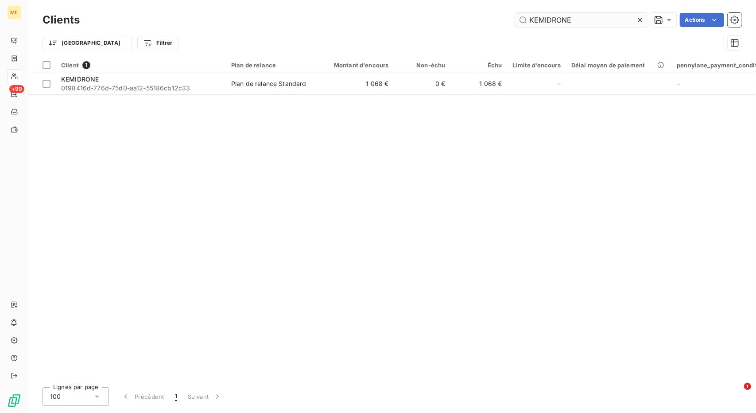
click at [544, 18] on input "KEMIDRONE" at bounding box center [581, 20] width 133 height 14
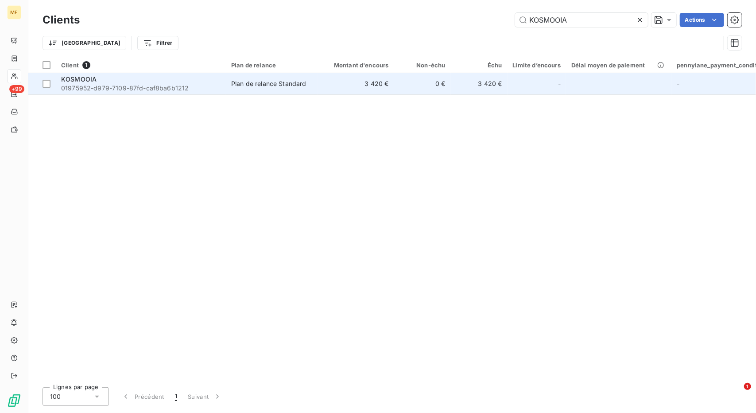
type input "KOSMOOIA"
click at [352, 84] on td "3 420 €" at bounding box center [356, 83] width 76 height 21
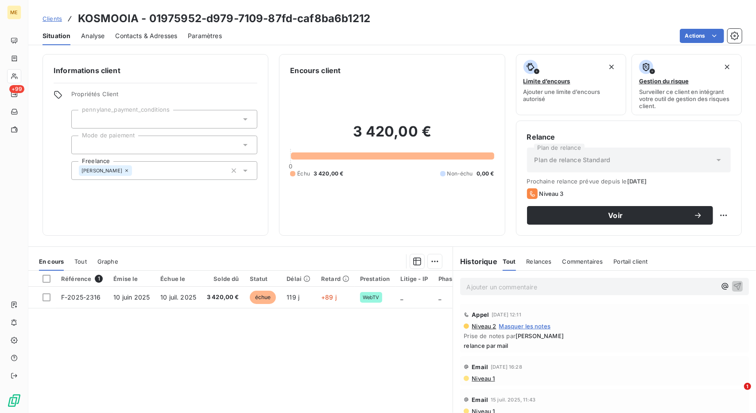
click at [48, 21] on span "Clients" at bounding box center [52, 18] width 19 height 7
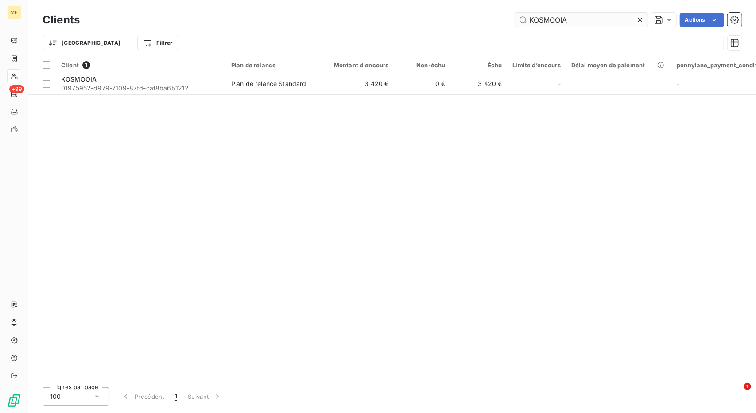
click at [541, 20] on input "KOSMOOIA" at bounding box center [581, 20] width 133 height 14
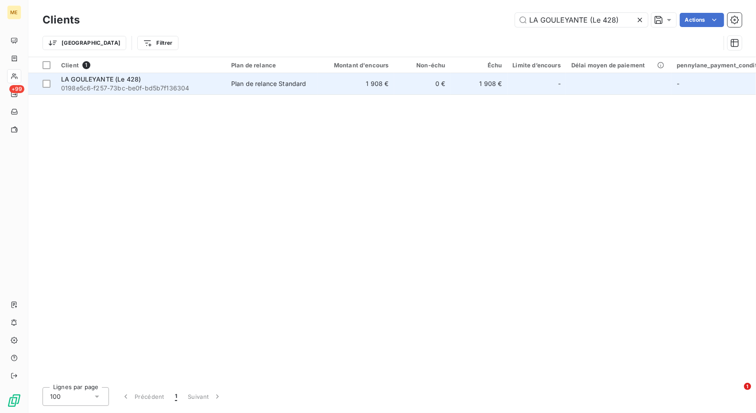
type input "LA GOULEYANTE (Le 428)"
click at [400, 89] on td "0 €" at bounding box center [422, 83] width 57 height 21
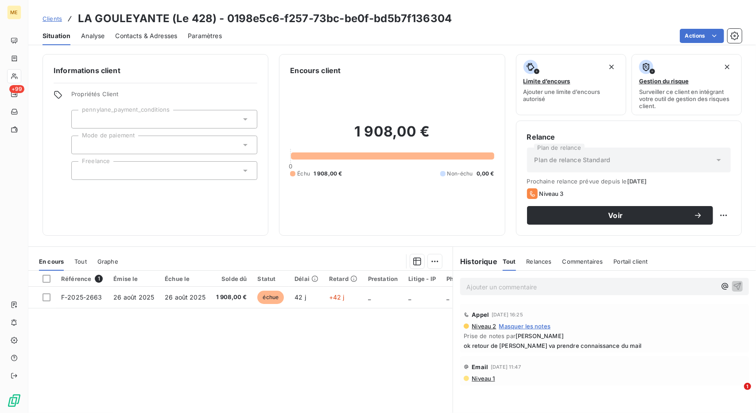
click at [487, 346] on span "ok retour de [PERSON_NAME] va prendre connaissance du mail" at bounding box center [605, 345] width 282 height 7
click at [47, 16] on span "Clients" at bounding box center [52, 18] width 19 height 7
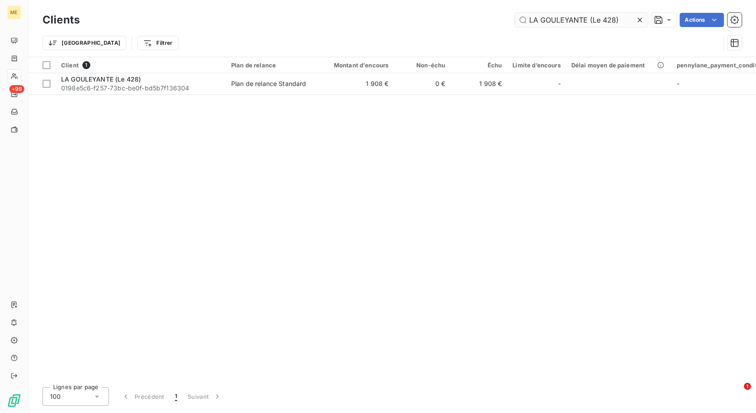
click at [552, 15] on input "LA GOULEYANTE (Le 428)" at bounding box center [581, 20] width 133 height 14
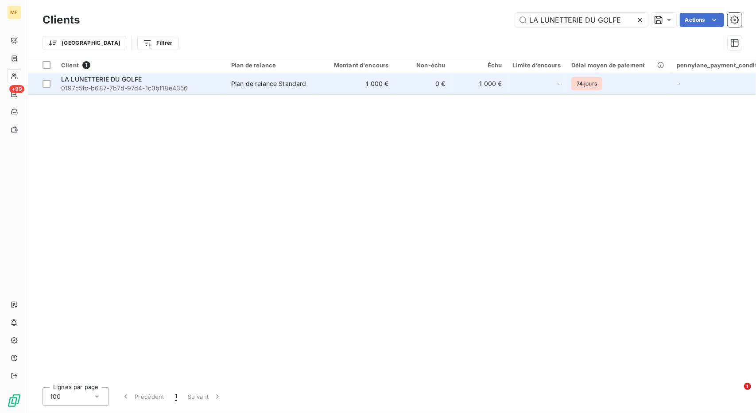
type input "LA LUNETTERIE DU GOLFE"
click at [333, 86] on td "1 000 €" at bounding box center [356, 83] width 76 height 21
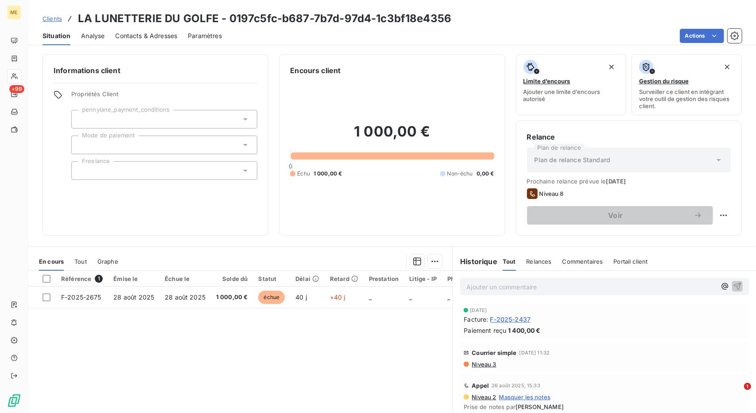
click at [305, 319] on div "Référence 1 Émise le Échue le Solde dû Statut Délai Retard Prestation Litige - …" at bounding box center [240, 356] width 424 height 171
click at [58, 16] on span "Clients" at bounding box center [52, 18] width 19 height 7
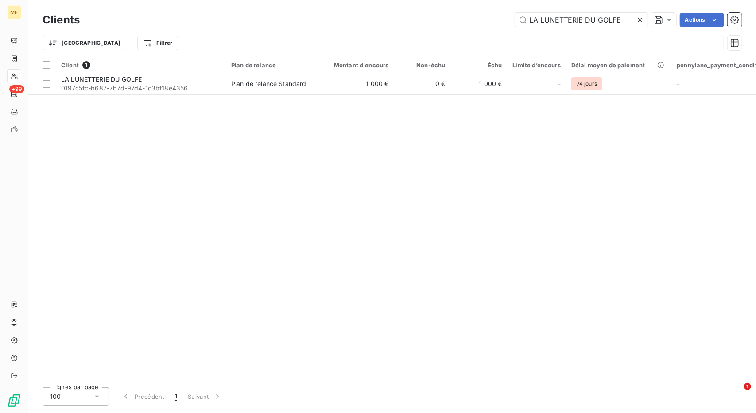
click at [535, 11] on div "Clients LA LUNETTERIE DU GOLFE Actions" at bounding box center [392, 20] width 699 height 19
click at [533, 21] on input "LA LUNETTERIE DU GOLFE" at bounding box center [581, 20] width 133 height 14
paste input "B CONCIERGERI"
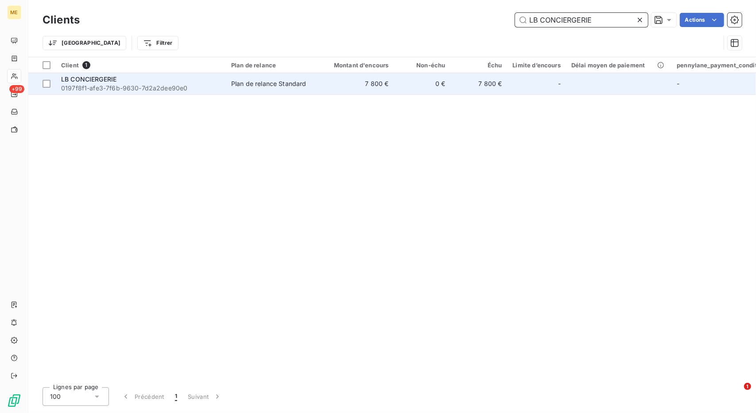
type input "LB CONCIERGERIE"
click at [388, 93] on td "7 800 €" at bounding box center [356, 83] width 76 height 21
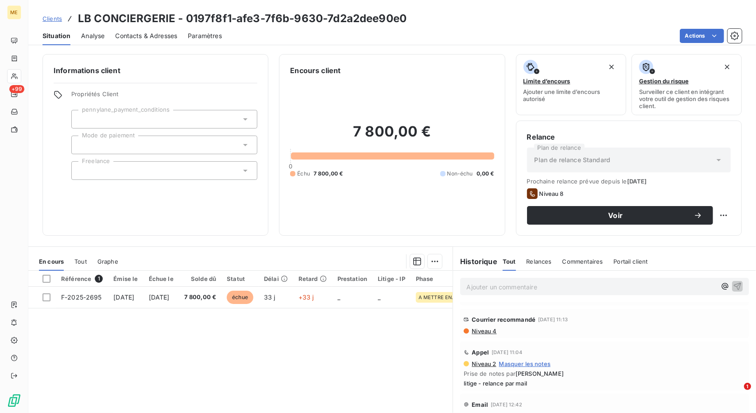
click at [51, 16] on span "Clients" at bounding box center [52, 18] width 19 height 7
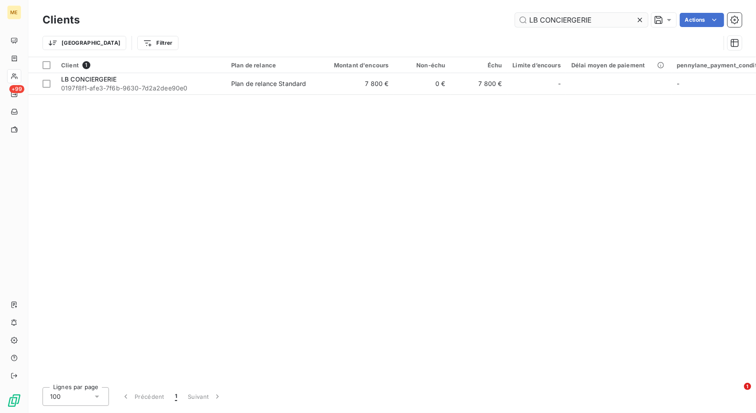
click at [547, 19] on input "LB CONCIERGERIE" at bounding box center [581, 20] width 133 height 14
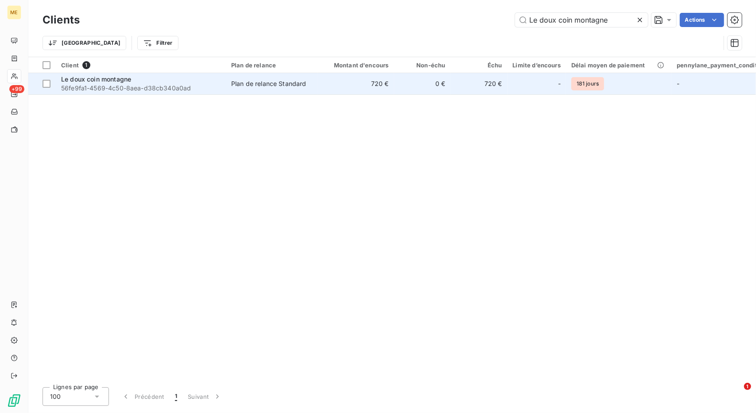
type input "Le doux coin montagne"
click at [259, 80] on div "Plan de relance Standard" at bounding box center [268, 83] width 75 height 9
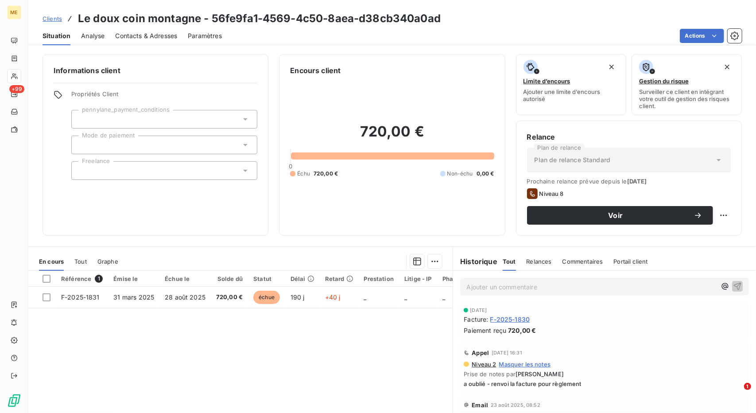
click at [531, 382] on span "a oublié - renvoi la facture pour règlement" at bounding box center [605, 383] width 282 height 7
click at [54, 16] on span "Clients" at bounding box center [52, 18] width 19 height 7
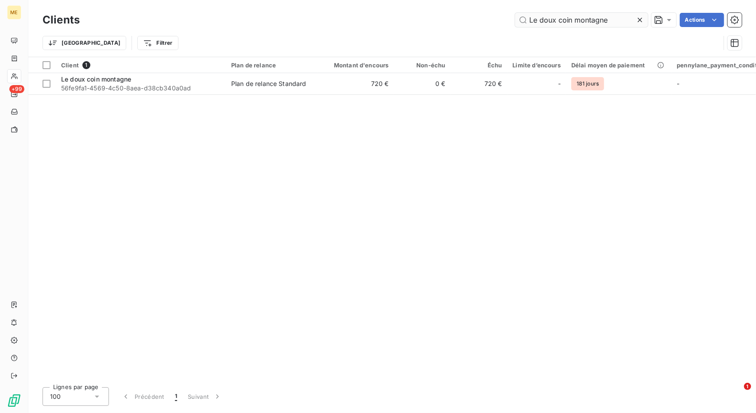
click at [544, 18] on input "Le doux coin montagne" at bounding box center [581, 20] width 133 height 14
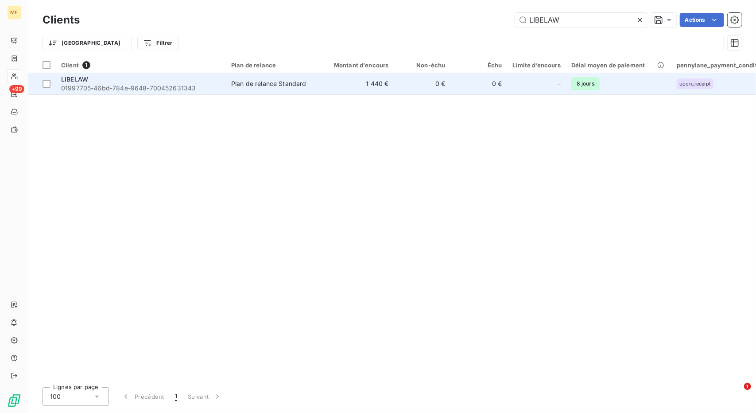
type input "LIBELAW"
click at [445, 80] on td "0 €" at bounding box center [422, 83] width 57 height 21
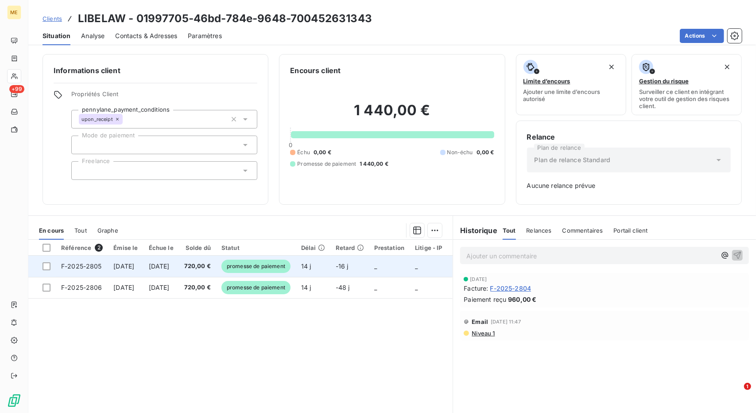
click at [284, 262] on span "promesse de paiement" at bounding box center [255, 266] width 69 height 13
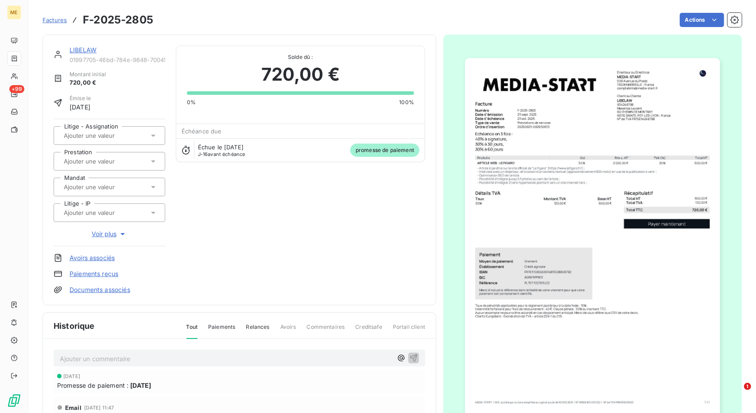
click at [84, 47] on link "LIBELAW" at bounding box center [83, 50] width 27 height 8
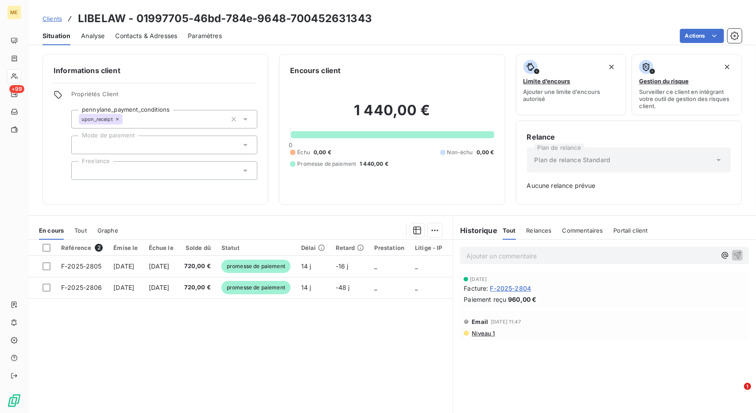
click at [52, 17] on span "Clients" at bounding box center [52, 18] width 19 height 7
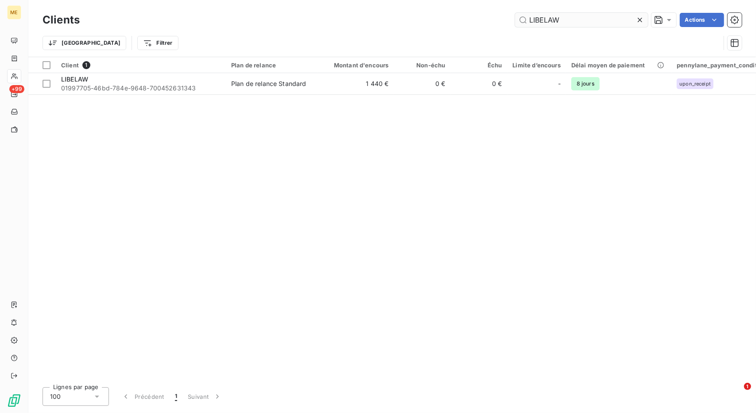
click at [541, 21] on input "LIBELAW" at bounding box center [581, 20] width 133 height 14
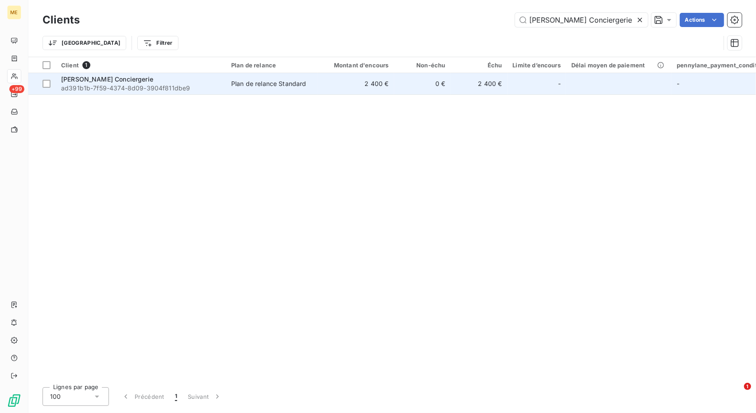
type input "[PERSON_NAME] Conciergerie"
click at [351, 87] on td "2 400 €" at bounding box center [356, 83] width 76 height 21
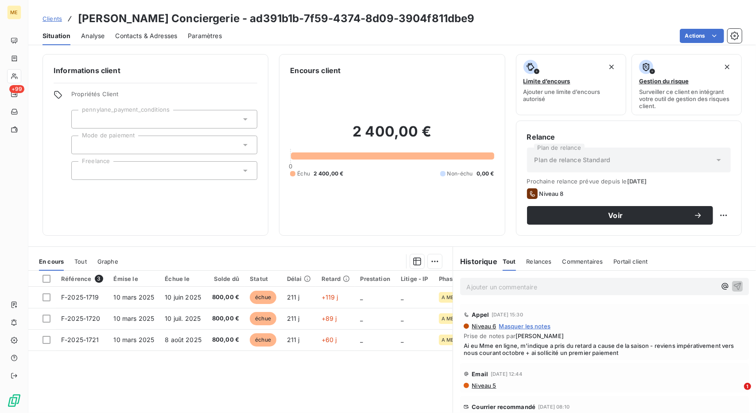
click at [52, 15] on link "Clients" at bounding box center [52, 18] width 19 height 9
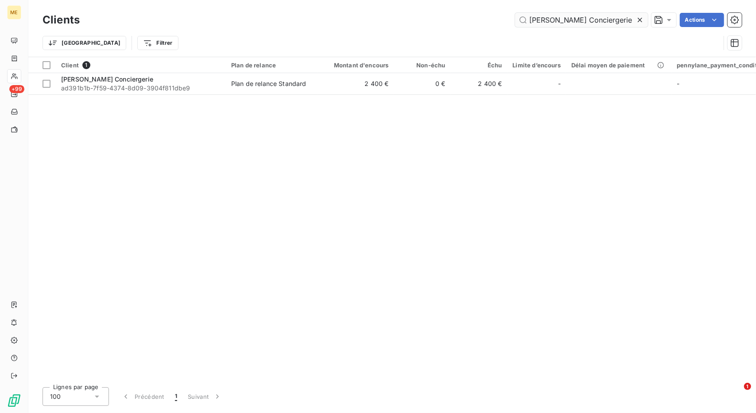
click at [544, 20] on input "[PERSON_NAME] Conciergerie" at bounding box center [581, 20] width 133 height 14
type input "LOVE EDITIONS"
click at [382, 95] on div "Client 1 Plan de relance Montant d'encours Non-échu Échu Limite d’encours Délai…" at bounding box center [392, 218] width 728 height 323
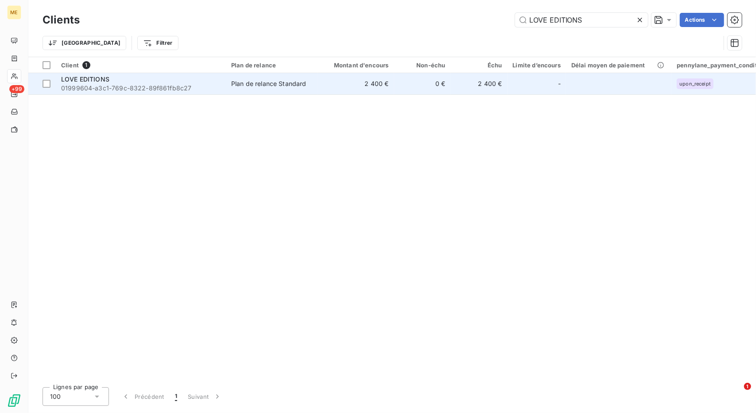
click at [394, 93] on td "0 €" at bounding box center [422, 83] width 57 height 21
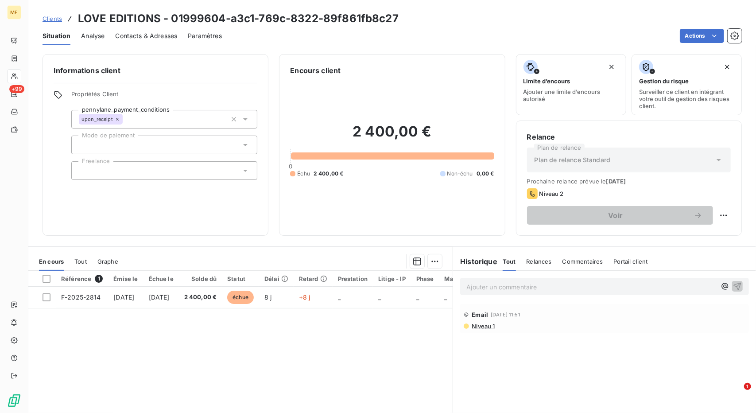
click at [53, 22] on span "Clients" at bounding box center [52, 18] width 19 height 7
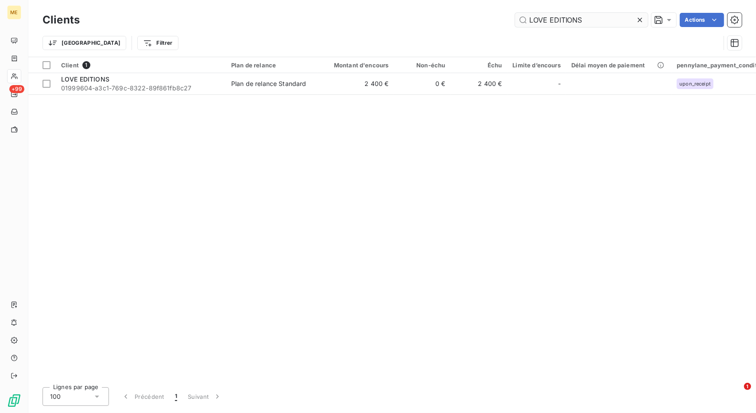
click at [550, 23] on input "LOVE EDITIONS" at bounding box center [581, 20] width 133 height 14
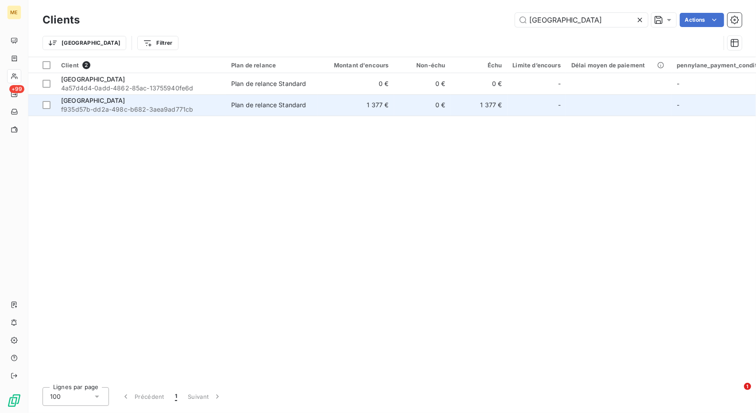
type input "[GEOGRAPHIC_DATA]"
click at [341, 98] on td "1 377 €" at bounding box center [356, 104] width 76 height 21
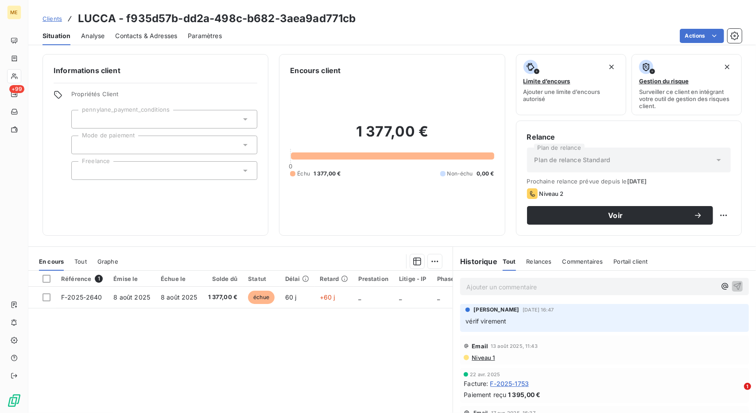
click at [482, 319] on span "vérif virement" at bounding box center [486, 321] width 41 height 8
click at [63, 16] on div "Clients LUCCA - f935d57b-dd2a-498c-b682-3aea9ad771cb" at bounding box center [200, 19] width 314 height 16
click at [52, 17] on span "Clients" at bounding box center [52, 18] width 19 height 7
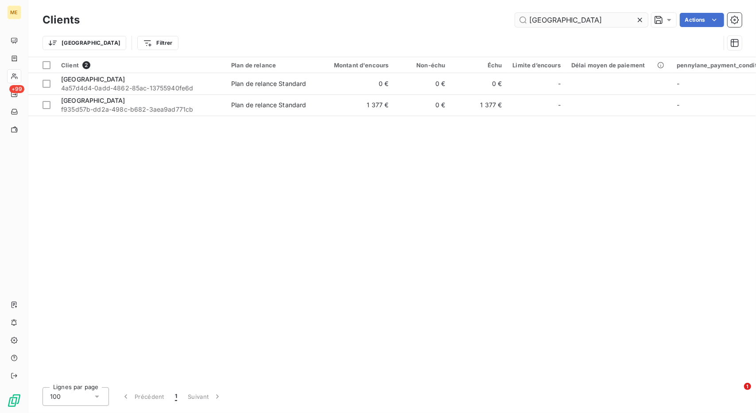
click at [543, 20] on input "[GEOGRAPHIC_DATA]" at bounding box center [581, 20] width 133 height 14
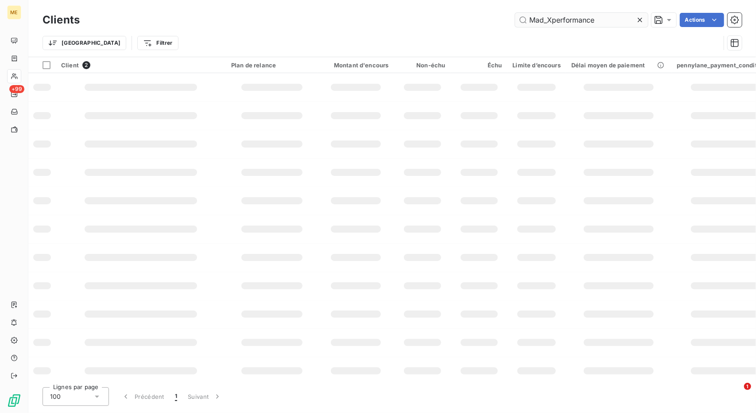
click at [543, 20] on input "Mad_Xperformance" at bounding box center [581, 20] width 133 height 14
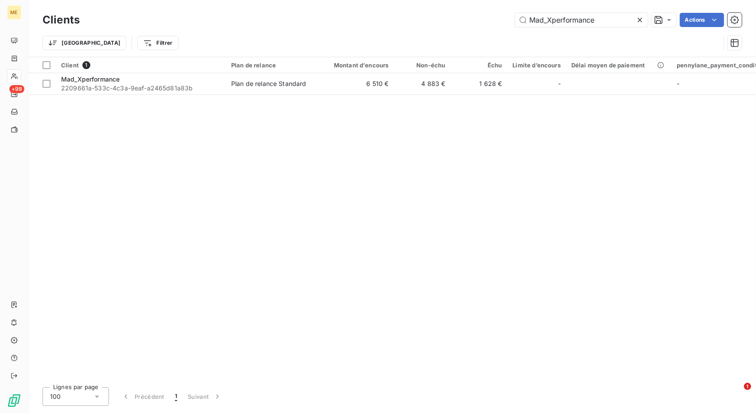
type input "Mad_Xperformance"
click at [339, 93] on td "6 510 €" at bounding box center [356, 83] width 76 height 21
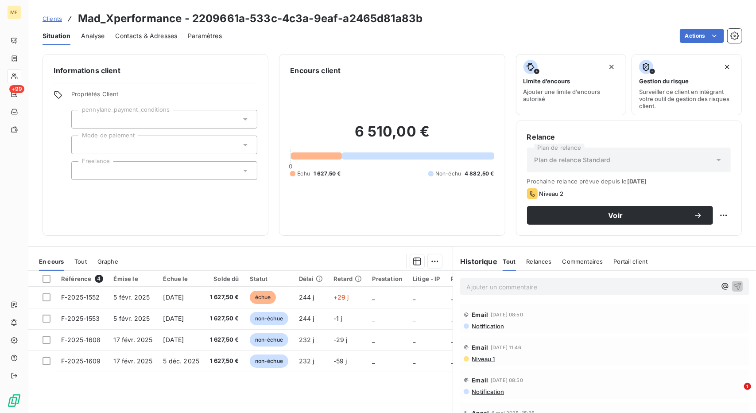
click at [54, 20] on span "Clients" at bounding box center [52, 18] width 19 height 7
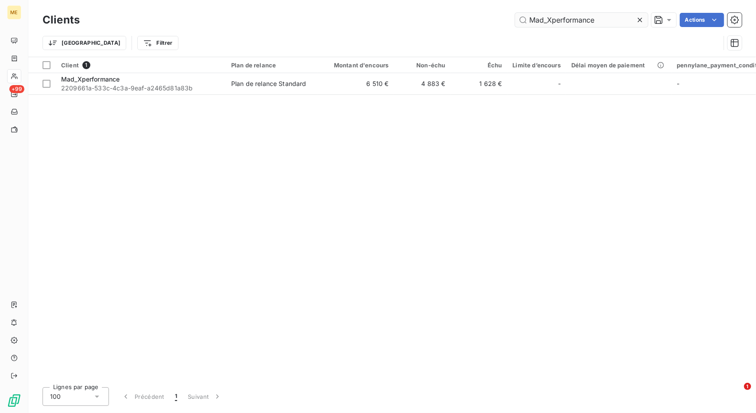
click at [540, 16] on input "Mad_Xperformance" at bounding box center [581, 20] width 133 height 14
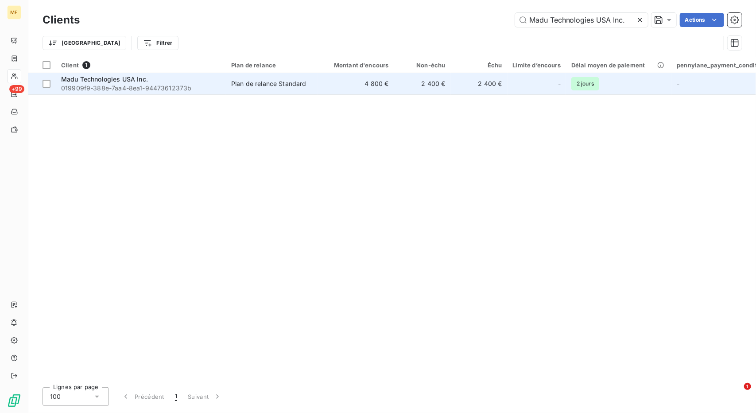
type input "Madu Technologies USA Inc."
click at [340, 86] on td "4 800 €" at bounding box center [356, 83] width 76 height 21
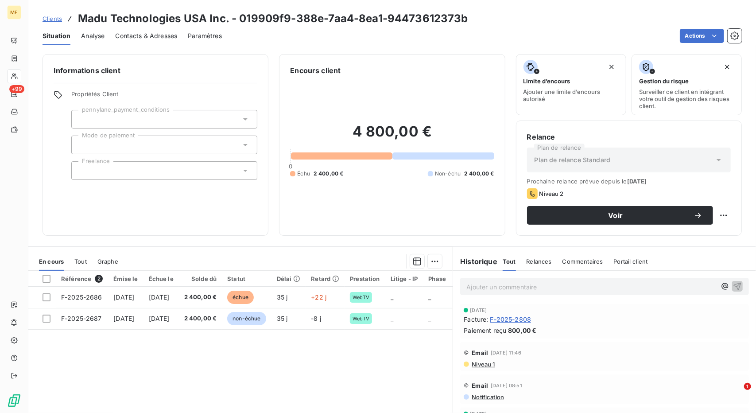
click at [54, 22] on link "Clients" at bounding box center [52, 18] width 19 height 9
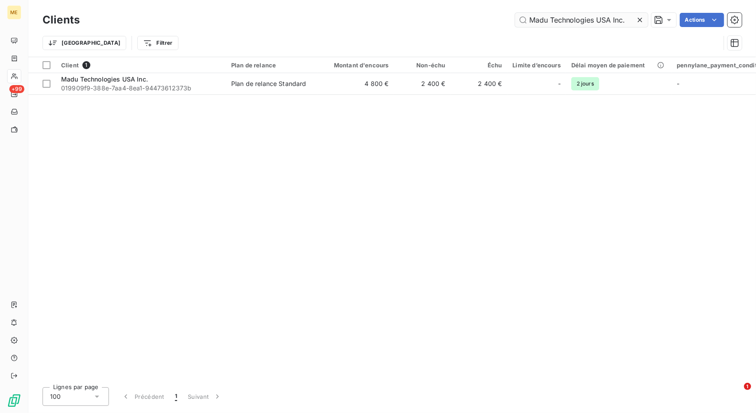
click at [555, 19] on input "Madu Technologies USA Inc." at bounding box center [581, 20] width 133 height 14
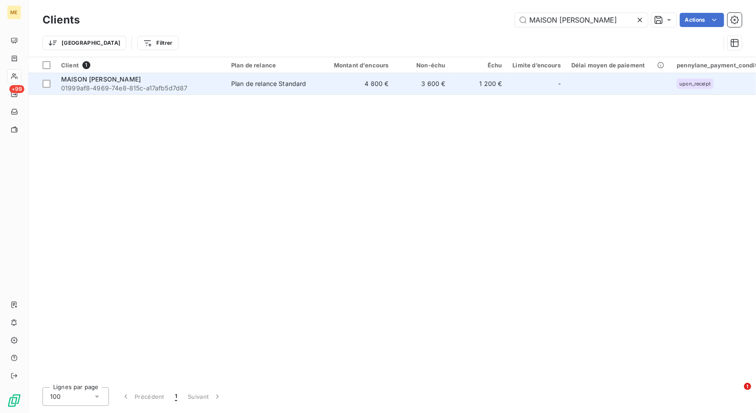
type input "MAISON [PERSON_NAME]"
click at [321, 88] on td "4 800 €" at bounding box center [356, 83] width 76 height 21
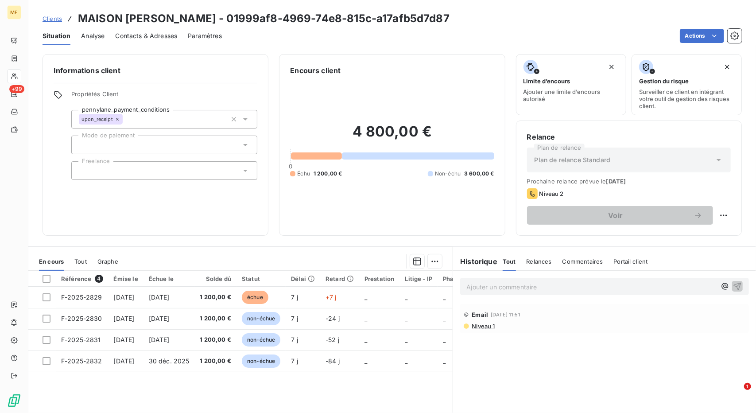
click at [44, 17] on span "Clients" at bounding box center [52, 18] width 19 height 7
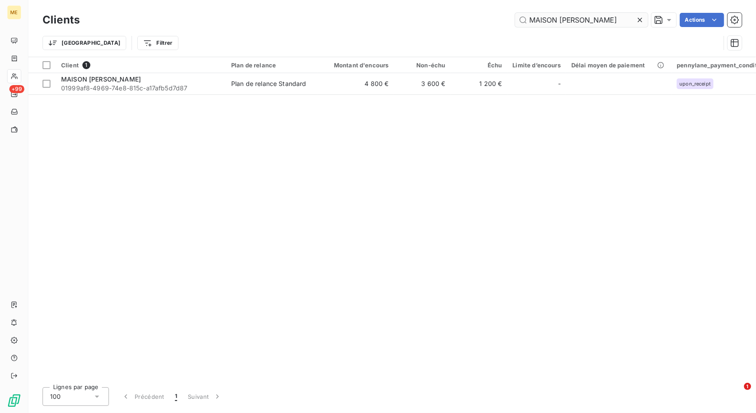
click at [539, 21] on input "MAISON [PERSON_NAME]" at bounding box center [581, 20] width 133 height 14
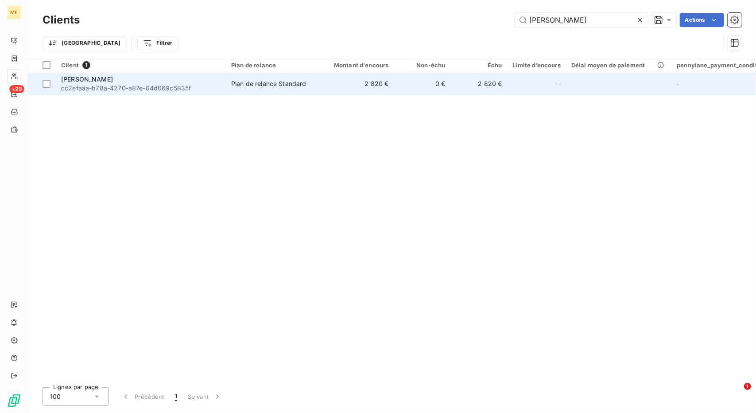
type input "[PERSON_NAME]"
click at [369, 85] on td "2 820 €" at bounding box center [356, 83] width 76 height 21
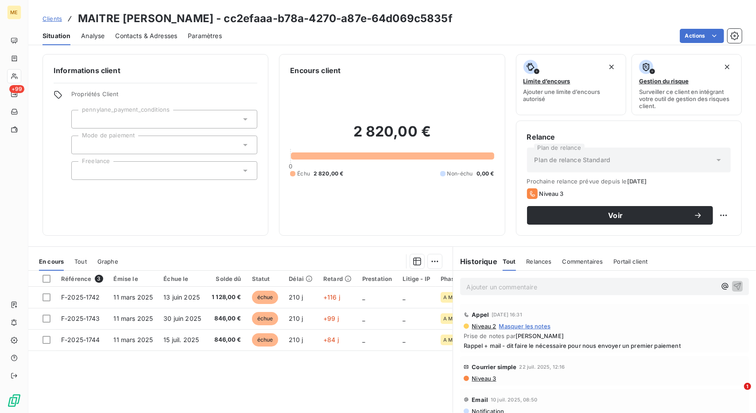
click at [564, 342] on span "Rappel + mail - dit faire le nécessaire pour nous envoyer un premier paiement" at bounding box center [605, 345] width 282 height 7
click at [45, 19] on span "Clients" at bounding box center [52, 18] width 19 height 7
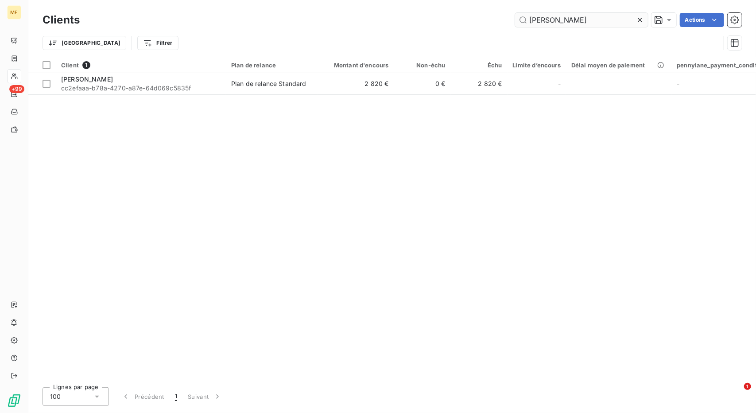
click at [542, 14] on input "[PERSON_NAME]" at bounding box center [581, 20] width 133 height 14
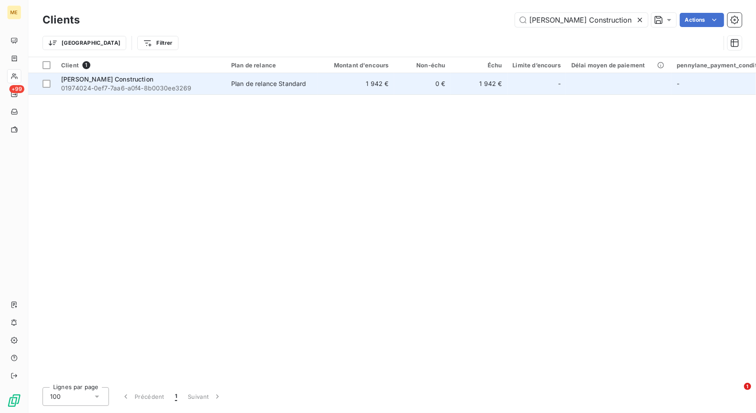
type input "[PERSON_NAME] Construction"
click at [364, 78] on td "1 942 €" at bounding box center [356, 83] width 76 height 21
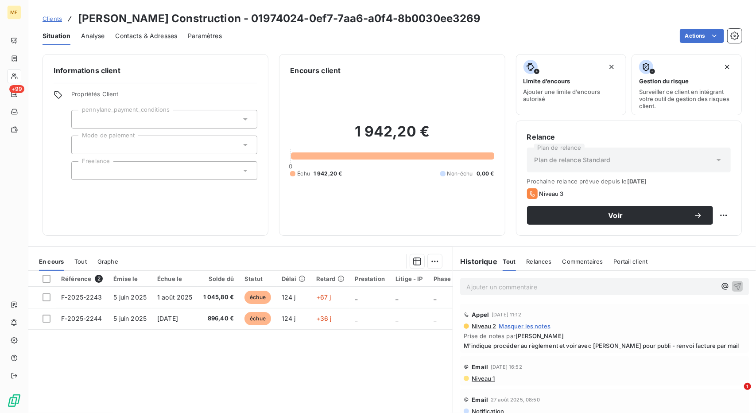
click at [536, 347] on span "M'indique procéder au règlement et voir avec [PERSON_NAME] pour publi - renvoi …" at bounding box center [605, 345] width 282 height 7
click at [55, 17] on span "Clients" at bounding box center [52, 18] width 19 height 7
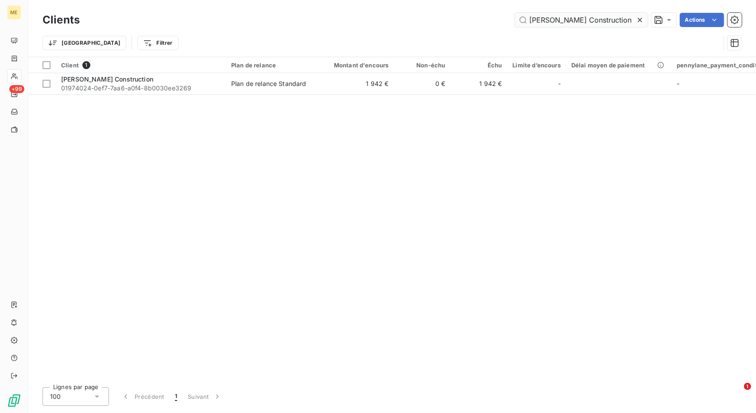
click at [554, 20] on input "[PERSON_NAME] Construction" at bounding box center [581, 20] width 133 height 14
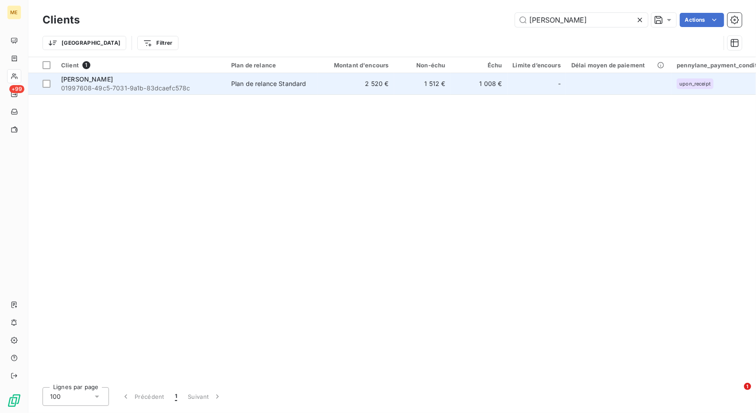
type input "[PERSON_NAME]"
click at [350, 84] on td "2 520 €" at bounding box center [356, 83] width 76 height 21
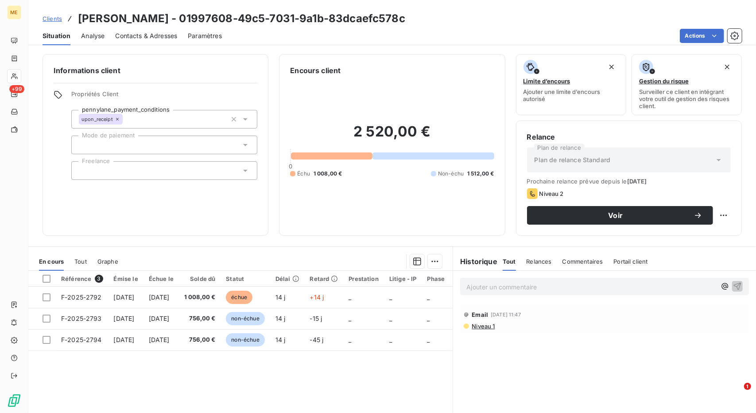
click at [44, 23] on link "Clients" at bounding box center [52, 18] width 19 height 9
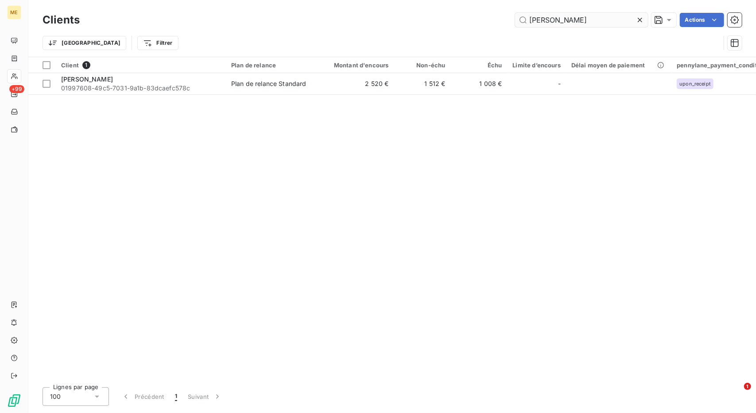
click at [558, 23] on input "[PERSON_NAME]" at bounding box center [581, 20] width 133 height 14
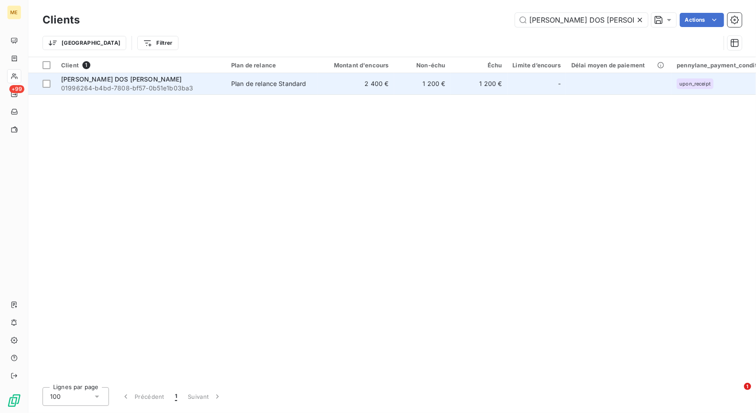
type input "[PERSON_NAME] DOS [PERSON_NAME]"
click at [391, 84] on td "2 400 €" at bounding box center [356, 83] width 76 height 21
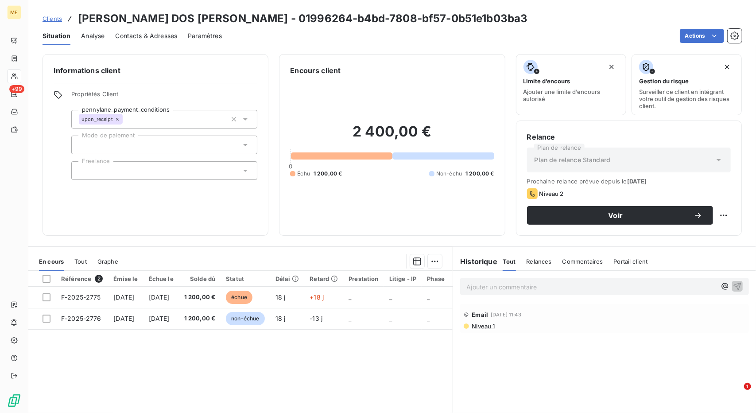
click at [49, 21] on span "Clients" at bounding box center [52, 18] width 19 height 7
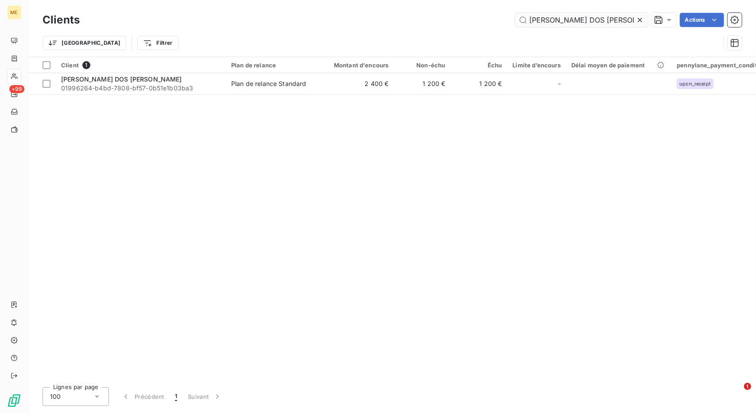
click at [556, 16] on input "[PERSON_NAME] DOS [PERSON_NAME]" at bounding box center [581, 20] width 133 height 14
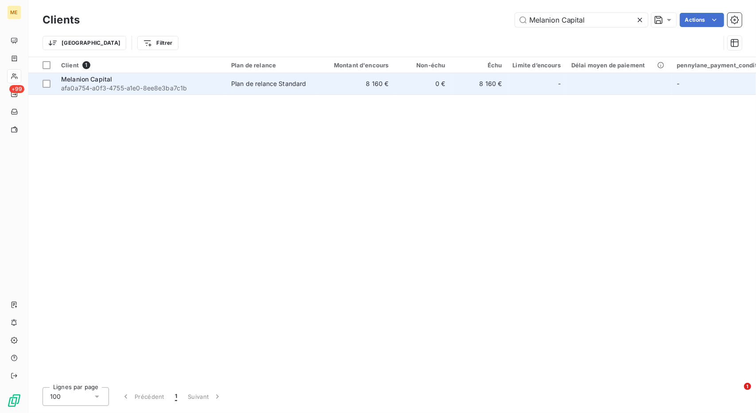
type input "Melanion Capital"
click at [360, 82] on td "8 160 €" at bounding box center [356, 83] width 76 height 21
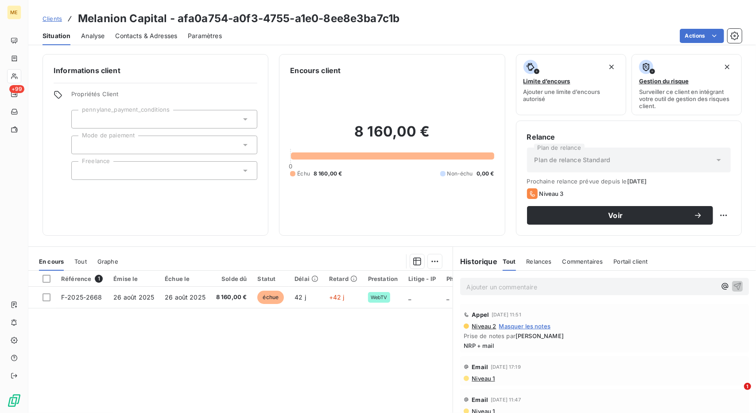
click at [47, 19] on span "Clients" at bounding box center [52, 18] width 19 height 7
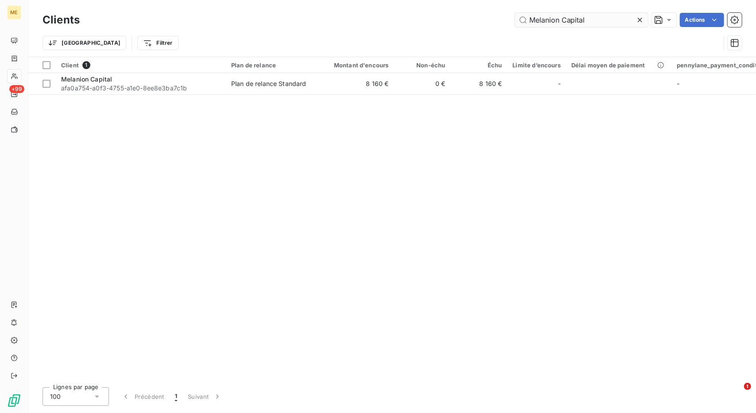
click at [544, 16] on input "Melanion Capital" at bounding box center [581, 20] width 133 height 14
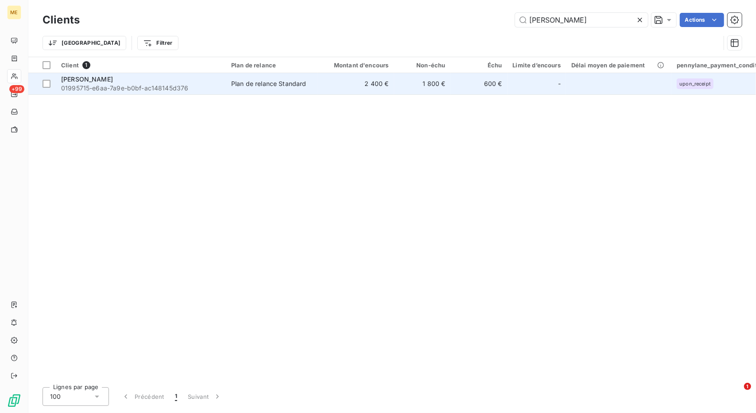
type input "[PERSON_NAME]"
click at [360, 84] on td "2 400 €" at bounding box center [356, 83] width 76 height 21
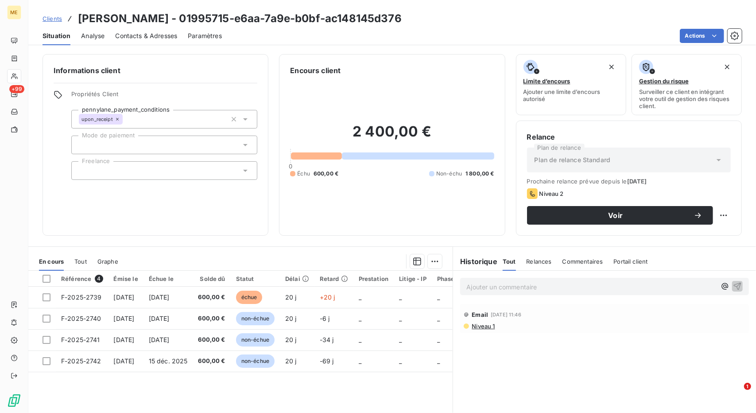
click at [50, 17] on span "Clients" at bounding box center [52, 18] width 19 height 7
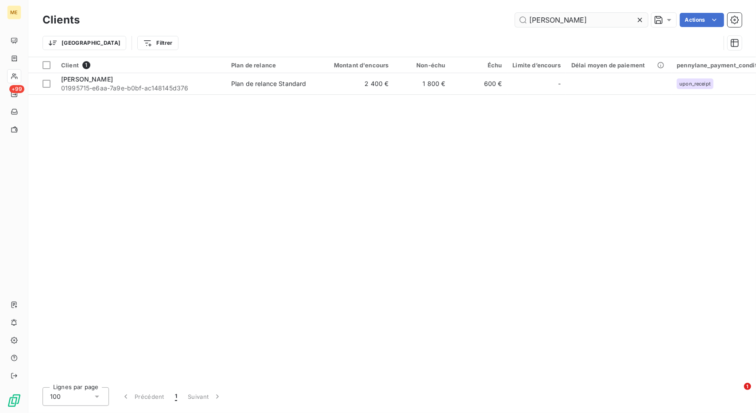
click at [539, 17] on input "[PERSON_NAME]" at bounding box center [581, 20] width 133 height 14
type input "METLIFE SOLUTIONS"
click at [334, 83] on td "7 800 €" at bounding box center [356, 83] width 76 height 21
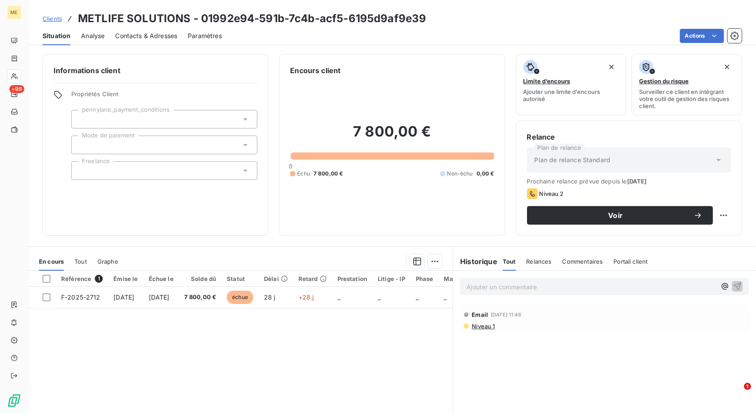
click at [52, 13] on div "Clients METLIFE SOLUTIONS - 01992e94-591b-7c4b-acf5-6195d9af9e39" at bounding box center [235, 19] width 384 height 16
click at [48, 17] on span "Clients" at bounding box center [52, 18] width 19 height 7
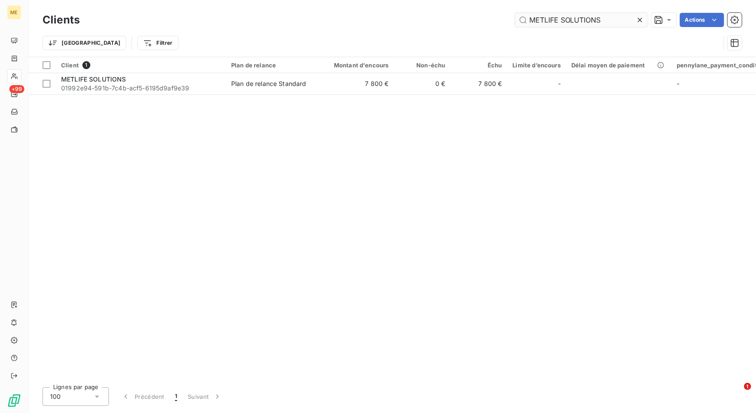
click at [540, 19] on input "METLIFE SOLUTIONS" at bounding box center [581, 20] width 133 height 14
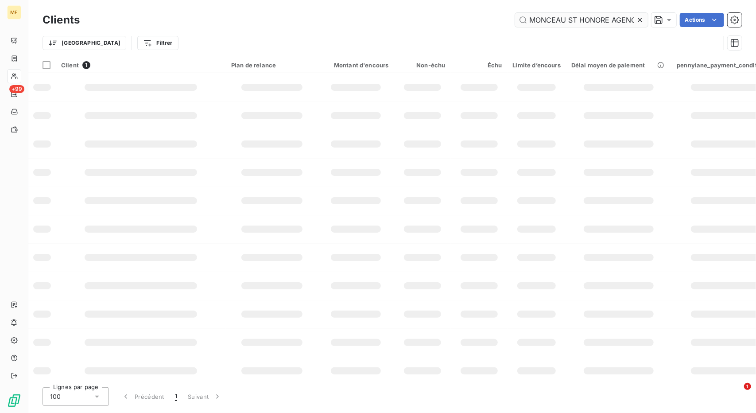
scroll to position [0, 124]
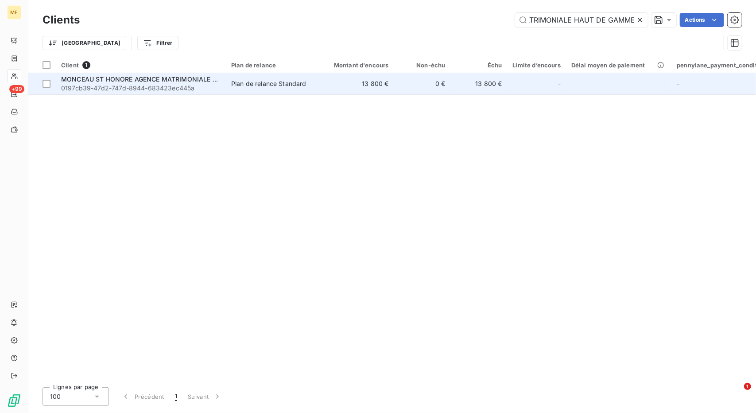
type input "MONCEAU ST HONORE AGENCE MATRIMONIALE HAUT DE GAMME"
click at [335, 88] on td "13 800 €" at bounding box center [356, 83] width 76 height 21
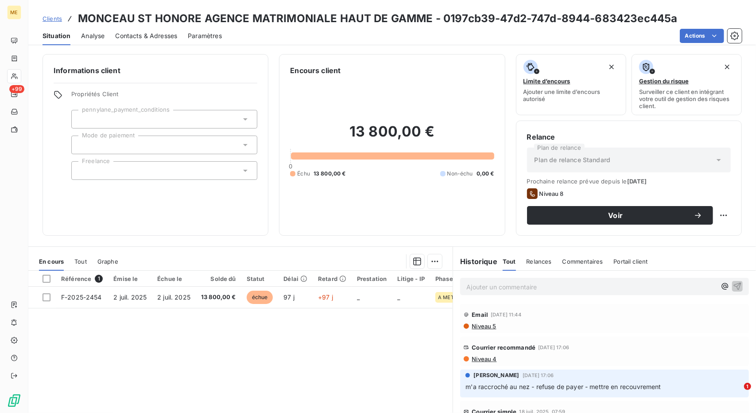
click at [550, 384] on span "m'a raccroché au nez - refuse de payer - mettre en recouvrement" at bounding box center [563, 387] width 195 height 8
click at [49, 21] on span "Clients" at bounding box center [52, 18] width 19 height 7
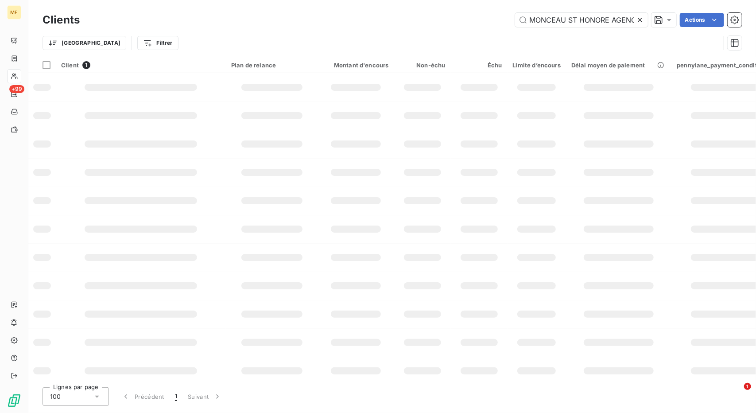
scroll to position [0, 124]
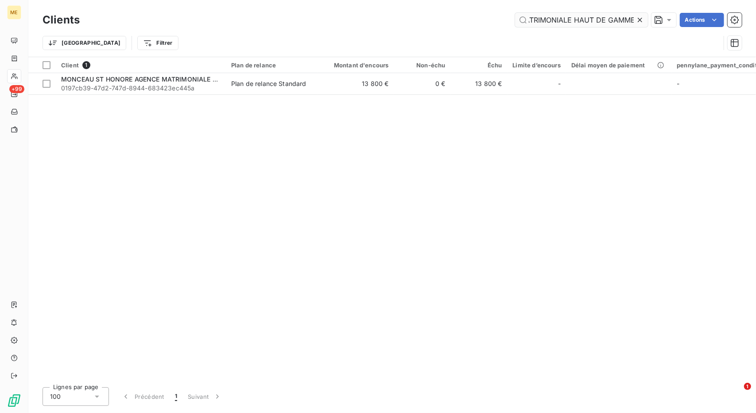
click at [570, 24] on input "MONCEAU ST HONORE AGENCE MATRIMONIALE HAUT DE GAMME" at bounding box center [581, 20] width 133 height 14
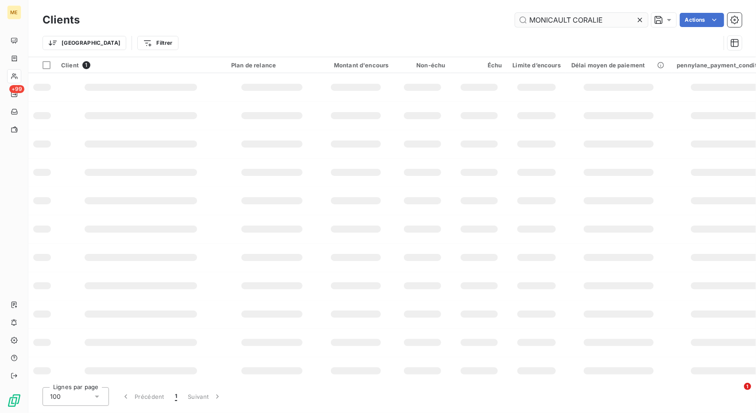
scroll to position [0, 0]
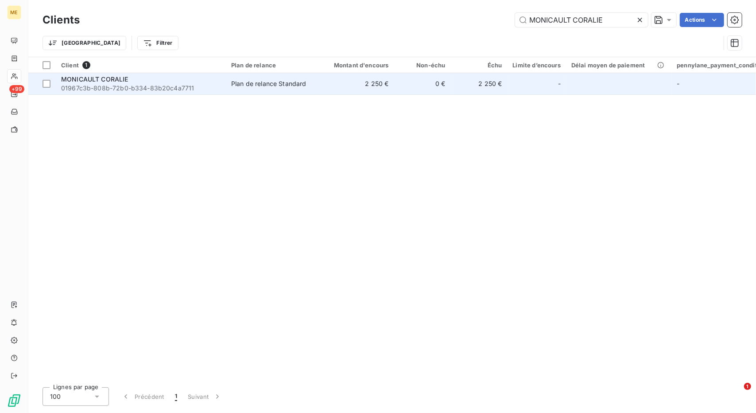
type input "MONICAULT CORALIE"
click at [344, 81] on td "2 250 €" at bounding box center [356, 83] width 76 height 21
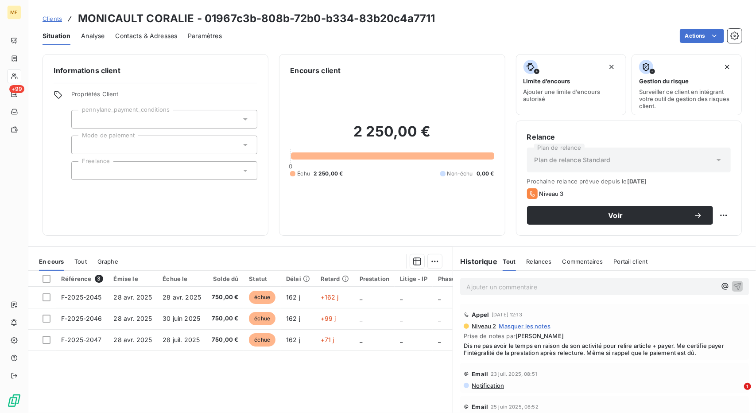
click at [512, 345] on span "Dis ne pas avoir le temps en raison de son activité pour relire article + payer…" at bounding box center [605, 349] width 282 height 14
click at [44, 19] on span "Clients" at bounding box center [52, 18] width 19 height 7
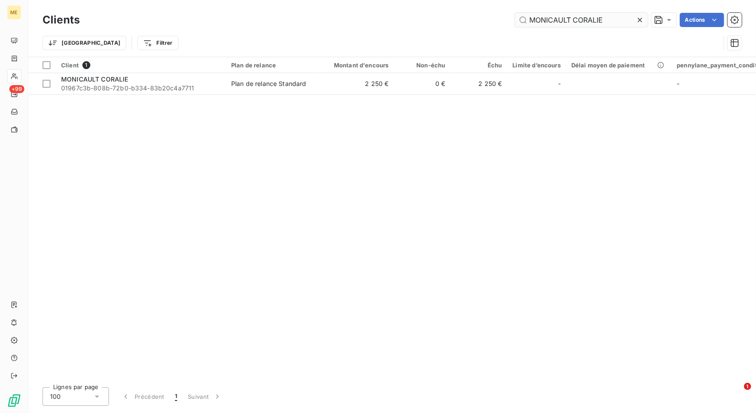
click at [548, 23] on input "MONICAULT CORALIE" at bounding box center [581, 20] width 133 height 14
click at [548, 23] on input "[PERSON_NAME]" at bounding box center [581, 20] width 133 height 14
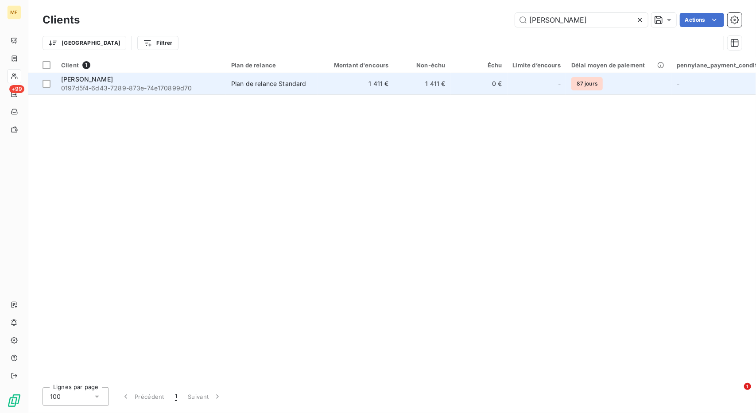
type input "[PERSON_NAME]"
click at [268, 91] on td "Plan de relance Standard" at bounding box center [272, 83] width 92 height 21
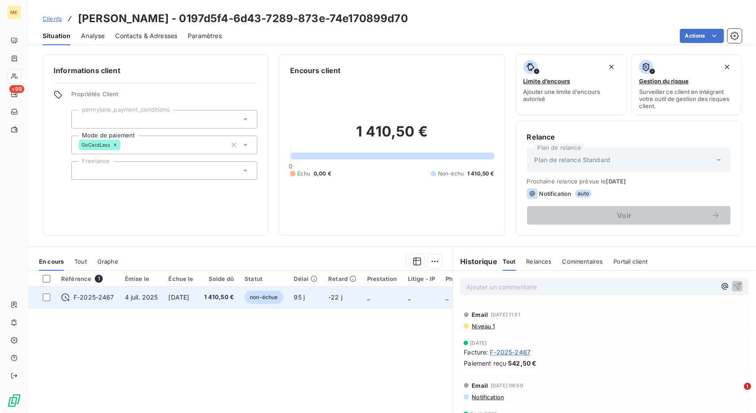
click at [279, 296] on span "non-échue" at bounding box center [264, 297] width 39 height 13
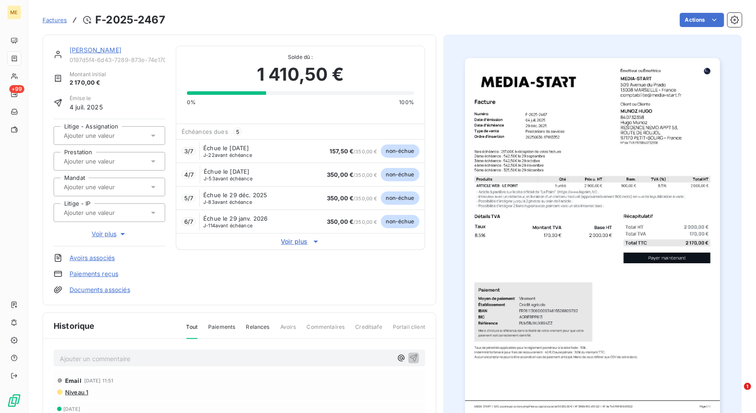
click at [85, 49] on link "[PERSON_NAME]" at bounding box center [96, 50] width 52 height 8
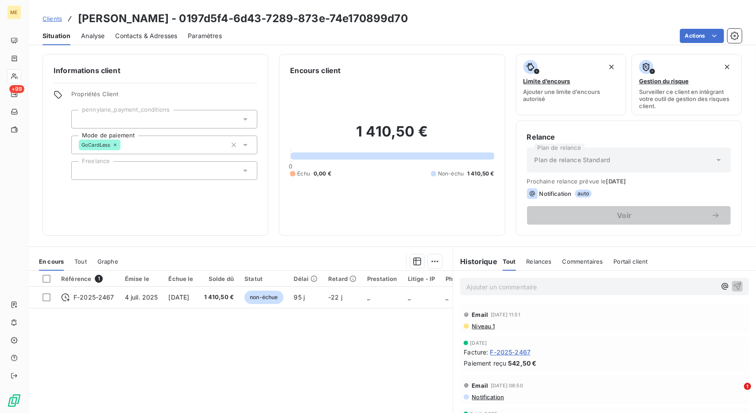
click at [43, 19] on span "Clients" at bounding box center [52, 18] width 19 height 7
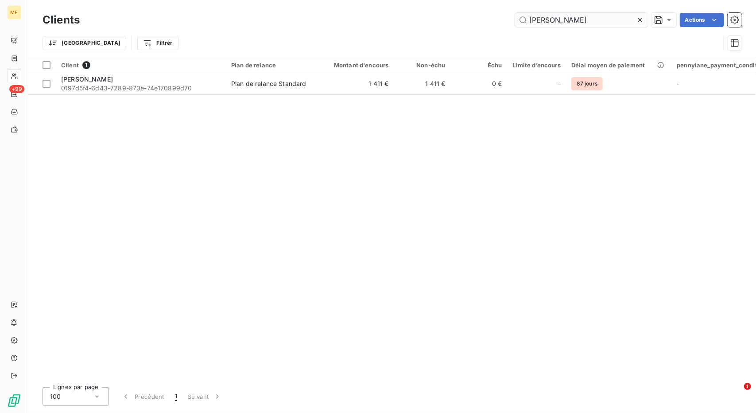
click at [541, 20] on input "[PERSON_NAME]" at bounding box center [581, 20] width 133 height 14
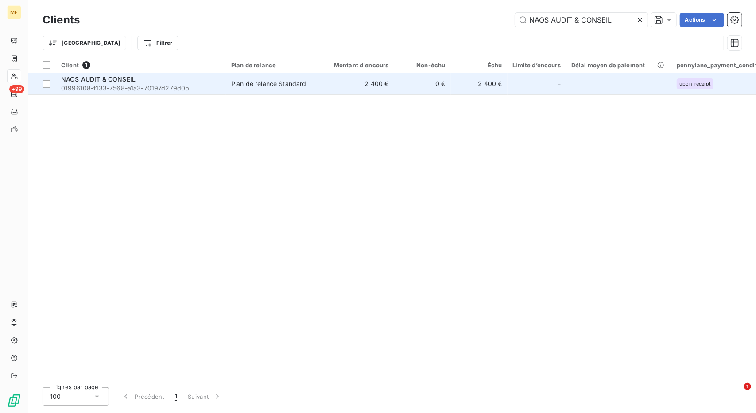
type input "NAOS AUDIT & CONSEIL"
click at [385, 92] on td "2 400 €" at bounding box center [356, 83] width 76 height 21
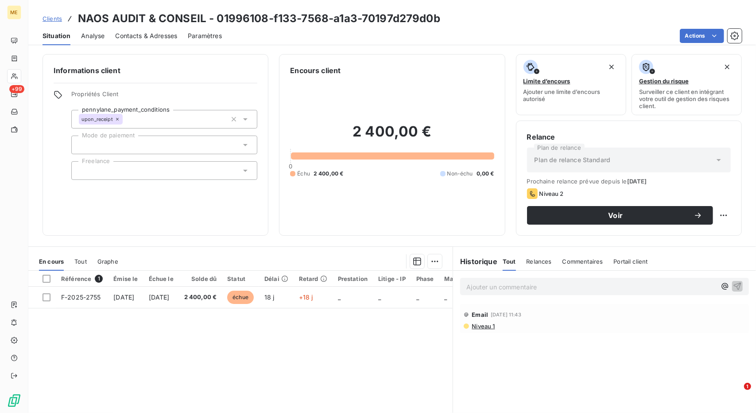
click at [53, 22] on span "Clients" at bounding box center [52, 18] width 19 height 7
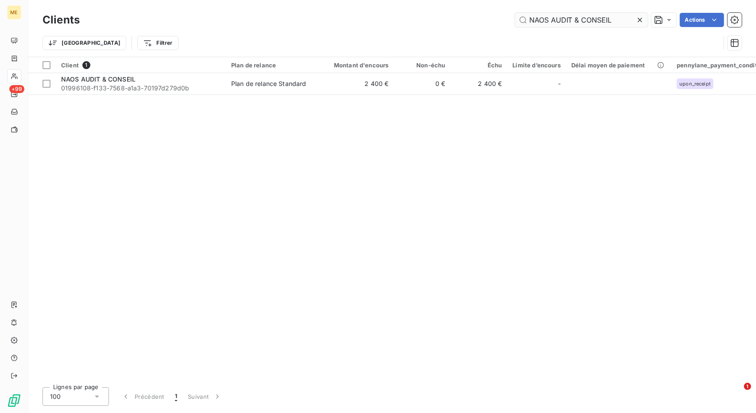
click at [552, 22] on input "NAOS AUDIT & CONSEIL" at bounding box center [581, 20] width 133 height 14
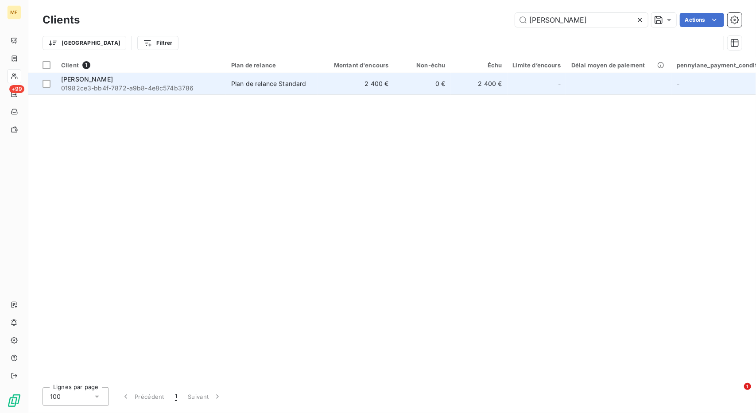
type input "[PERSON_NAME]"
click at [317, 85] on td "Plan de relance Standard" at bounding box center [272, 83] width 92 height 21
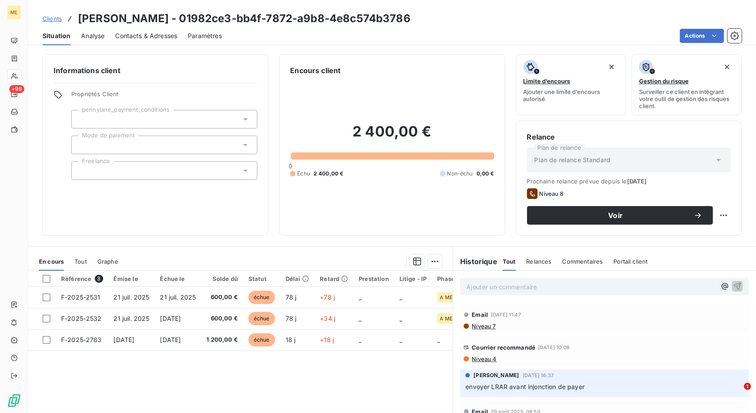
click at [489, 386] on span "envoyer LRAR avant injonction de payer" at bounding box center [525, 387] width 119 height 8
click at [48, 17] on span "Clients" at bounding box center [52, 18] width 19 height 7
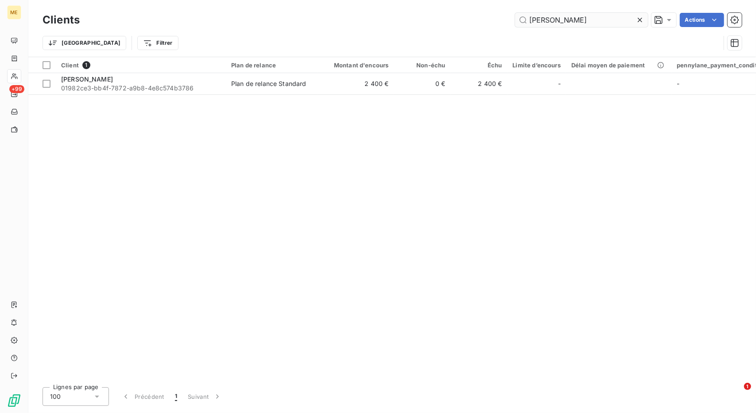
click at [534, 17] on input "[PERSON_NAME]" at bounding box center [581, 20] width 133 height 14
click at [534, 17] on input "NEXIRA" at bounding box center [581, 20] width 133 height 14
type input "NEXIRA"
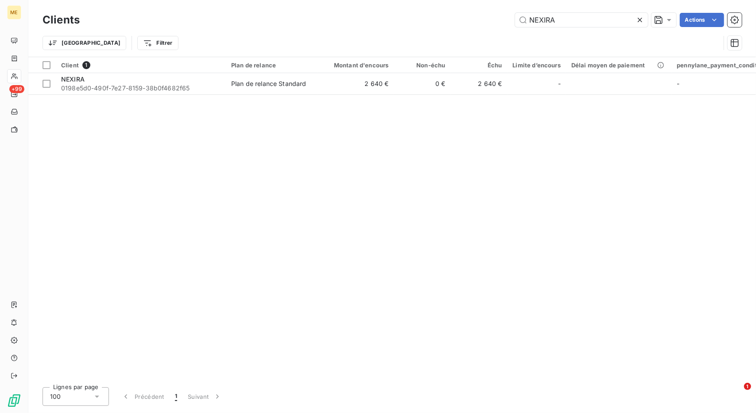
click at [324, 96] on div "Client 1 Plan de relance Montant d'encours Non-échu Échu Limite d’encours Délai…" at bounding box center [392, 218] width 728 height 323
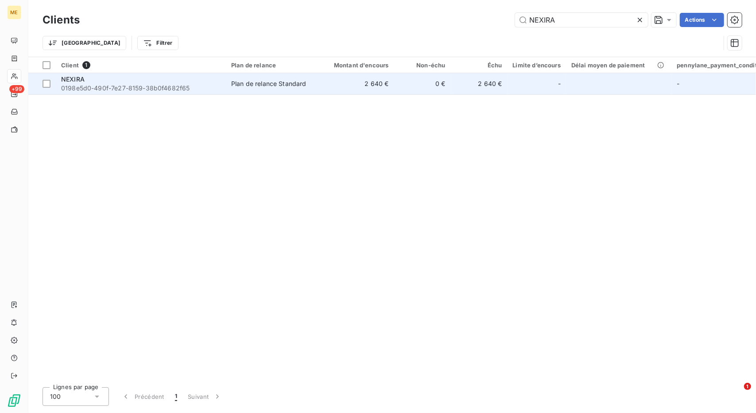
click at [343, 85] on td "2 640 €" at bounding box center [356, 83] width 76 height 21
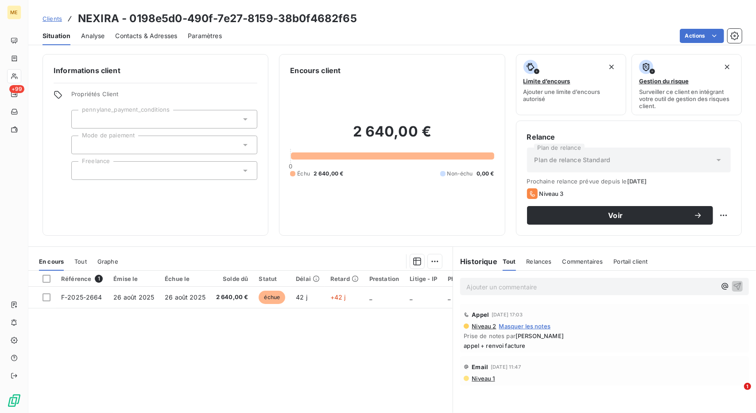
click at [493, 344] on span "appel + renvoi facture" at bounding box center [605, 345] width 282 height 7
click at [54, 18] on span "Clients" at bounding box center [52, 18] width 19 height 7
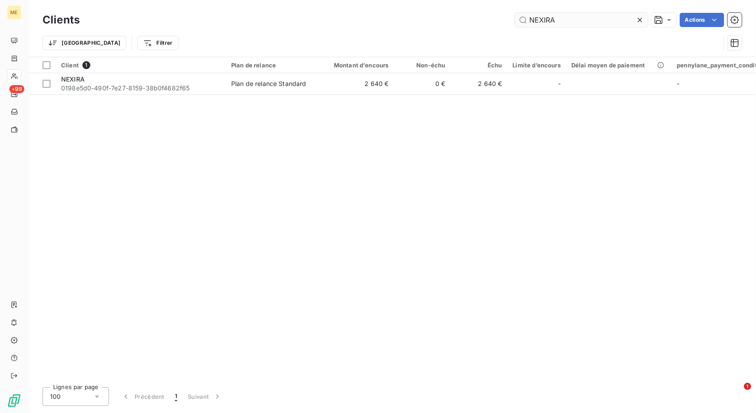
click at [548, 23] on input "NEXIRA" at bounding box center [581, 20] width 133 height 14
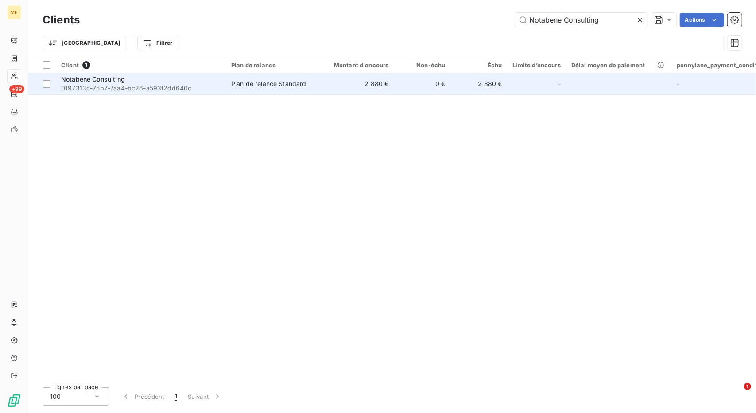
type input "Notabene Consulting"
click at [335, 81] on td "2 880 €" at bounding box center [356, 83] width 76 height 21
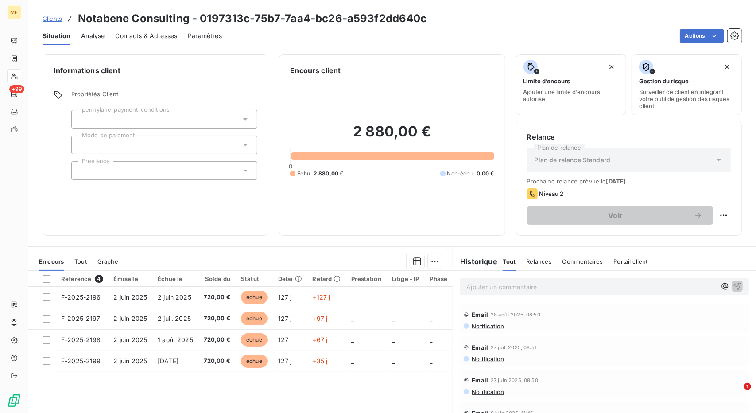
click at [54, 19] on span "Clients" at bounding box center [52, 18] width 19 height 7
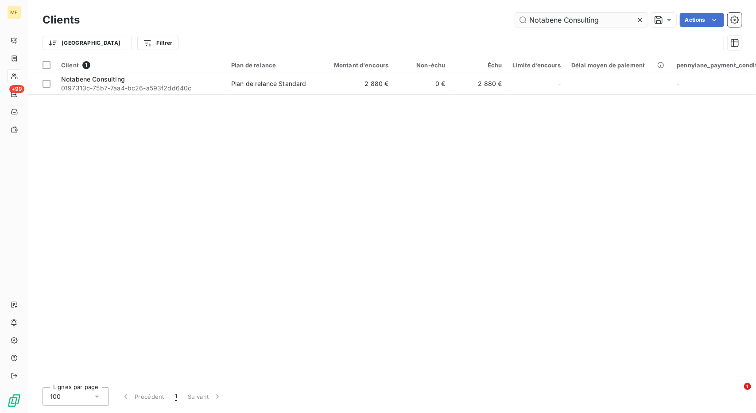
click at [544, 16] on input "Notabene Consulting" at bounding box center [581, 20] width 133 height 14
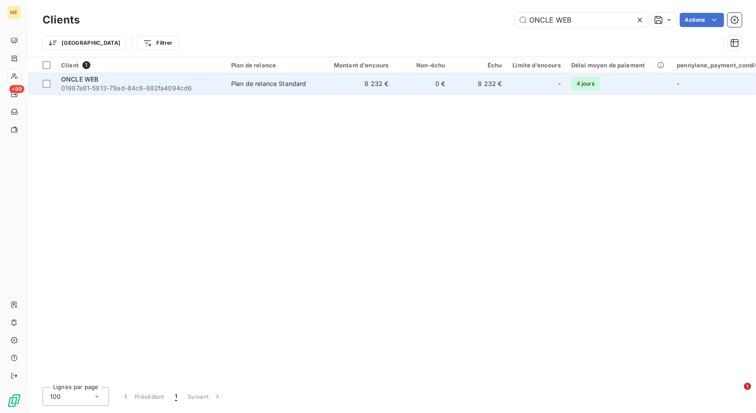
type input "ONCLE WEB"
click at [283, 83] on div "Plan de relance Standard" at bounding box center [268, 83] width 75 height 9
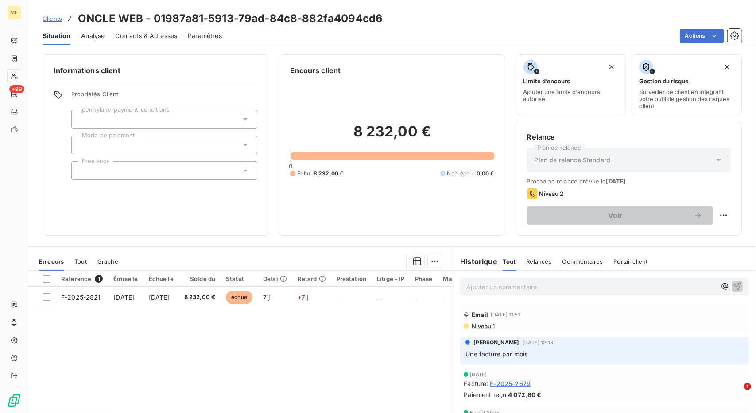
click at [479, 352] on span "Une facture par mois" at bounding box center [497, 354] width 62 height 8
click at [48, 15] on span "Clients" at bounding box center [52, 18] width 19 height 7
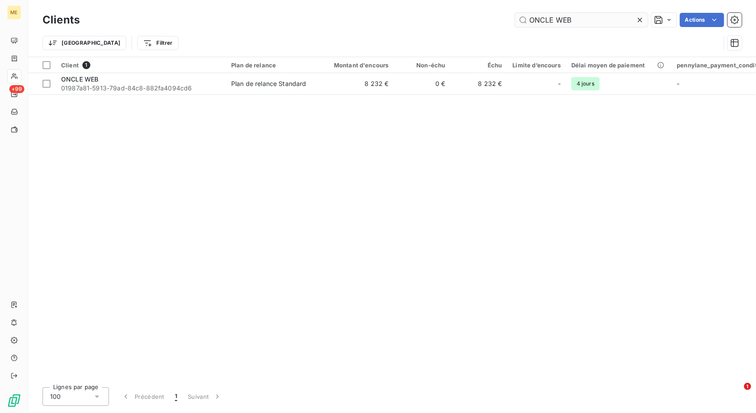
click at [558, 22] on input "ONCLE WEB" at bounding box center [581, 20] width 133 height 14
type input "[DOMAIN_NAME] (ORIO CLOUD INC)"
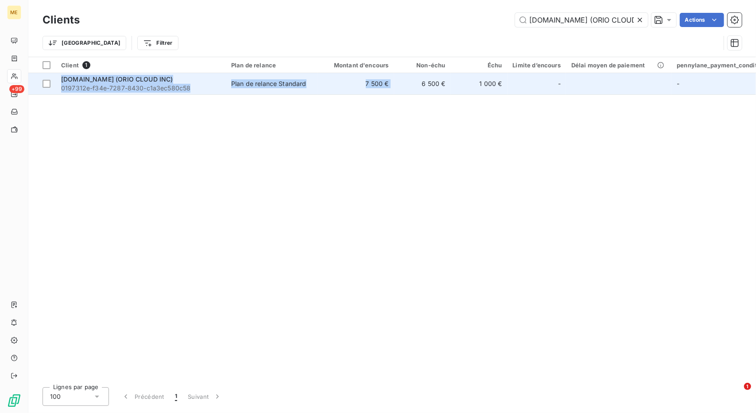
drag, startPoint x: 406, startPoint y: 96, endPoint x: 419, endPoint y: 89, distance: 14.9
click at [419, 89] on div "Client 1 Plan de relance Montant d'encours Non-échu Échu Limite d’encours Délai…" at bounding box center [392, 218] width 728 height 323
click at [419, 89] on td "6 500 €" at bounding box center [422, 83] width 57 height 21
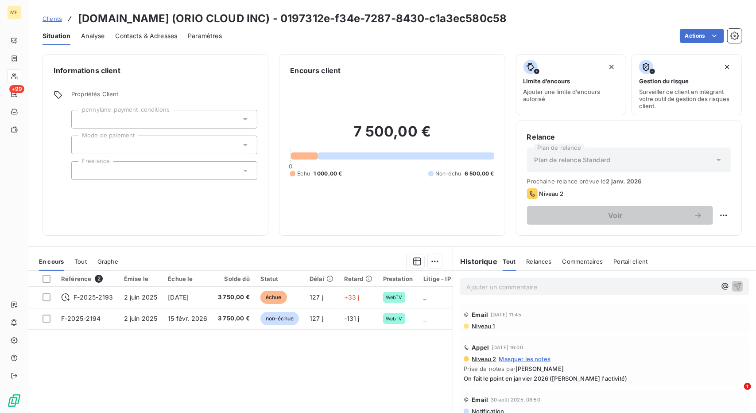
click at [525, 377] on span "On fait le point en janvier 2026 ([PERSON_NAME] l'activité)" at bounding box center [605, 378] width 282 height 7
click at [60, 16] on span "Clients" at bounding box center [52, 18] width 19 height 7
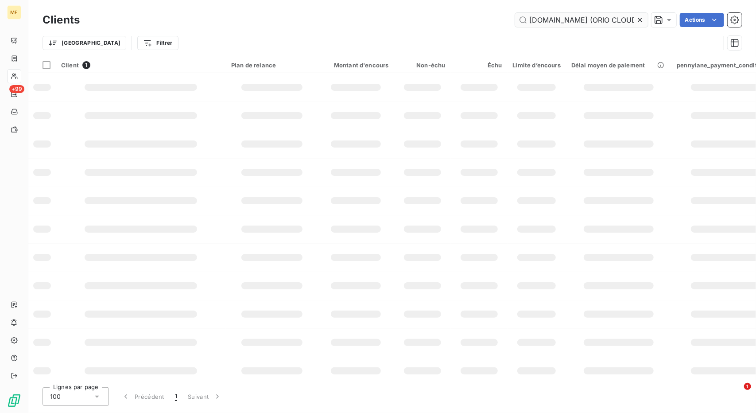
click at [564, 24] on input "[DOMAIN_NAME] (ORIO CLOUD INC)" at bounding box center [581, 20] width 133 height 14
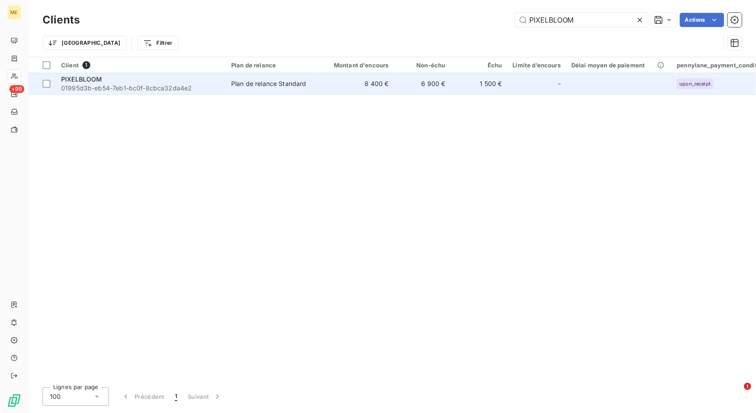
type input "PIXELBLOOM"
click at [350, 86] on td "8 400 €" at bounding box center [356, 83] width 76 height 21
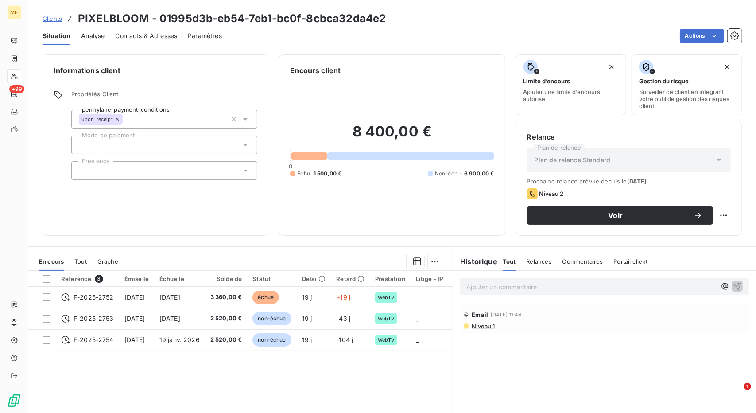
click at [51, 19] on span "Clients" at bounding box center [52, 18] width 19 height 7
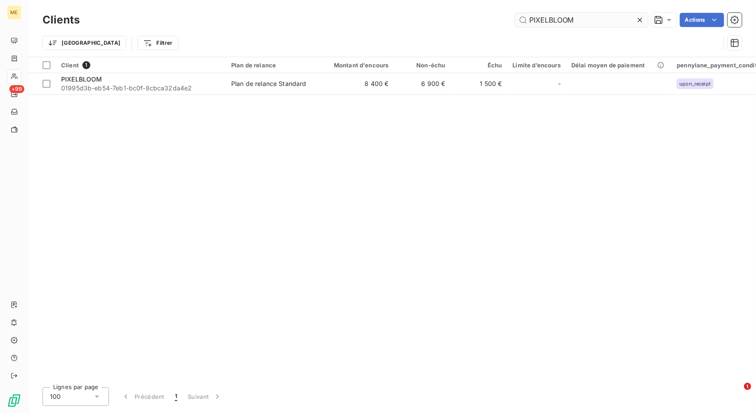
click at [555, 21] on input "PIXELBLOOM" at bounding box center [581, 20] width 133 height 14
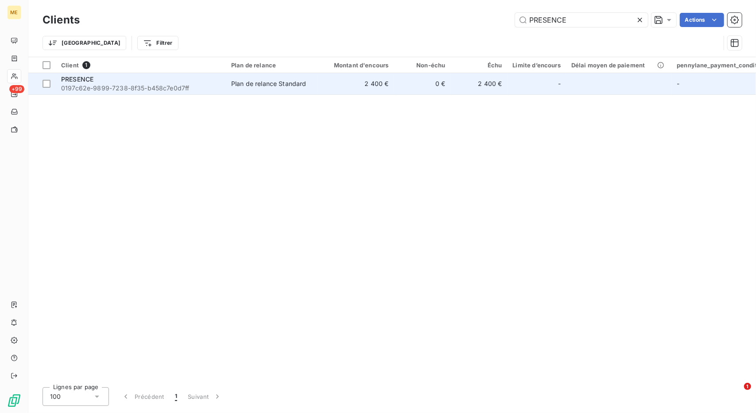
type input "PRESENCE"
click at [338, 74] on td "2 400 €" at bounding box center [356, 83] width 76 height 21
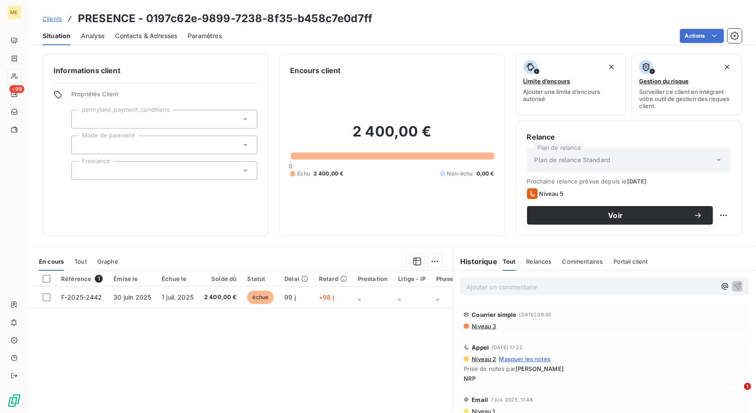
click at [47, 19] on span "Clients" at bounding box center [52, 18] width 19 height 7
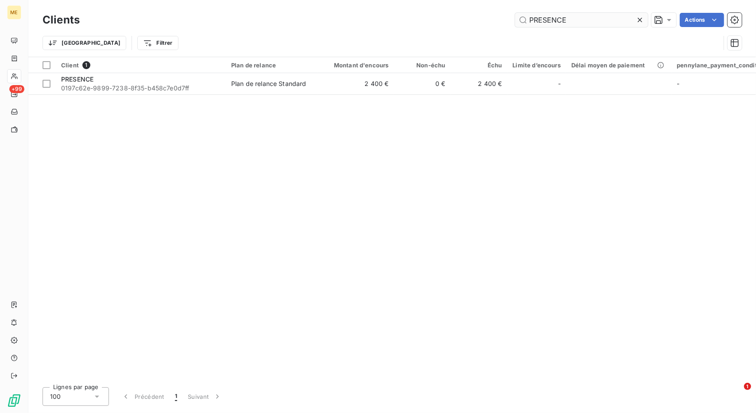
click at [552, 16] on input "PRESENCE" at bounding box center [581, 20] width 133 height 14
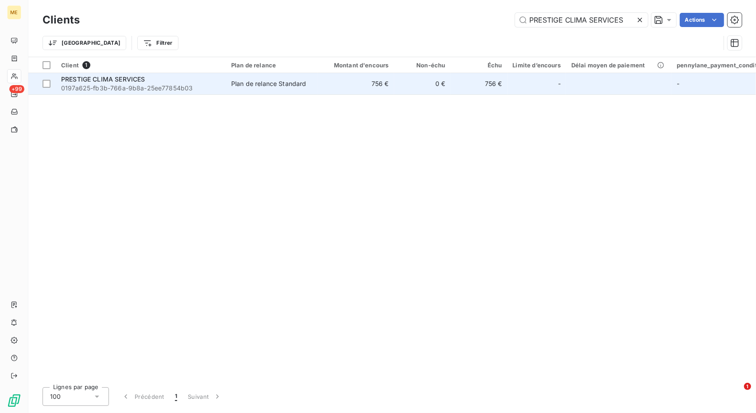
type input "PRESTIGE CLIMA SERVICES"
click at [216, 80] on div "PRESTIGE CLIMA SERVICES" at bounding box center [140, 79] width 159 height 9
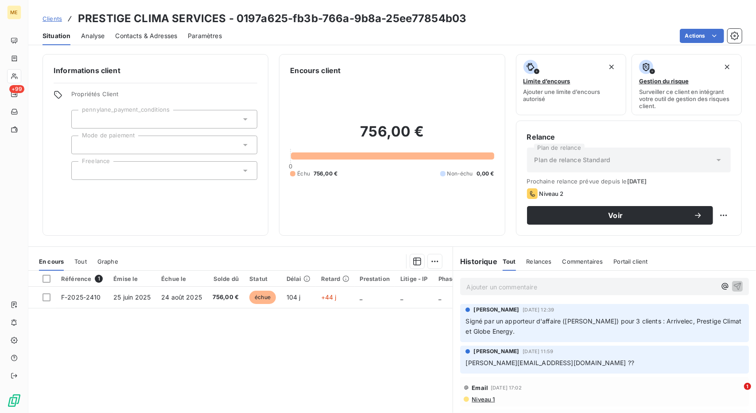
click at [503, 319] on span "Signé par un apporteur d'affaire ([PERSON_NAME]) pour 3 clients : Arrivelec, Pr…" at bounding box center [605, 326] width 278 height 18
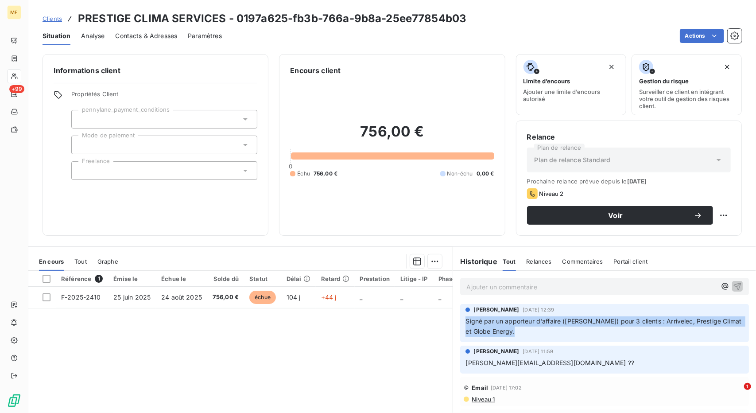
click at [503, 319] on span "Signé par un apporteur d'affaire ([PERSON_NAME]) pour 3 clients : Arrivelec, Pr…" at bounding box center [605, 326] width 278 height 18
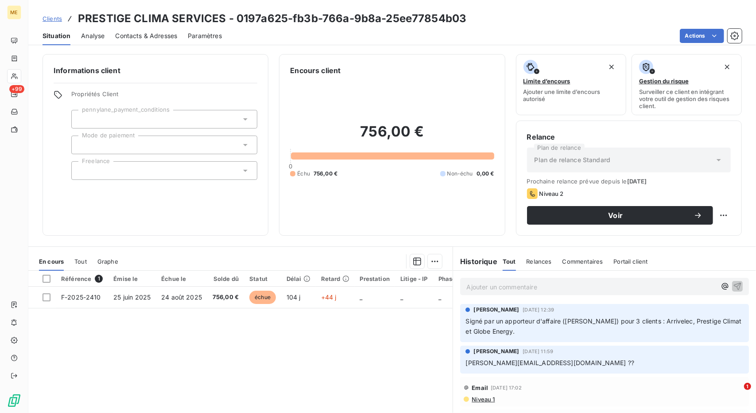
click at [503, 319] on span "Signé par un apporteur d'affaire ([PERSON_NAME]) pour 3 clients : Arrivelec, Pr…" at bounding box center [605, 326] width 278 height 18
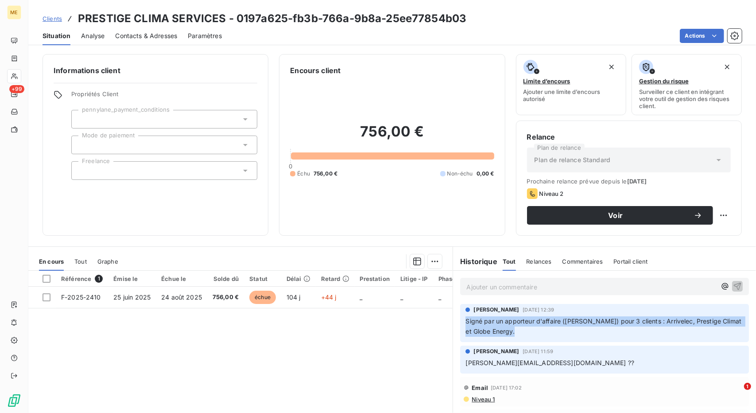
click at [503, 319] on span "Signé par un apporteur d'affaire ([PERSON_NAME]) pour 3 clients : Arrivelec, Pr…" at bounding box center [605, 326] width 278 height 18
click at [44, 18] on span "Clients" at bounding box center [52, 18] width 19 height 7
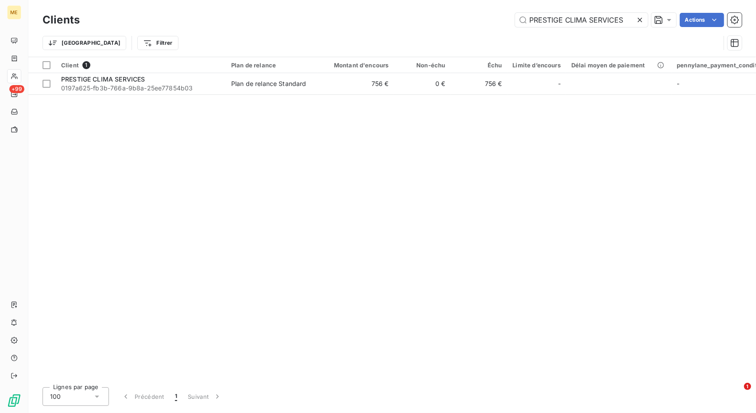
click at [550, 27] on div "Clients PRESTIGE CLIMA SERVICES Actions" at bounding box center [392, 20] width 699 height 19
click at [554, 20] on input "PRESTIGE CLIMA SERVICES" at bounding box center [581, 20] width 133 height 14
paste input "[PERSON_NAME]"
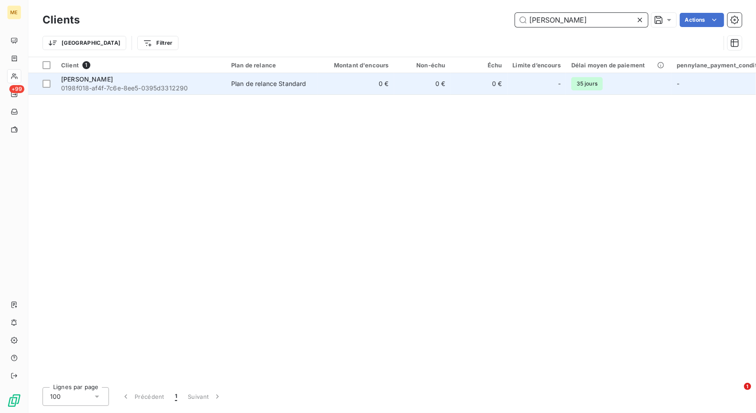
type input "[PERSON_NAME]"
click at [330, 91] on td "0 €" at bounding box center [356, 83] width 76 height 21
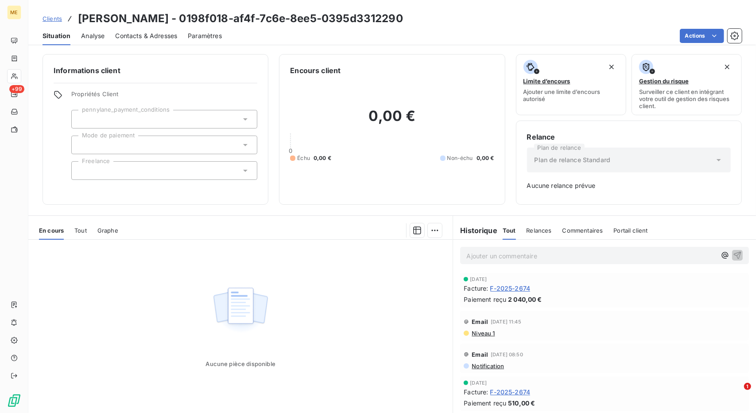
click at [60, 15] on span "Clients" at bounding box center [52, 18] width 19 height 7
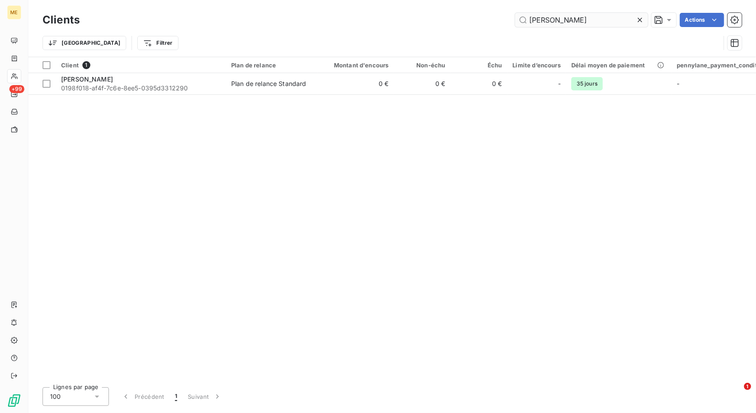
click at [549, 21] on input "[PERSON_NAME]" at bounding box center [581, 20] width 133 height 14
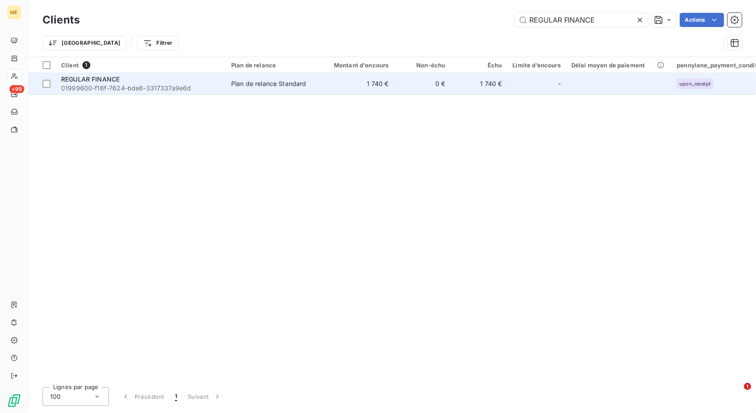
type input "REGULAR FINANCE"
click at [370, 81] on td "1 740 €" at bounding box center [356, 83] width 76 height 21
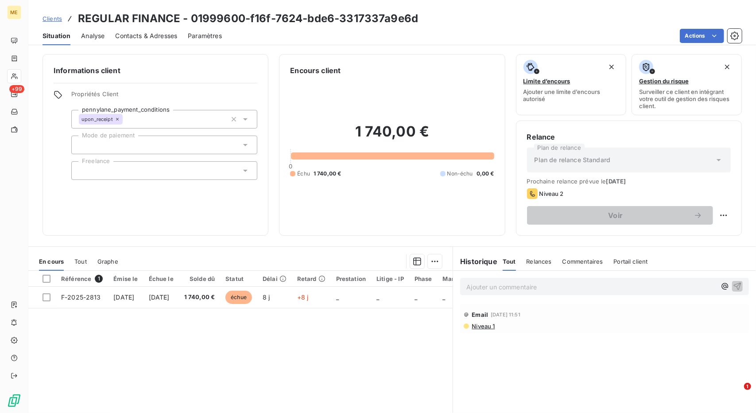
click at [48, 19] on span "Clients" at bounding box center [52, 18] width 19 height 7
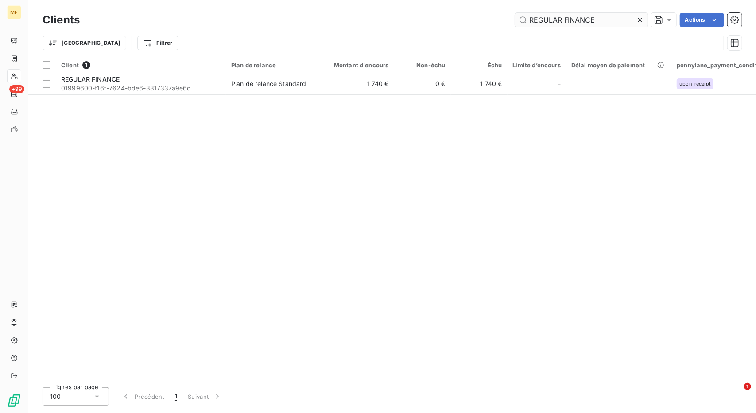
click at [554, 22] on input "REGULAR FINANCE" at bounding box center [581, 20] width 133 height 14
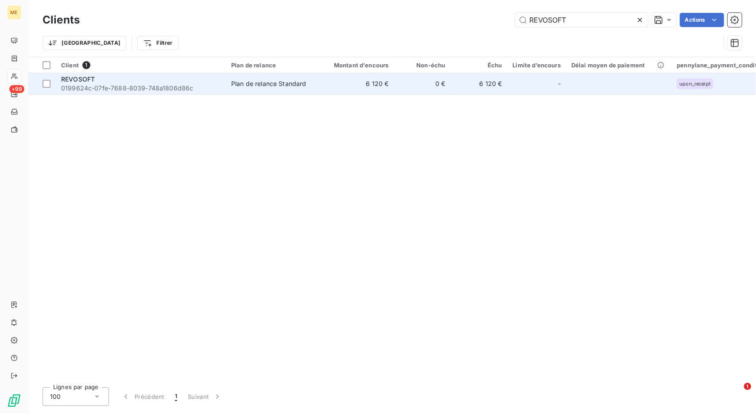
type input "REVOSOFT"
click at [376, 85] on td "6 120 €" at bounding box center [356, 83] width 76 height 21
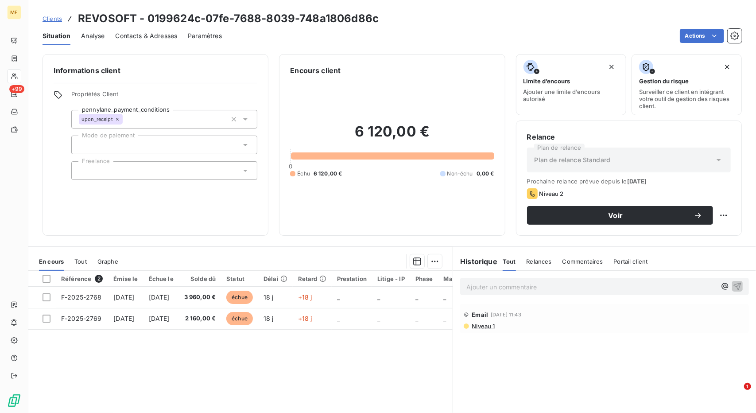
click at [50, 15] on span "Clients" at bounding box center [52, 18] width 19 height 7
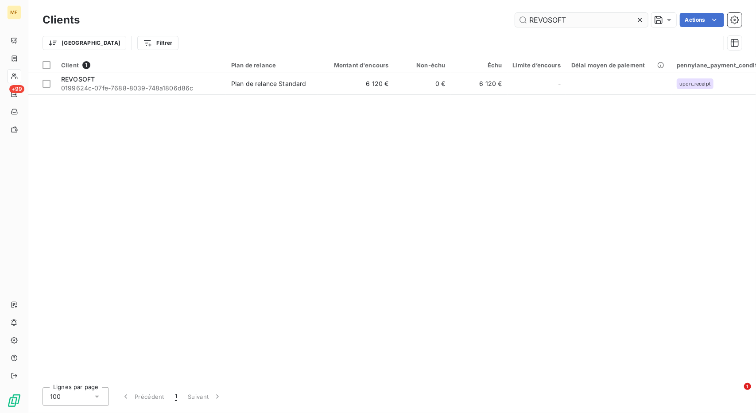
click at [537, 18] on input "REVOSOFT" at bounding box center [581, 20] width 133 height 14
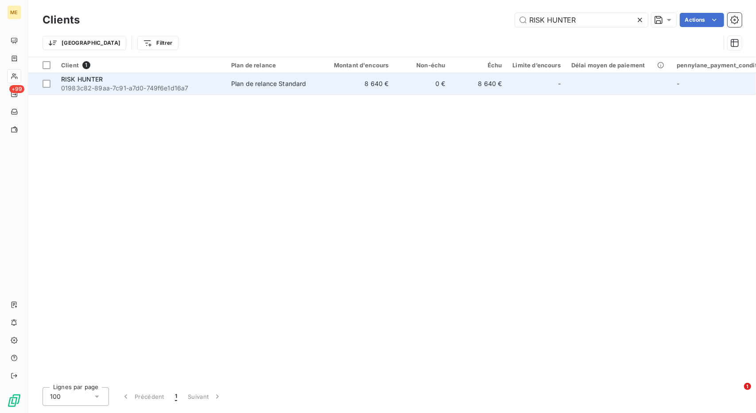
type input "RISK HUNTER"
click at [394, 81] on td "0 €" at bounding box center [422, 83] width 57 height 21
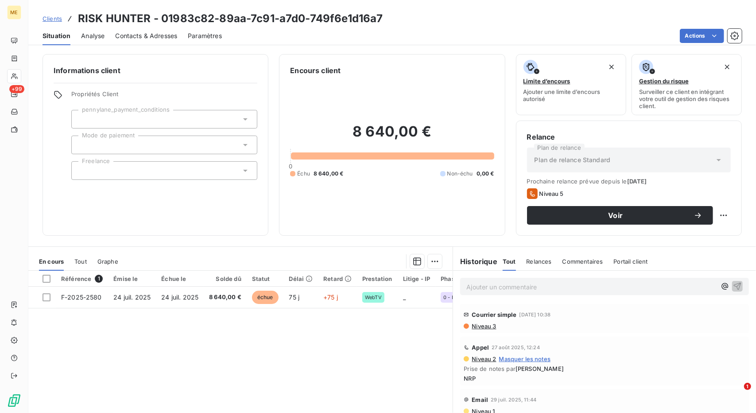
click at [60, 19] on span "Clients" at bounding box center [52, 18] width 19 height 7
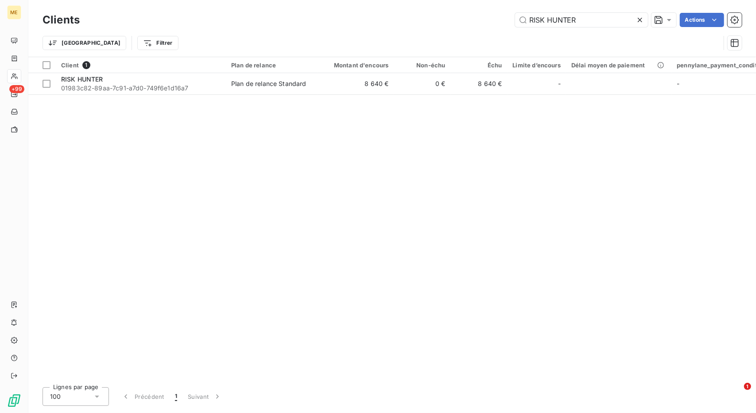
click at [575, 10] on div "Clients RISK HUNTER Actions Trier Filtrer" at bounding box center [392, 28] width 728 height 57
click at [568, 20] on input "RISK HUNTER" at bounding box center [581, 20] width 133 height 14
paste input "[PERSON_NAME]"
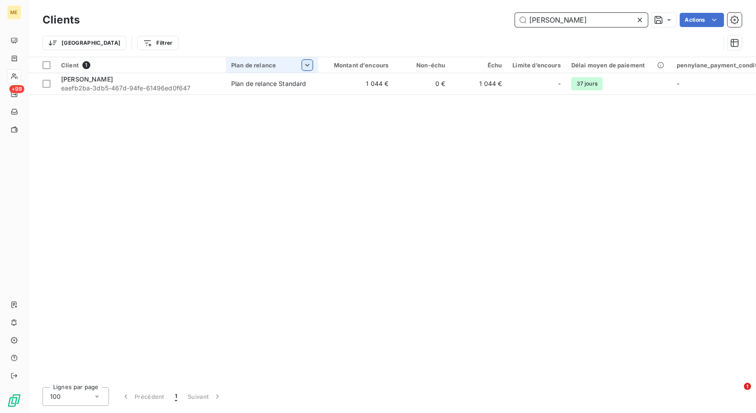
type input "[PERSON_NAME]"
click at [323, 77] on html "ME +99 Clients Sana Oris Actions Trier Filtrer Client 1 Plan de relance Montant…" at bounding box center [378, 206] width 756 height 413
click at [323, 77] on td "1 044 €" at bounding box center [356, 83] width 76 height 21
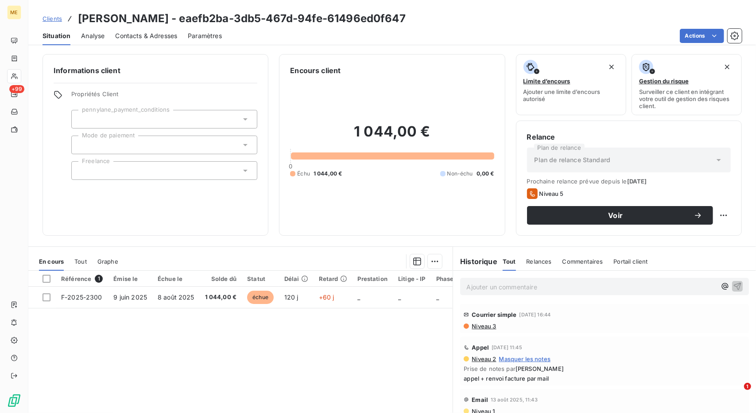
click at [51, 16] on span "Clients" at bounding box center [52, 18] width 19 height 7
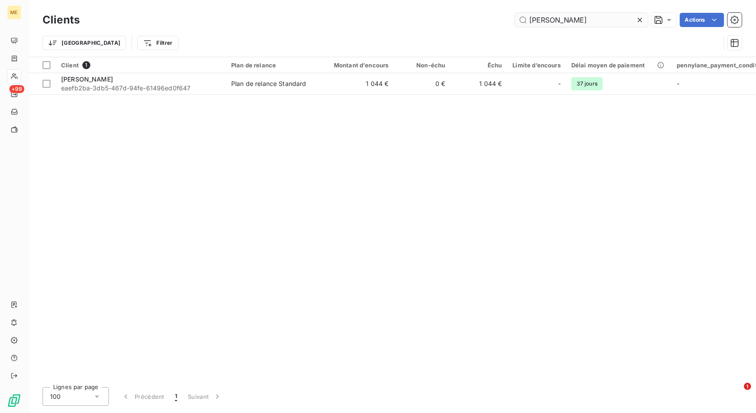
click at [539, 26] on input "[PERSON_NAME]" at bounding box center [581, 20] width 133 height 14
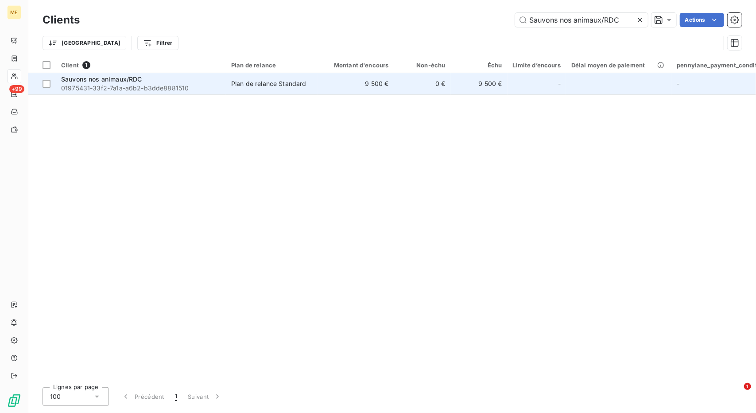
type input "Sauvons nos animaux/RDC"
click at [347, 78] on td "9 500 €" at bounding box center [356, 83] width 76 height 21
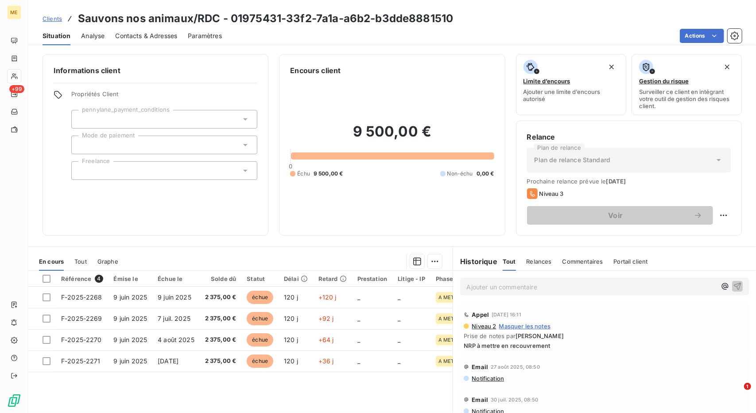
click at [51, 18] on span "Clients" at bounding box center [52, 18] width 19 height 7
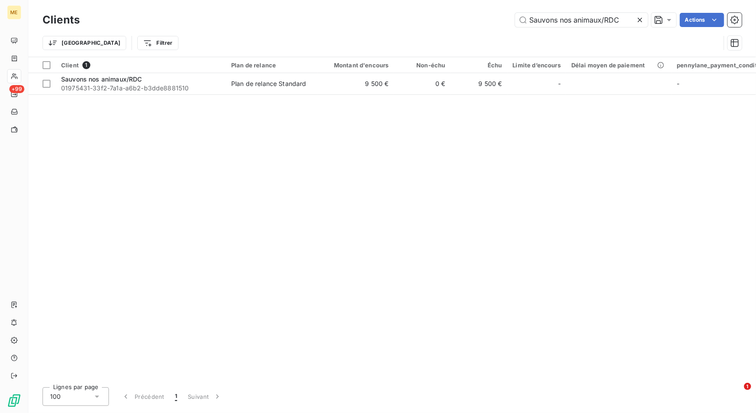
click at [559, 27] on div "Clients Sauvons nos animaux/RDC Actions" at bounding box center [392, 20] width 699 height 19
click at [563, 22] on input "Sauvons nos animaux/RDC" at bounding box center [581, 20] width 133 height 14
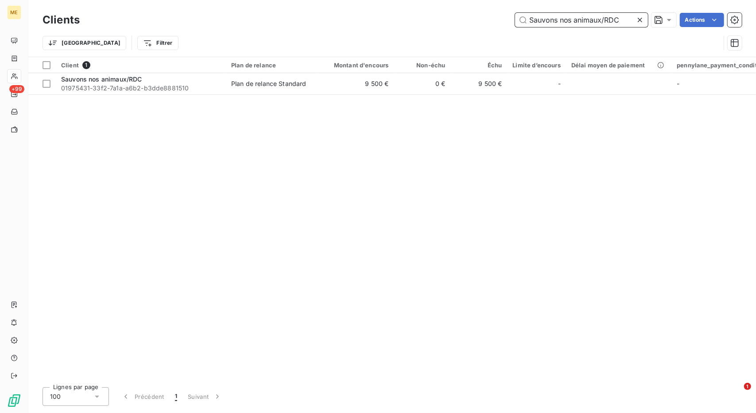
click at [580, 21] on input "Sauvons nos animaux/RDC" at bounding box center [581, 20] width 133 height 14
paste input "CEV LE [PERSON_NAME]"
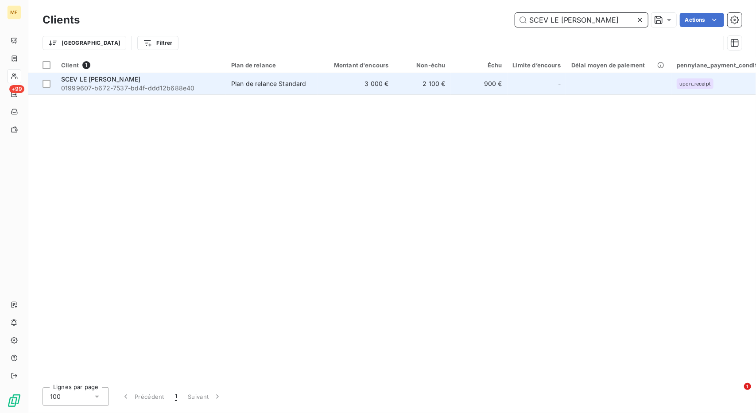
type input "SCEV LE [PERSON_NAME]"
click at [414, 78] on td "2 100 €" at bounding box center [422, 83] width 57 height 21
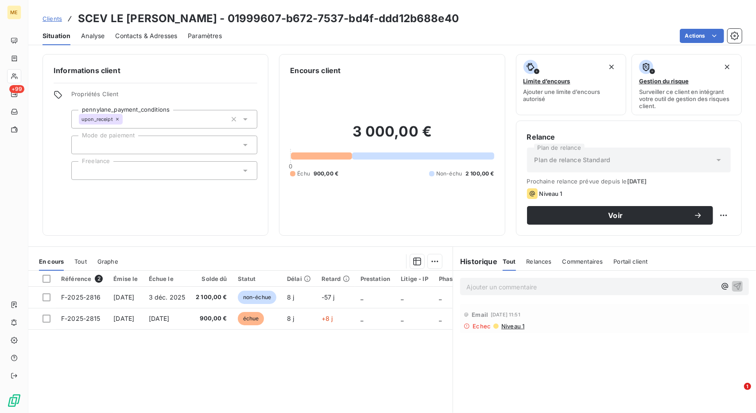
click at [50, 14] on link "Clients" at bounding box center [52, 18] width 19 height 9
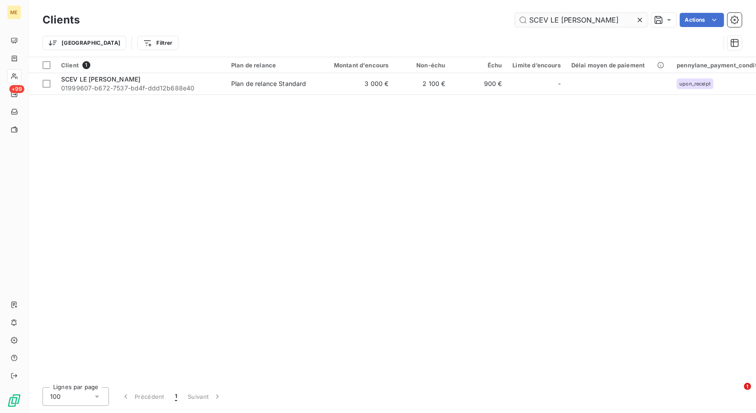
click at [541, 18] on input "SCEV LE [PERSON_NAME]" at bounding box center [581, 20] width 133 height 14
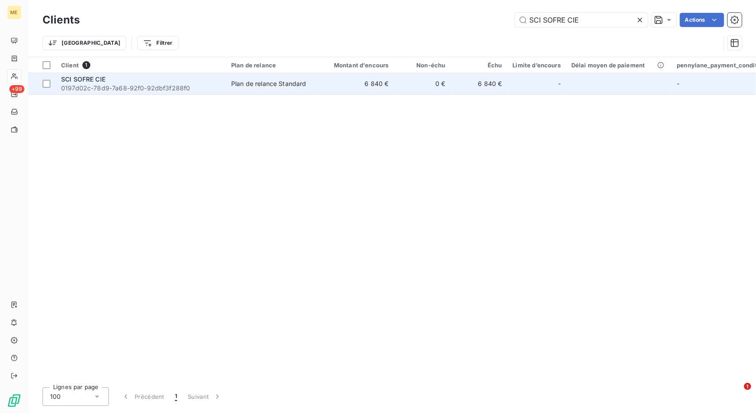
type input "SCI SOFRE CIE"
click at [299, 79] on div "Plan de relance Standard" at bounding box center [268, 83] width 75 height 9
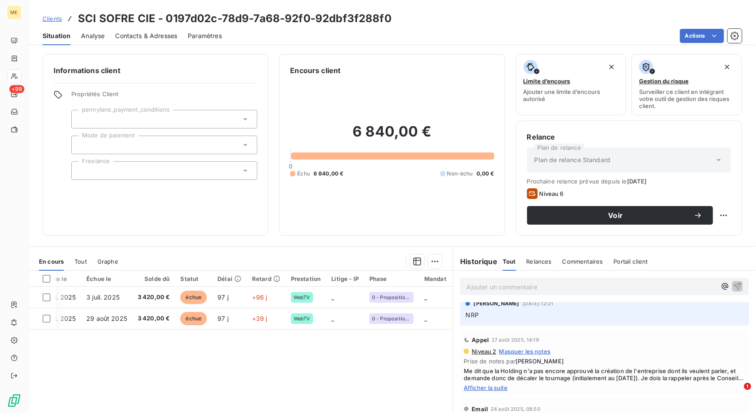
scroll to position [92, 0]
click at [500, 375] on span "Me dit que la Holding n'a pas encore approuvé la création de l'entreprise dont …" at bounding box center [605, 374] width 282 height 14
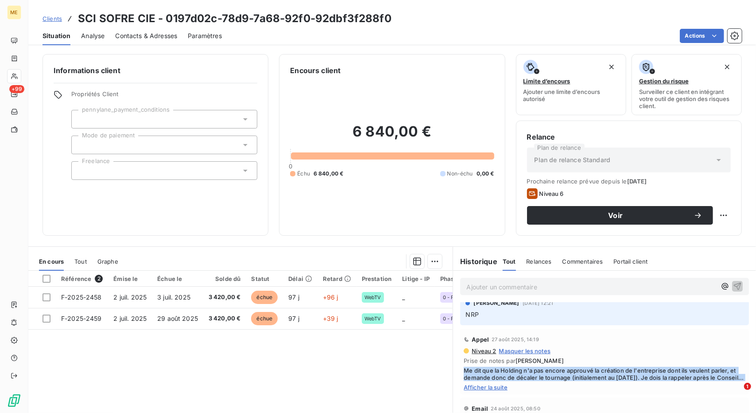
click at [49, 15] on span "Clients" at bounding box center [52, 18] width 19 height 7
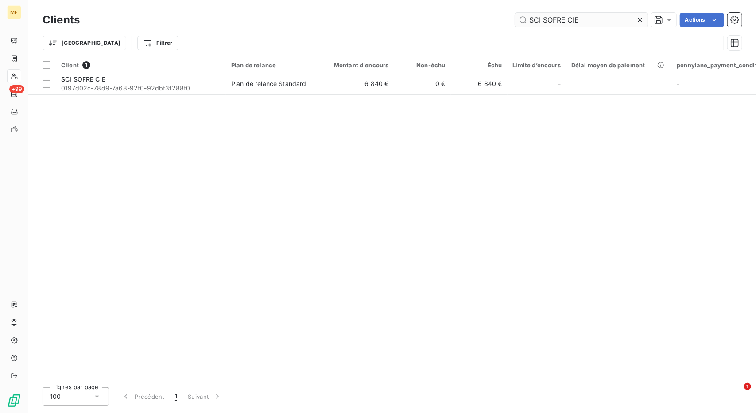
click at [522, 21] on input "SCI SOFRE CIE" at bounding box center [581, 20] width 133 height 14
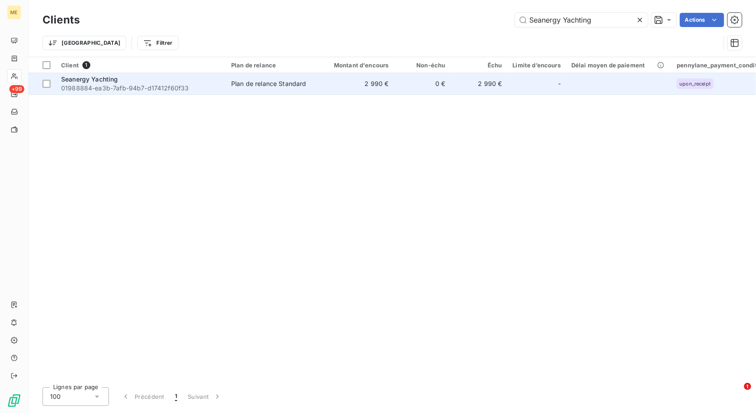
type input "Seanergy Yachting"
click at [303, 85] on div "Plan de relance Standard" at bounding box center [268, 83] width 75 height 9
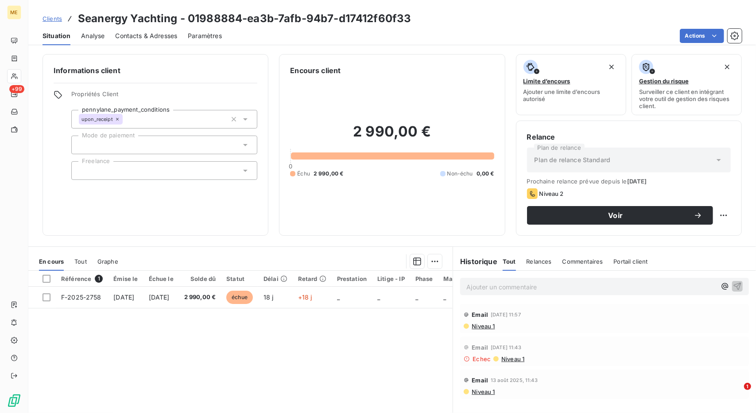
click at [49, 20] on span "Clients" at bounding box center [52, 18] width 19 height 7
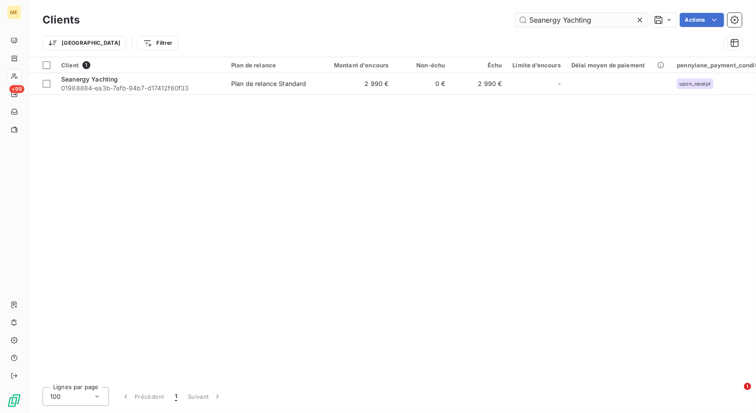
click at [560, 19] on input "Seanergy Yachting" at bounding box center [581, 20] width 133 height 14
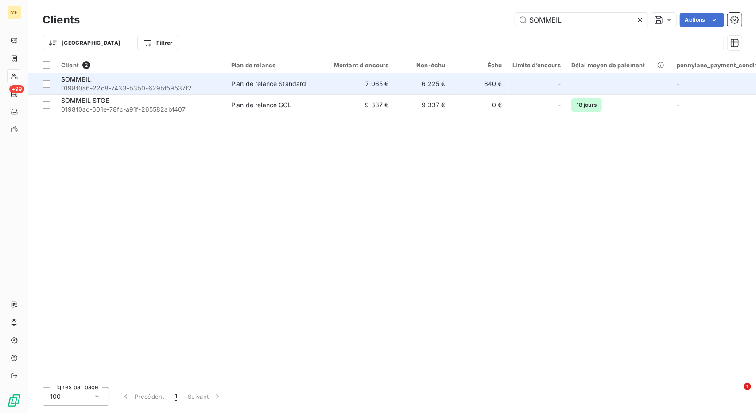
type input "SOMMEIL"
click at [348, 92] on td "7 065 €" at bounding box center [356, 83] width 76 height 21
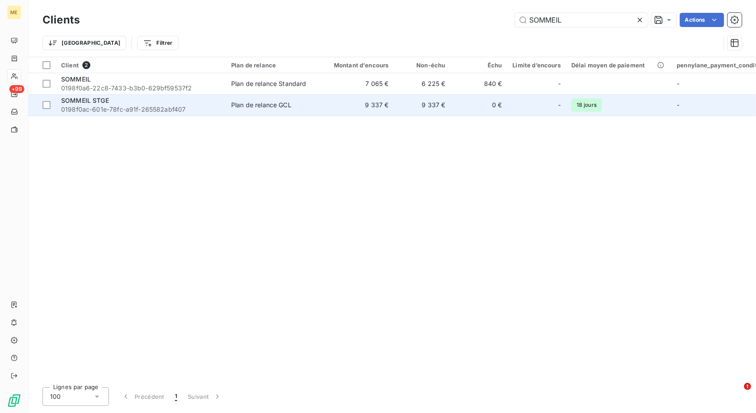
click at [210, 110] on span "0198f0ac-601e-78fc-a91f-265582abf407" at bounding box center [140, 109] width 159 height 9
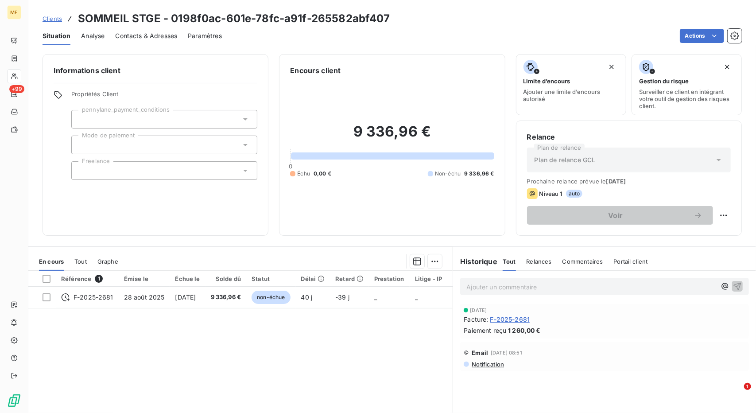
click at [47, 17] on span "Clients" at bounding box center [52, 18] width 19 height 7
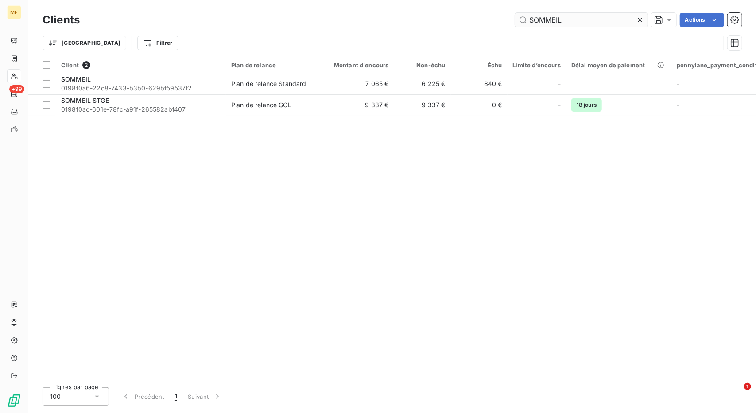
click at [554, 17] on input "SOMMEIL" at bounding box center [581, 20] width 133 height 14
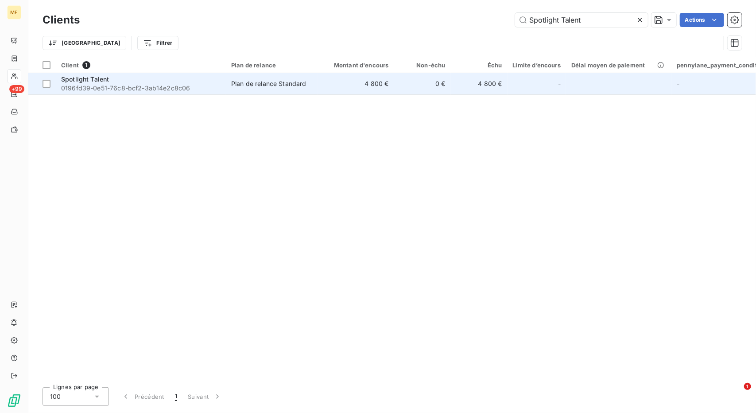
type input "Spotlight Talent"
click at [363, 85] on td "4 800 €" at bounding box center [356, 83] width 76 height 21
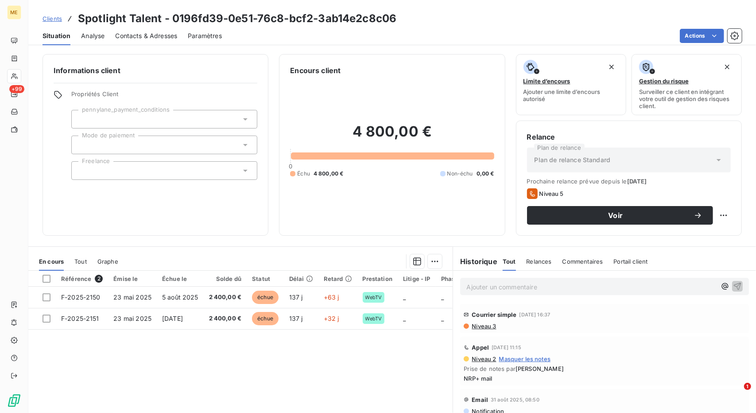
click at [53, 19] on span "Clients" at bounding box center [52, 18] width 19 height 7
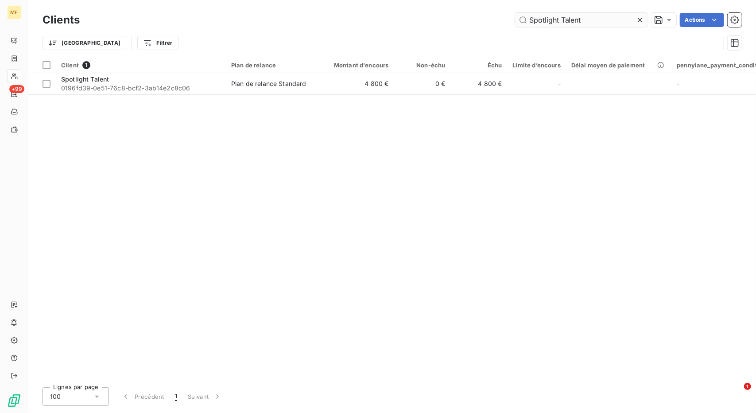
click at [540, 20] on input "Spotlight Talent" at bounding box center [581, 20] width 133 height 14
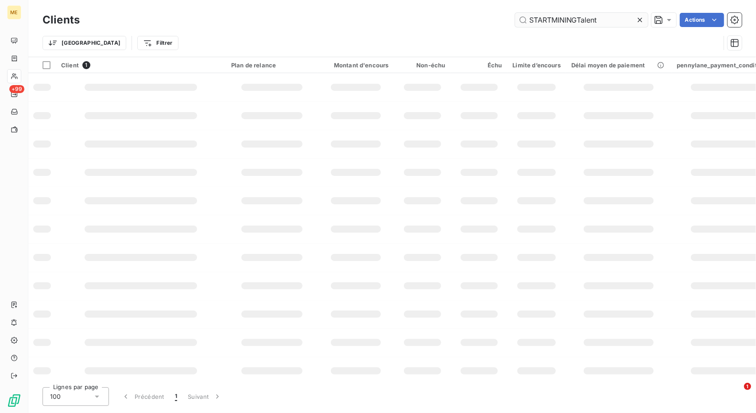
click at [540, 20] on input "STARTMININGTalent" at bounding box center [581, 20] width 133 height 14
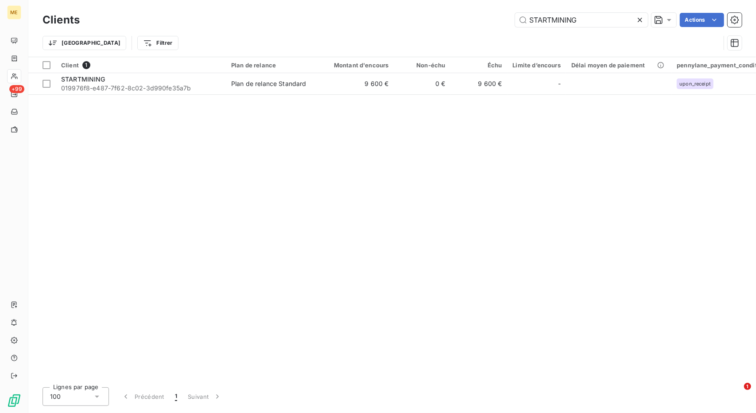
type input "STARTMINING"
click at [365, 92] on td "9 600 €" at bounding box center [356, 83] width 76 height 21
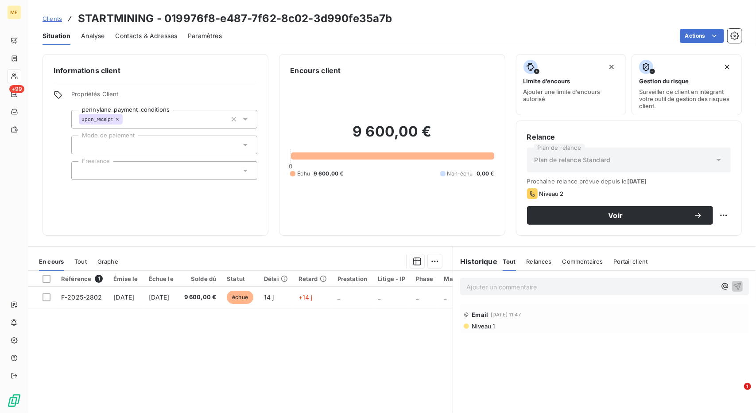
click at [58, 20] on span "Clients" at bounding box center [52, 18] width 19 height 7
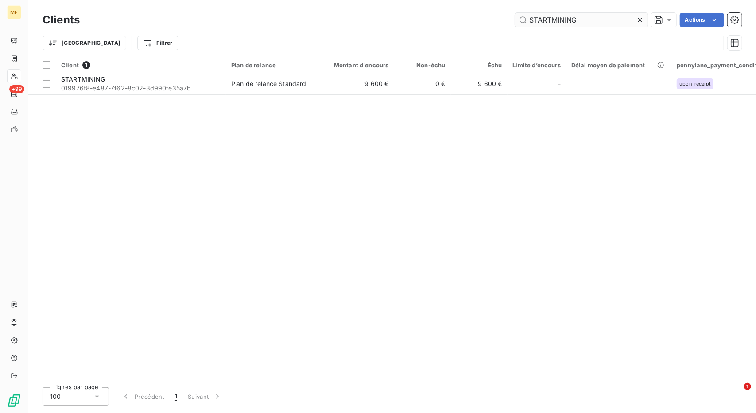
click at [544, 23] on input "STARTMINING" at bounding box center [581, 20] width 133 height 14
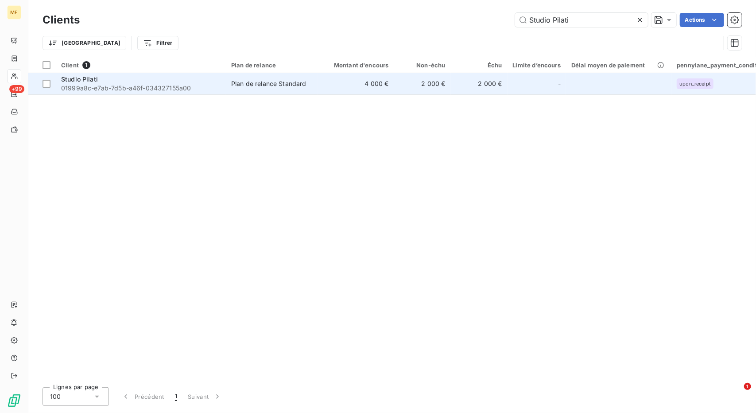
type input "Studio Pilati"
click at [341, 86] on td "4 000 €" at bounding box center [356, 83] width 76 height 21
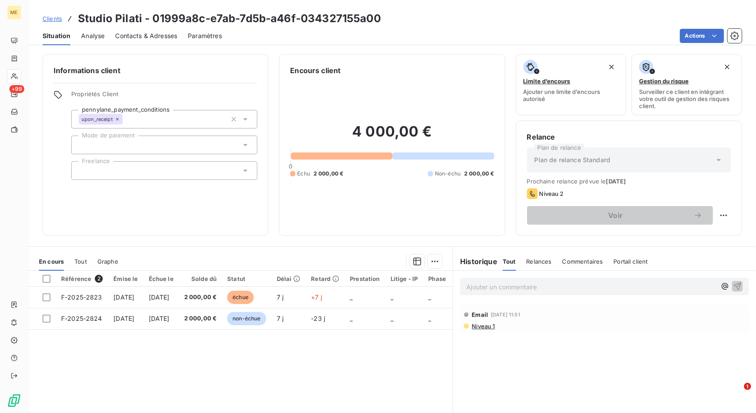
click at [57, 19] on span "Clients" at bounding box center [52, 18] width 19 height 7
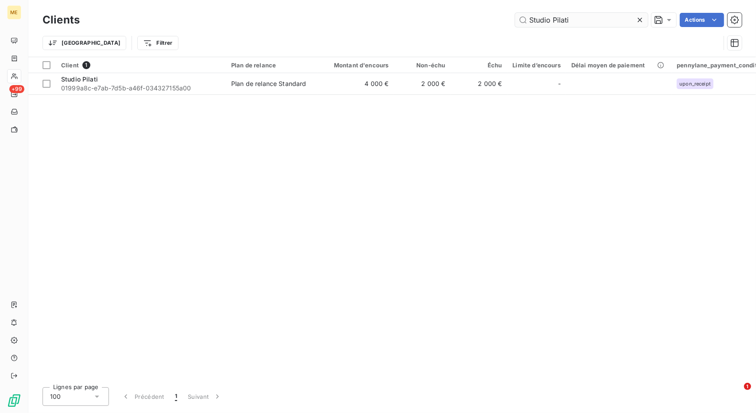
click at [553, 16] on input "Studio Pilati" at bounding box center [581, 20] width 133 height 14
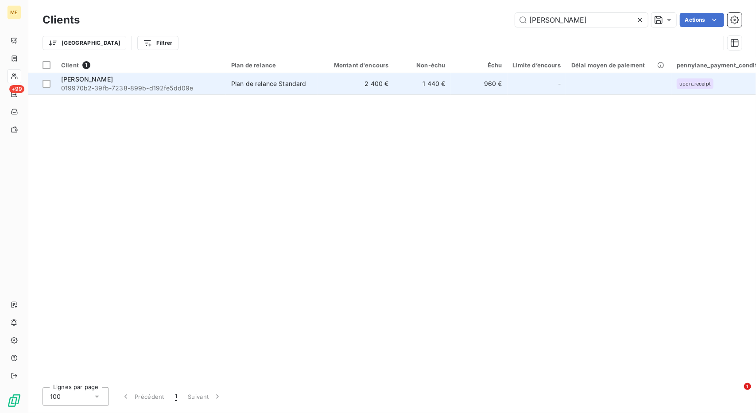
type input "[PERSON_NAME]"
click at [396, 84] on td "1 440 €" at bounding box center [422, 83] width 57 height 21
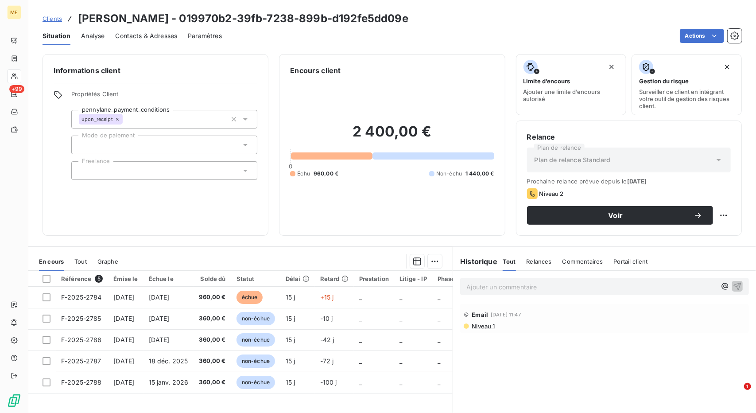
click at [55, 19] on span "Clients" at bounding box center [52, 18] width 19 height 7
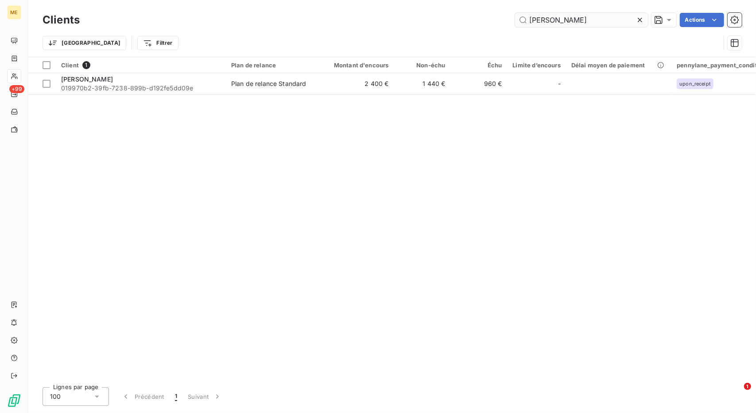
click at [536, 18] on input "[PERSON_NAME]" at bounding box center [581, 20] width 133 height 14
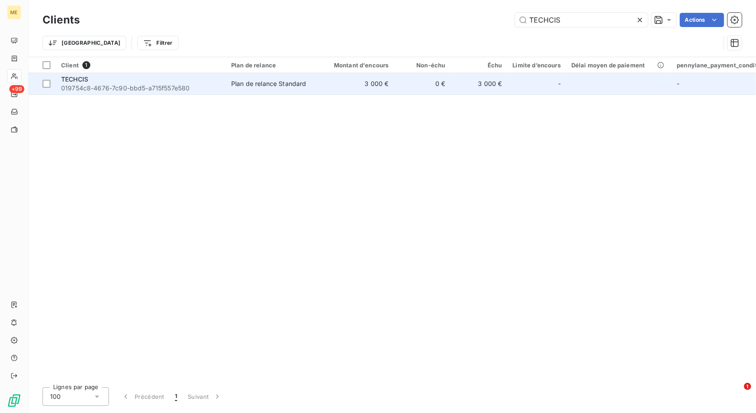
type input "TECHCIS"
click at [359, 82] on td "3 000 €" at bounding box center [356, 83] width 76 height 21
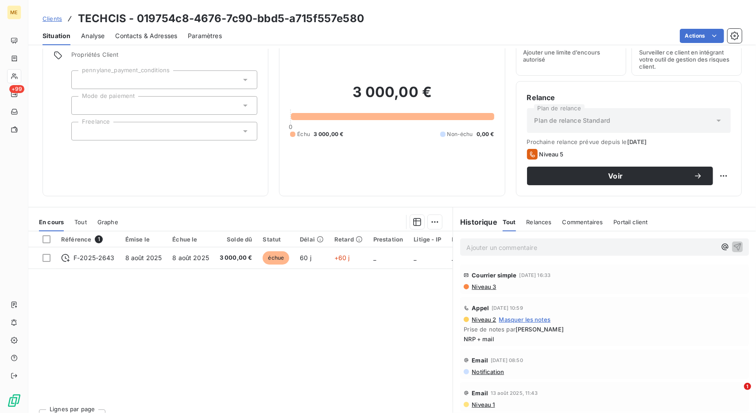
scroll to position [54, 0]
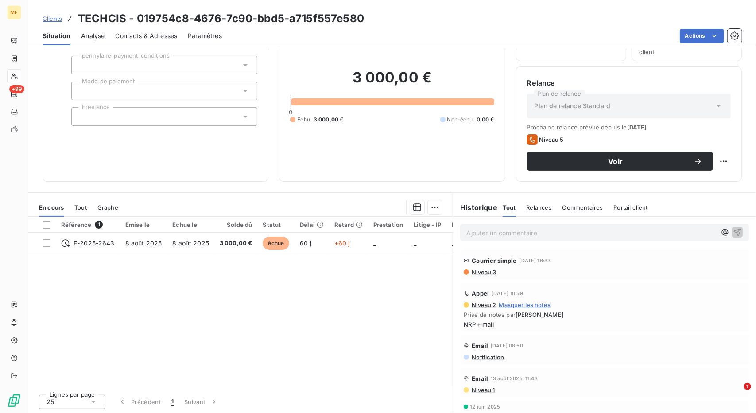
click at [42, 16] on div "Clients TECHCIS - 019754c8-4676-7c90-bbd5-a715f557e580" at bounding box center [392, 19] width 728 height 16
click at [47, 17] on span "Clients" at bounding box center [52, 18] width 19 height 7
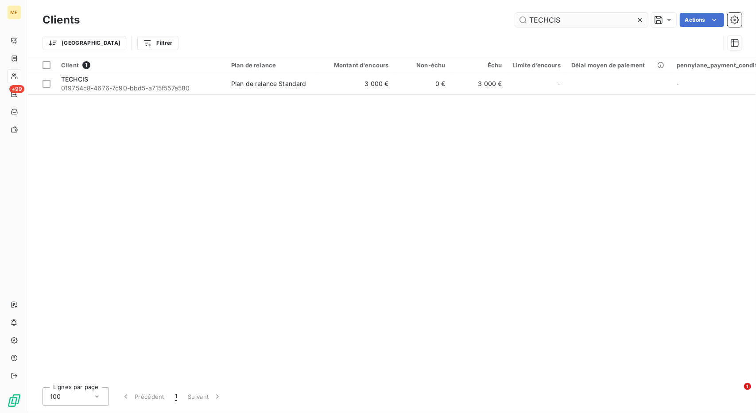
click at [549, 24] on input "TECHCIS" at bounding box center [581, 20] width 133 height 14
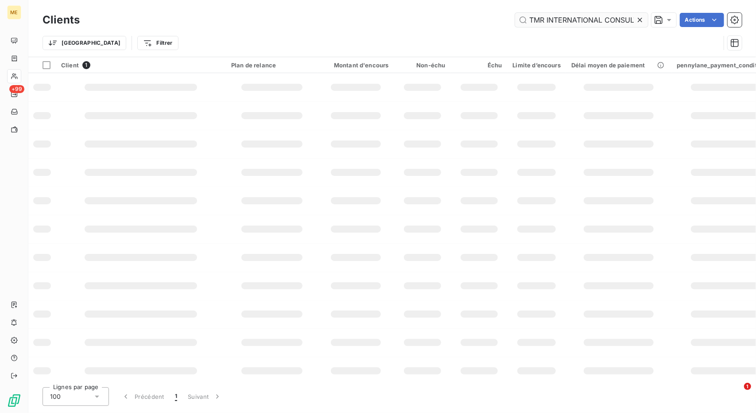
scroll to position [0, 19]
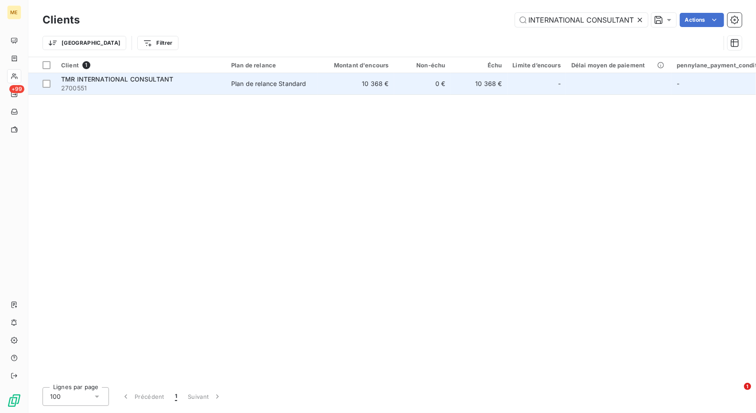
type input "TMR INTERNATIONAL CONSULTANT"
click at [350, 87] on td "10 368 €" at bounding box center [356, 83] width 76 height 21
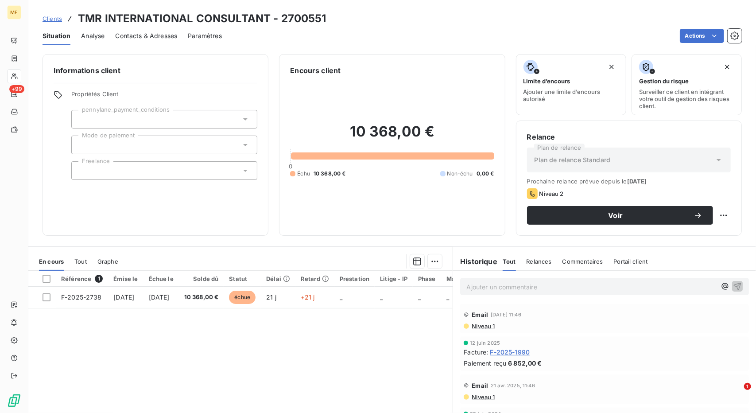
click at [47, 19] on span "Clients" at bounding box center [52, 18] width 19 height 7
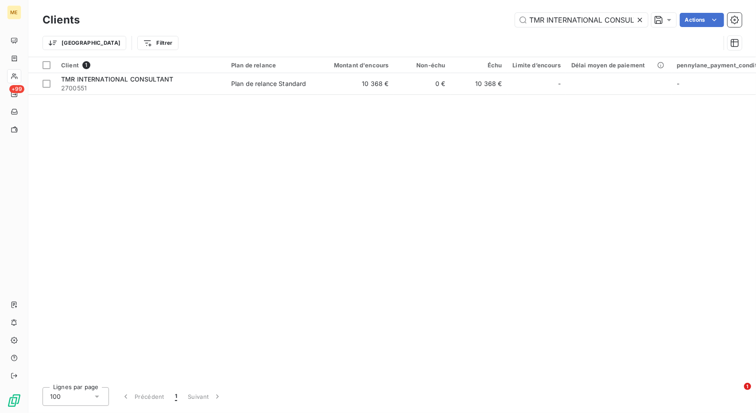
scroll to position [0, 19]
click at [565, 23] on input "TMR INTERNATIONAL CONSULTANT" at bounding box center [581, 20] width 133 height 14
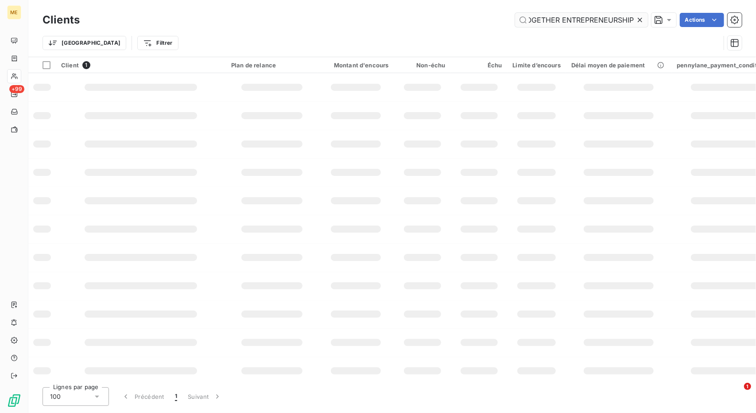
scroll to position [0, 7]
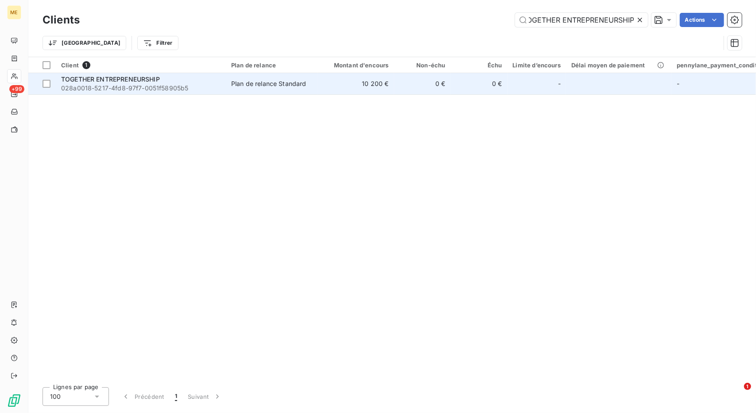
type input "TOGETHER ENTREPRENEURSHIP"
click at [334, 87] on td "10 200 €" at bounding box center [356, 83] width 76 height 21
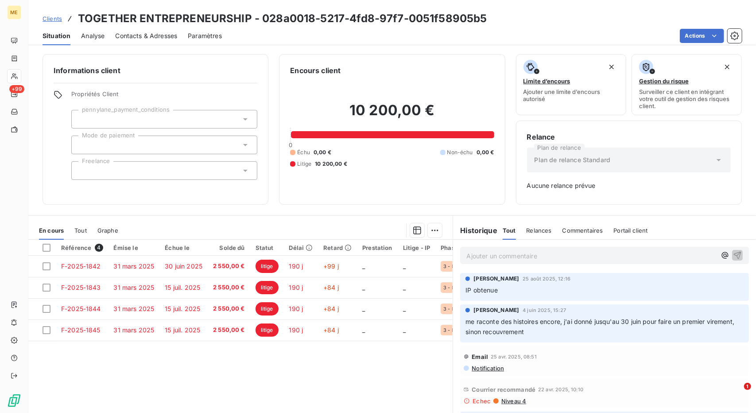
click at [56, 18] on span "Clients" at bounding box center [52, 18] width 19 height 7
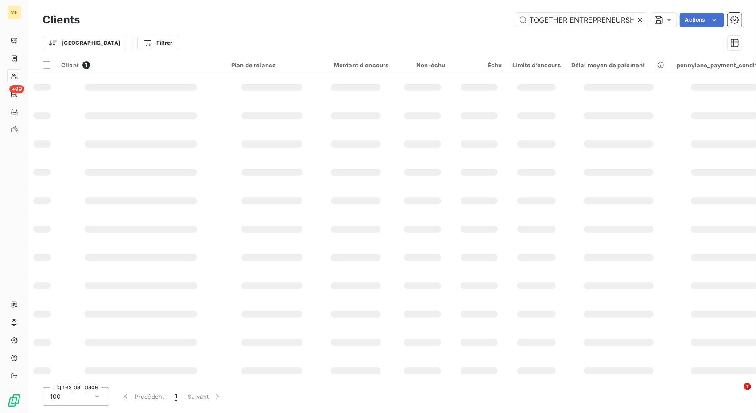
scroll to position [0, 7]
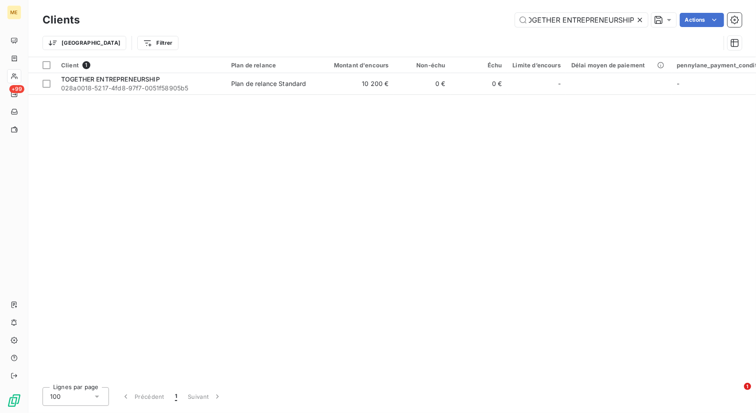
click at [567, 12] on div "Clients TOGETHER ENTREPRENEURSHIP Actions" at bounding box center [392, 20] width 699 height 19
click at [566, 20] on input "TOGETHER ENTREPRENEURSHIP" at bounding box center [581, 20] width 133 height 14
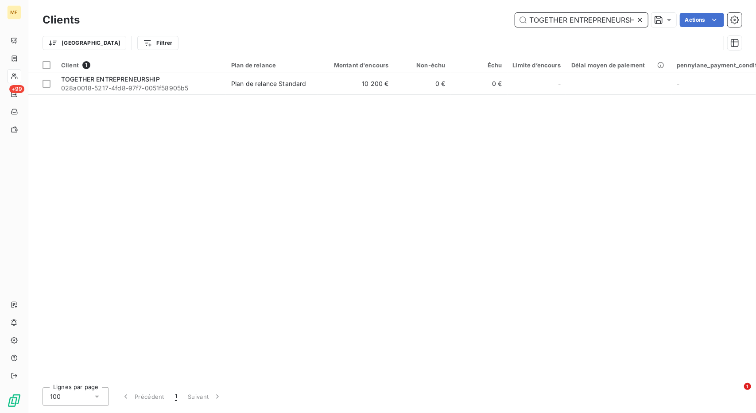
click at [566, 20] on input "TOGETHER ENTREPRENEURSHIP" at bounding box center [581, 20] width 133 height 14
paste input "omveyi Bidamon"
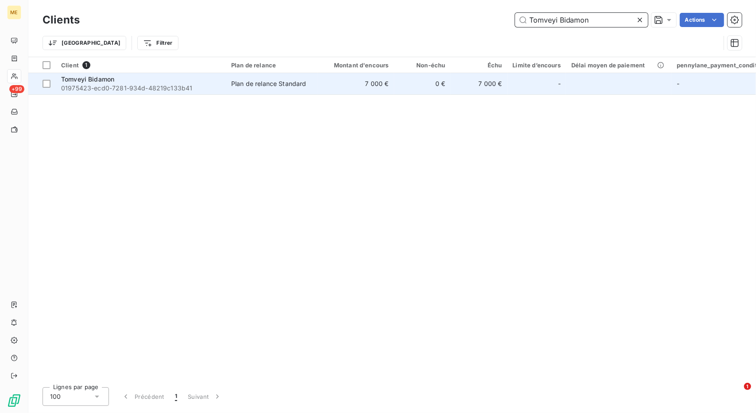
type input "Tomveyi Bidamon"
click at [378, 80] on td "7 000 €" at bounding box center [356, 83] width 76 height 21
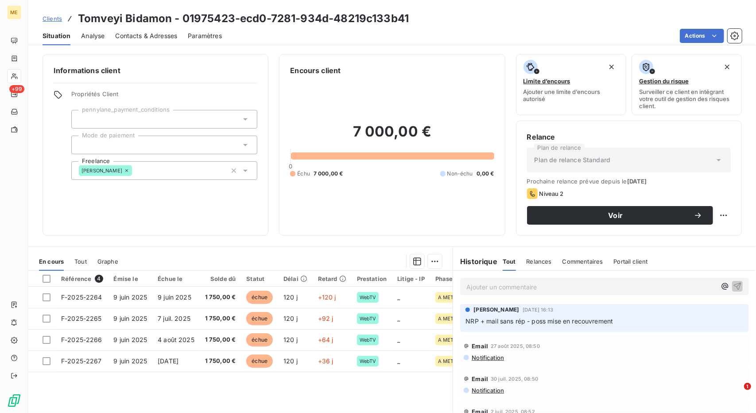
click at [54, 14] on div "Clients Tomveyi Bidamon - 01975423-ecd0-7281-934d-48219c133b41" at bounding box center [226, 19] width 366 height 16
click at [53, 18] on span "Clients" at bounding box center [52, 18] width 19 height 7
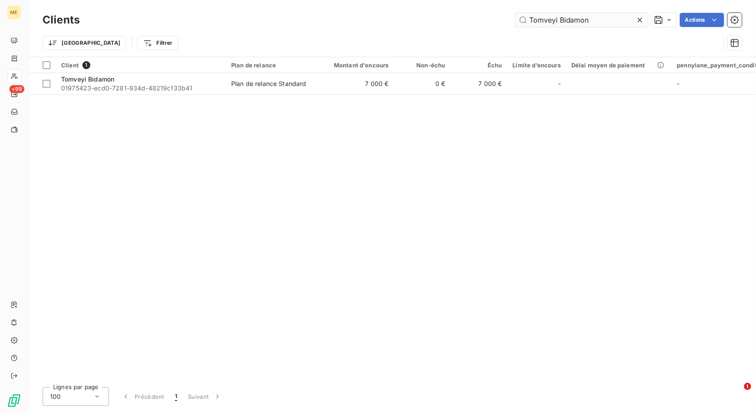
click at [543, 22] on input "Tomveyi Bidamon" at bounding box center [581, 20] width 133 height 14
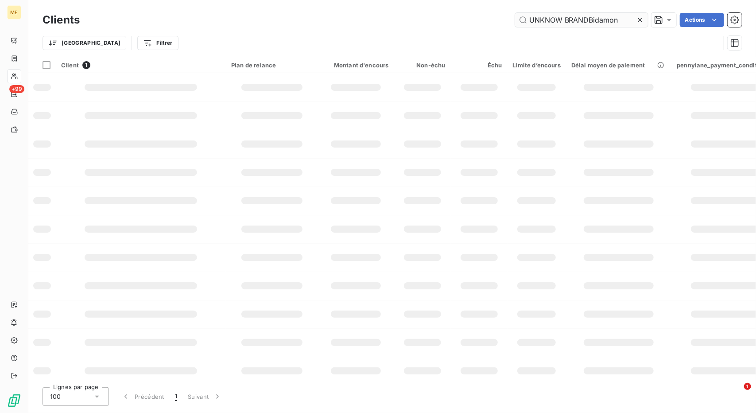
click at [543, 22] on input "UNKNOW BRANDBidamon" at bounding box center [581, 20] width 133 height 14
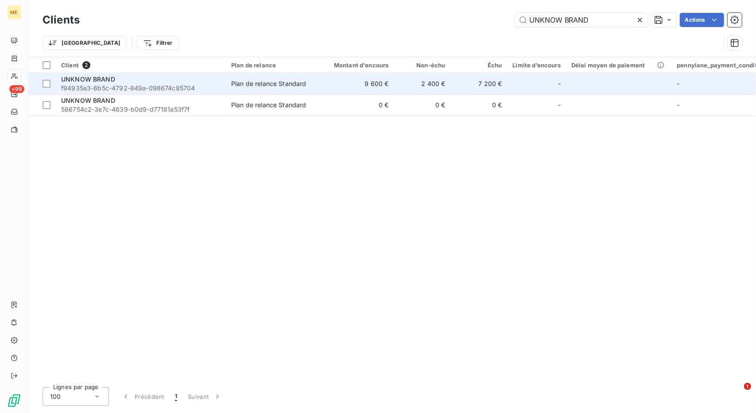
type input "UNKNOW BRAND"
click at [336, 90] on td "9 600 €" at bounding box center [356, 83] width 76 height 21
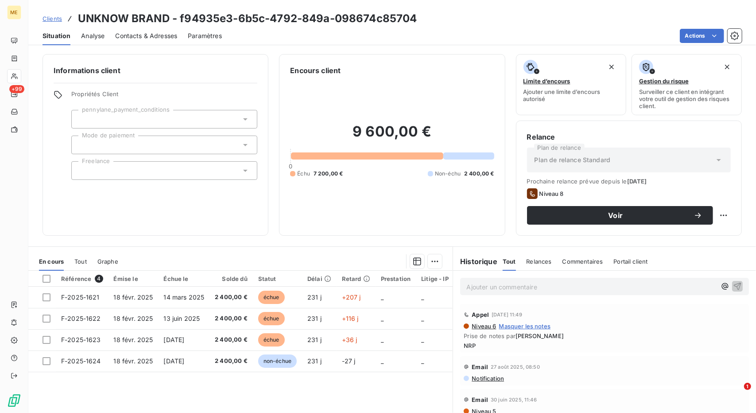
click at [56, 19] on span "Clients" at bounding box center [52, 18] width 19 height 7
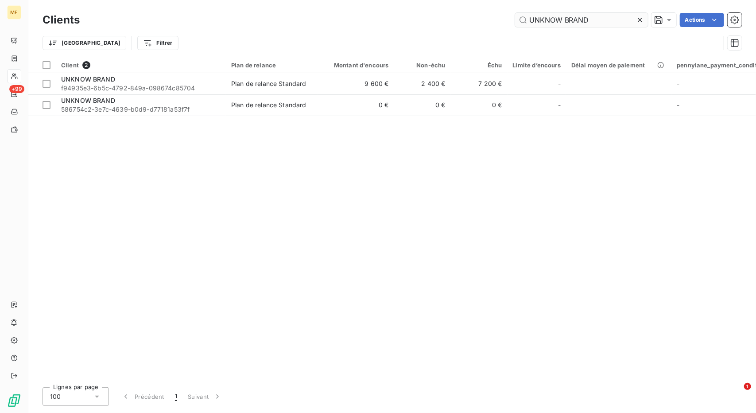
click at [551, 14] on input "UNKNOW BRAND" at bounding box center [581, 20] width 133 height 14
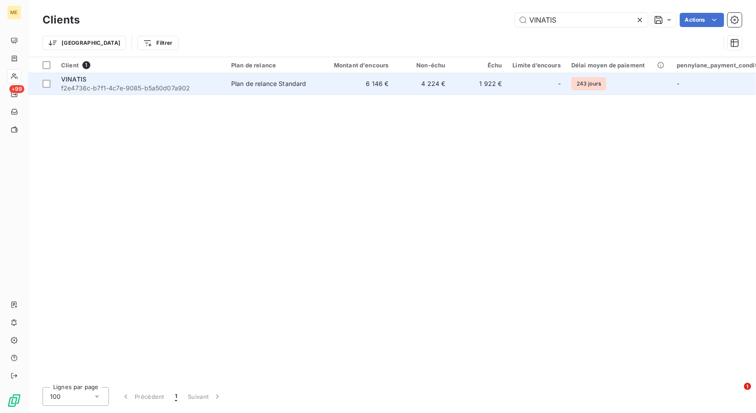
type input "VINATIS"
click at [351, 82] on td "6 146 €" at bounding box center [356, 83] width 76 height 21
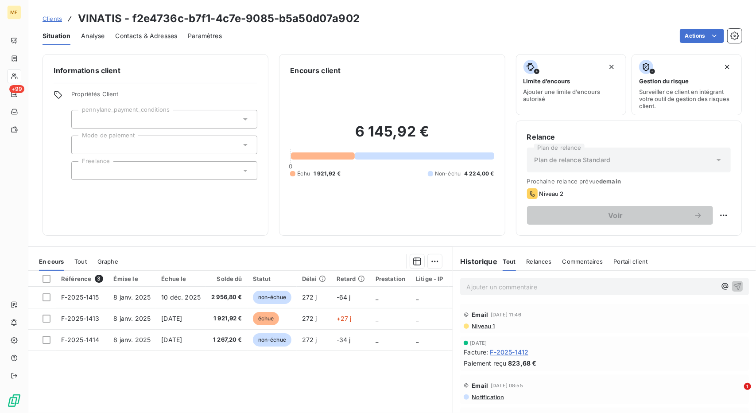
click at [55, 16] on span "Clients" at bounding box center [52, 18] width 19 height 7
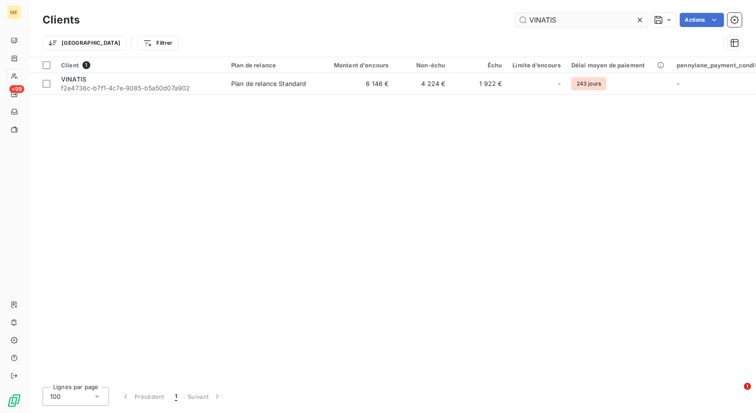
click at [542, 26] on input "VINATIS" at bounding box center [581, 20] width 133 height 14
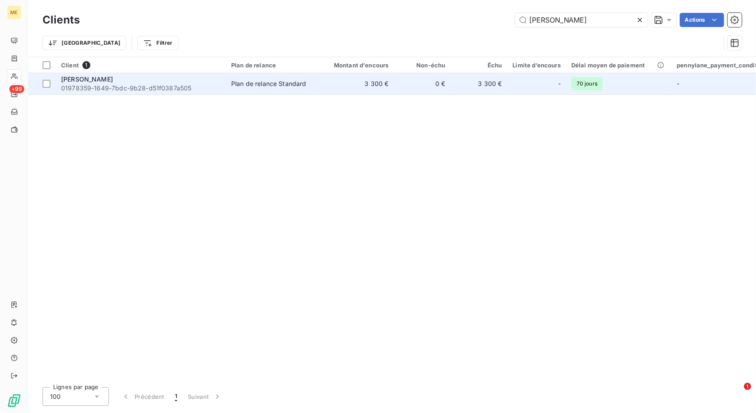
type input "[PERSON_NAME]"
click at [426, 81] on td "0 €" at bounding box center [422, 83] width 57 height 21
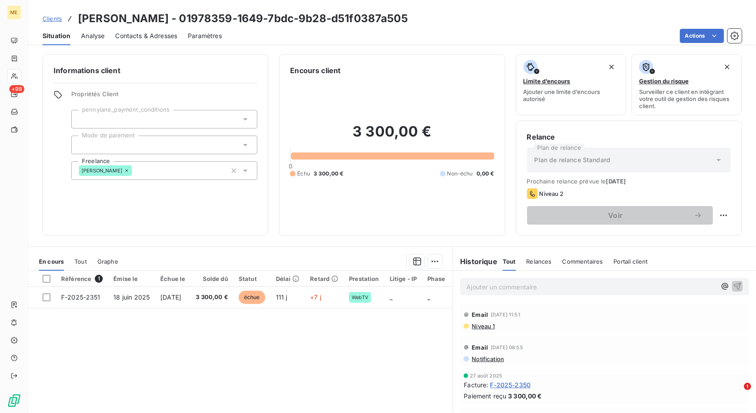
click at [54, 17] on span "Clients" at bounding box center [52, 18] width 19 height 7
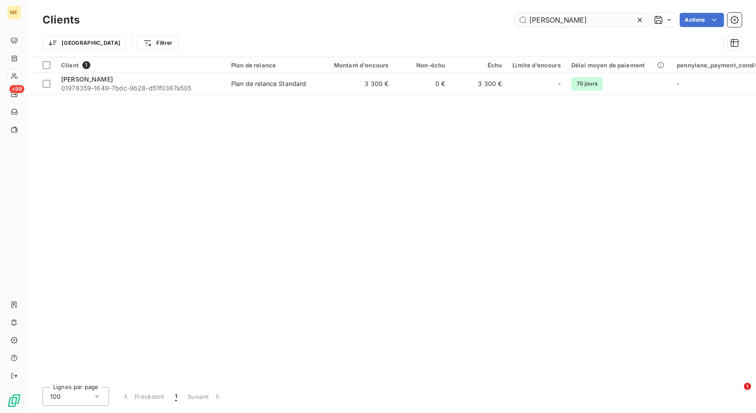
click at [562, 17] on input "[PERSON_NAME]" at bounding box center [581, 20] width 133 height 14
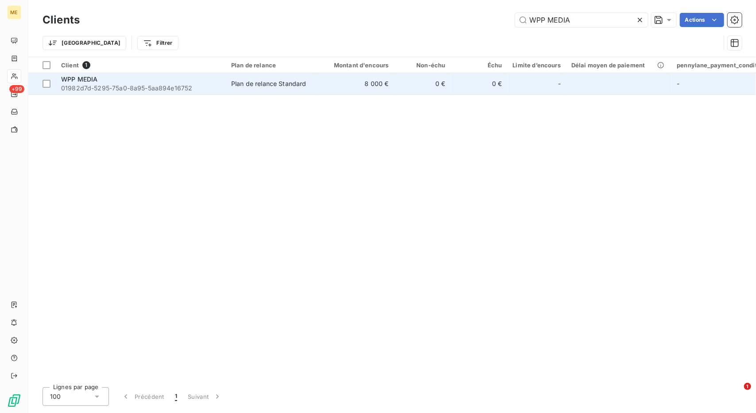
type input "WPP MEDIA"
click at [345, 79] on td "8 000 €" at bounding box center [356, 83] width 76 height 21
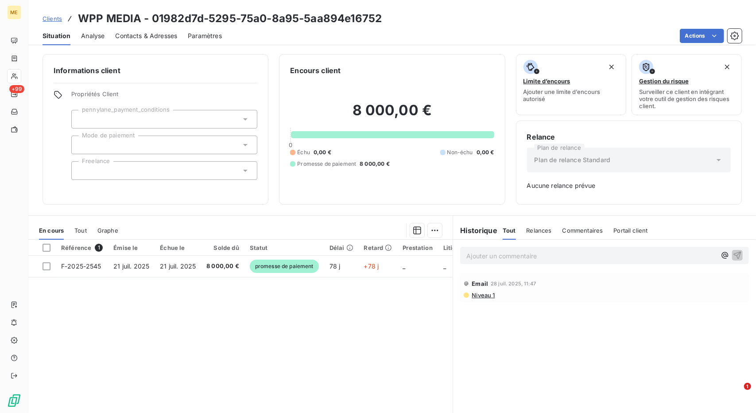
click at [260, 277] on div "Référence 1 Émise le Échue le Solde dû Statut Délai Retard Prestation Litige - …" at bounding box center [240, 325] width 424 height 171
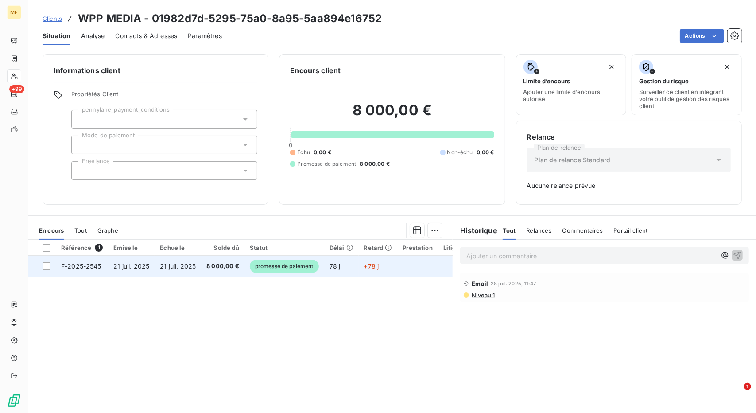
click at [272, 269] on span "promesse de paiement" at bounding box center [284, 266] width 69 height 13
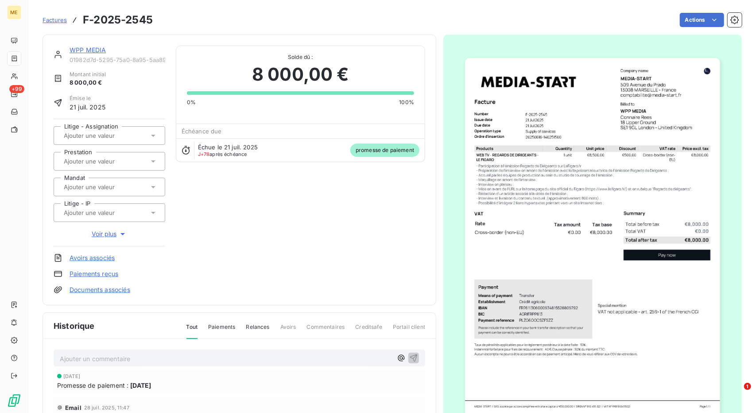
click at [87, 53] on link "WPP MEDIA" at bounding box center [88, 50] width 36 height 8
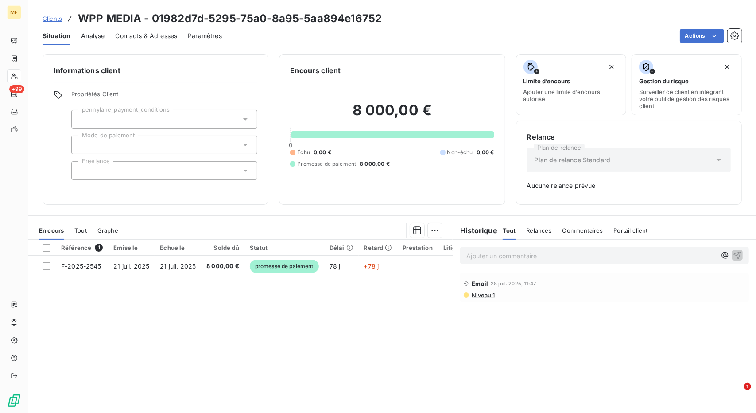
click at [51, 15] on span "Clients" at bounding box center [52, 18] width 19 height 7
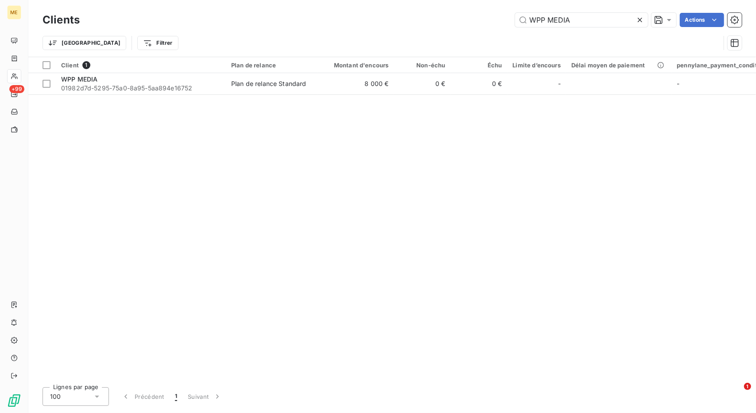
click at [548, 11] on div "Clients WPP MEDIA Actions" at bounding box center [392, 20] width 699 height 19
click at [544, 23] on input "WPP MEDIA" at bounding box center [581, 20] width 133 height 14
paste input "Youdge"
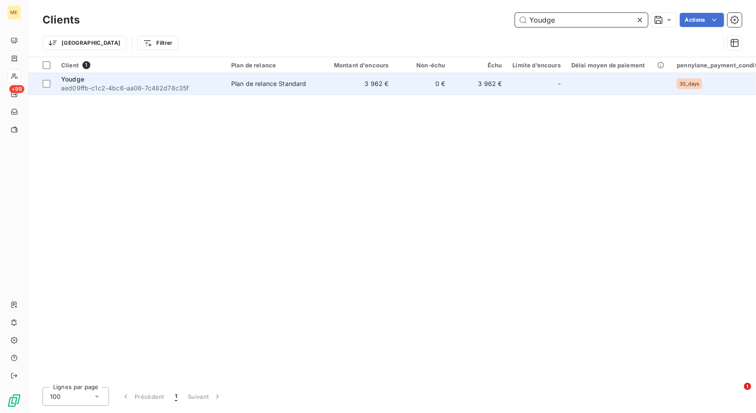
type input "Youdge"
click at [432, 79] on td "0 €" at bounding box center [422, 83] width 57 height 21
